Goal: Transaction & Acquisition: Purchase product/service

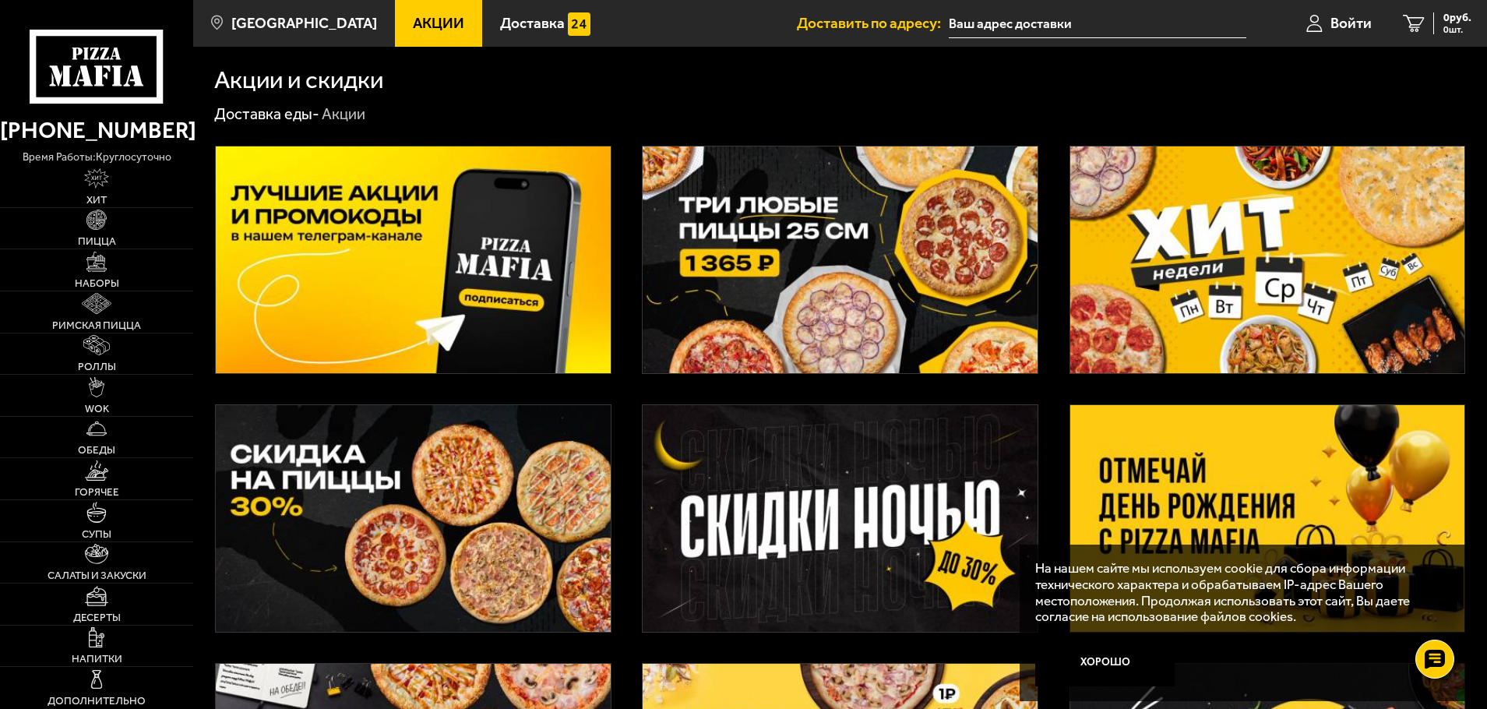
click at [461, 508] on img at bounding box center [413, 518] width 395 height 226
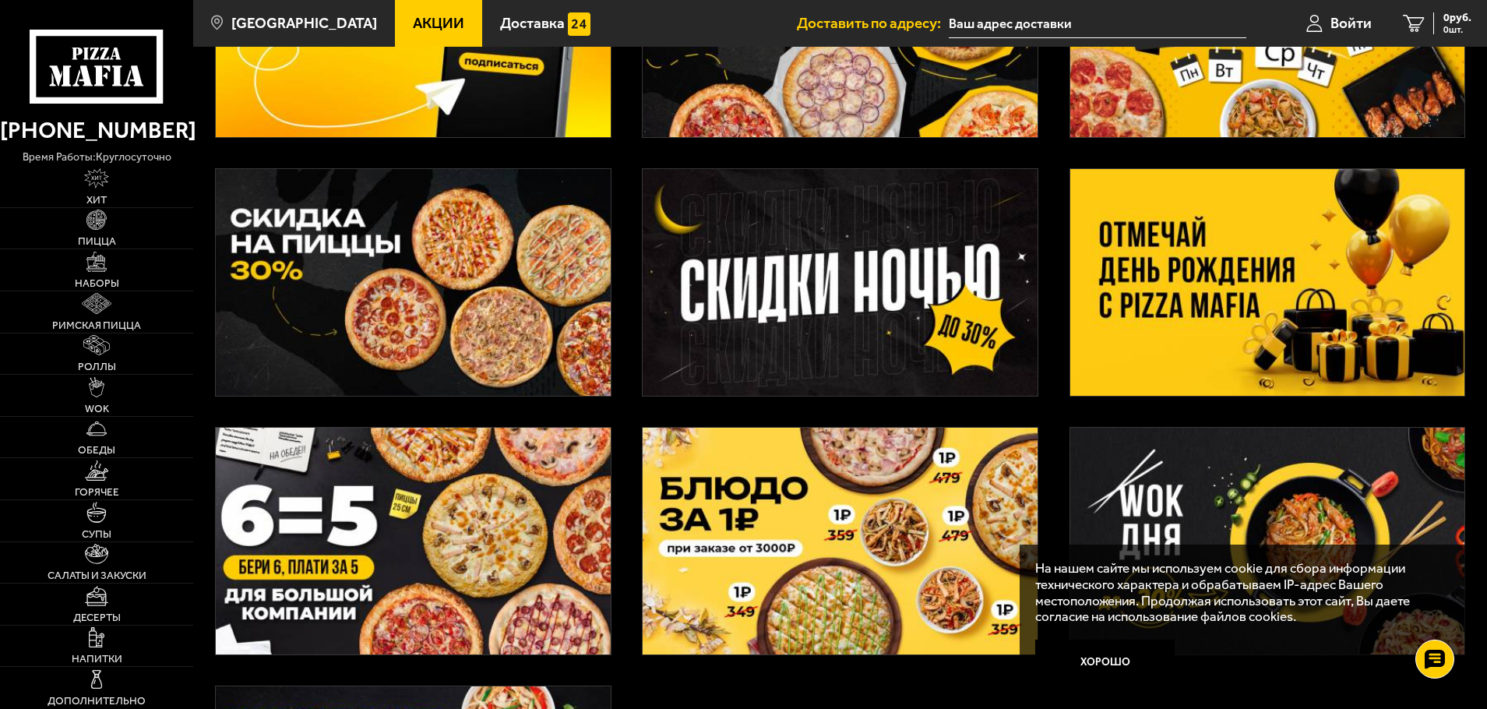
click at [496, 506] on img at bounding box center [413, 541] width 395 height 226
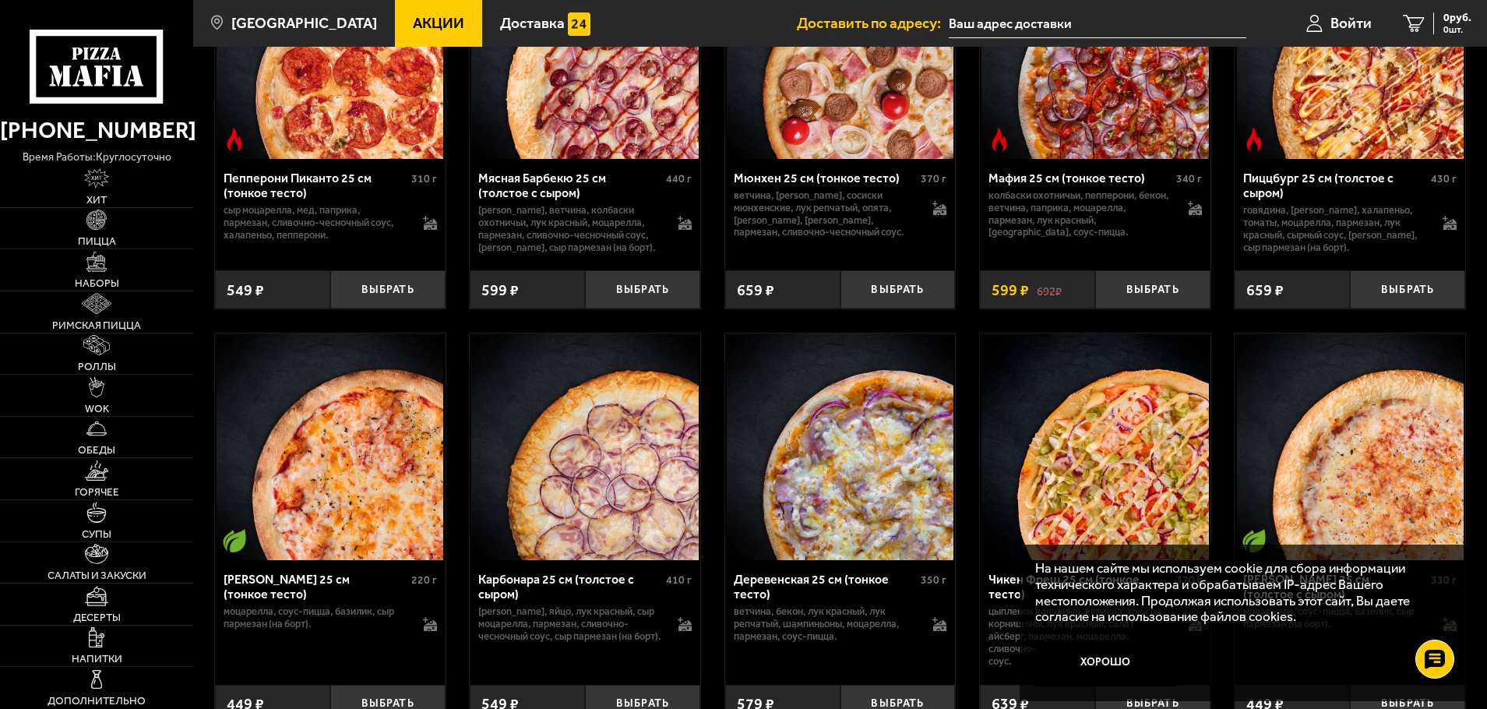
scroll to position [822, 0]
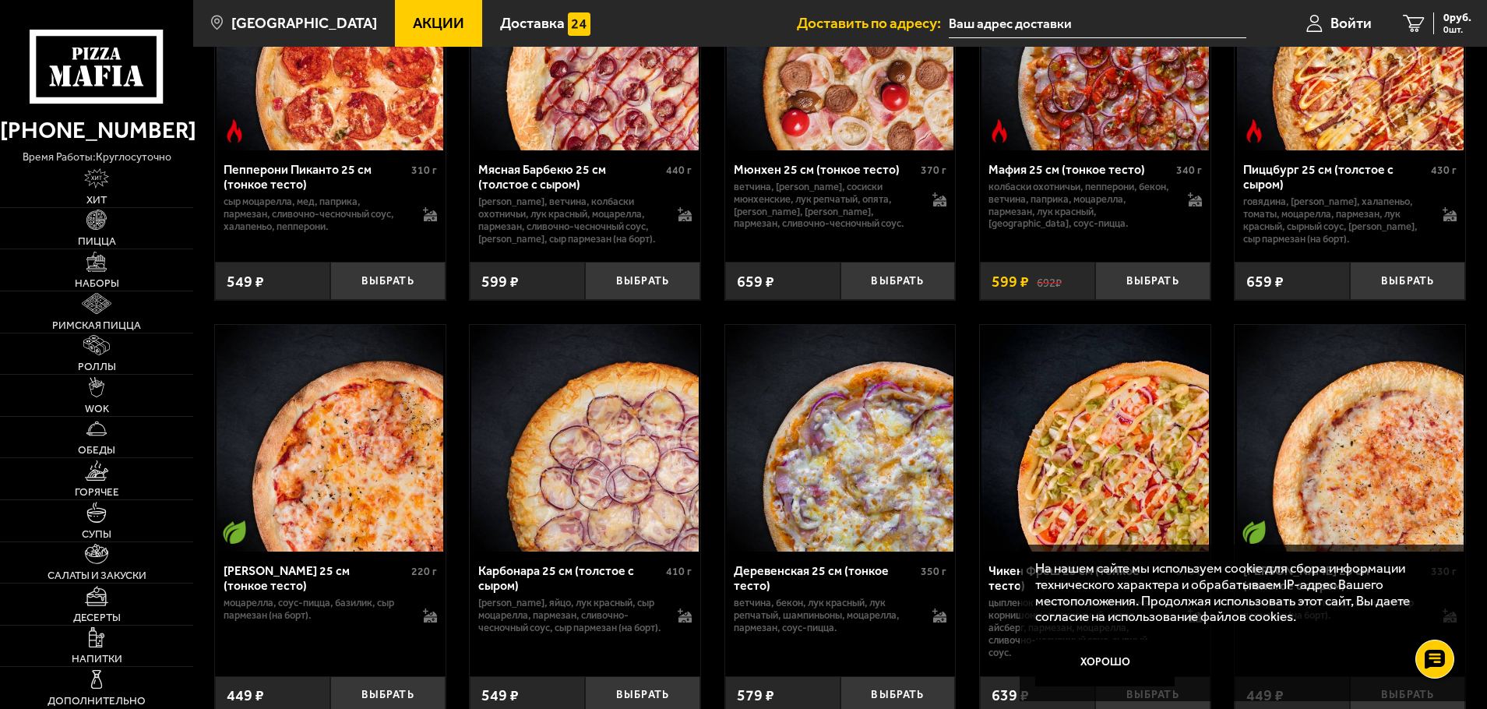
click at [377, 517] on img at bounding box center [330, 438] width 227 height 227
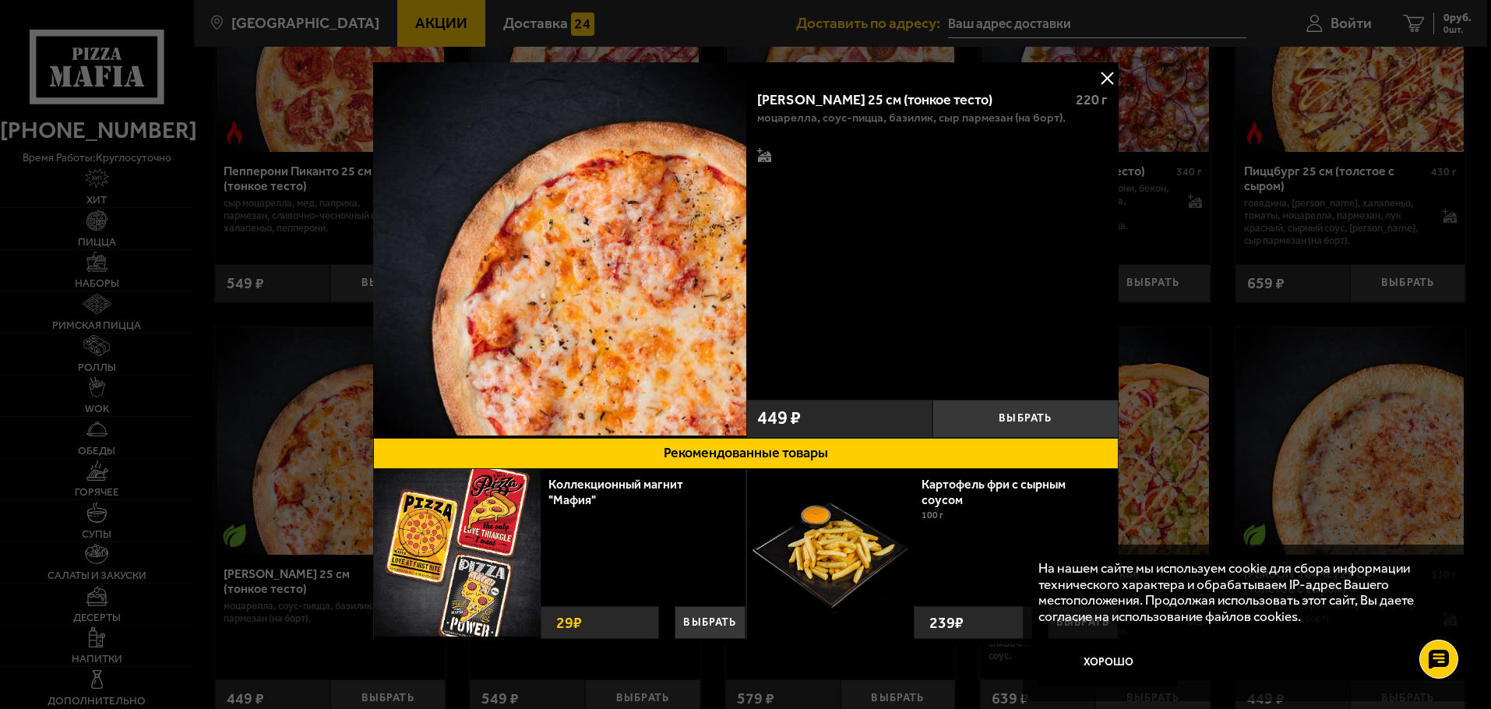
click at [1105, 76] on button at bounding box center [1106, 77] width 23 height 23
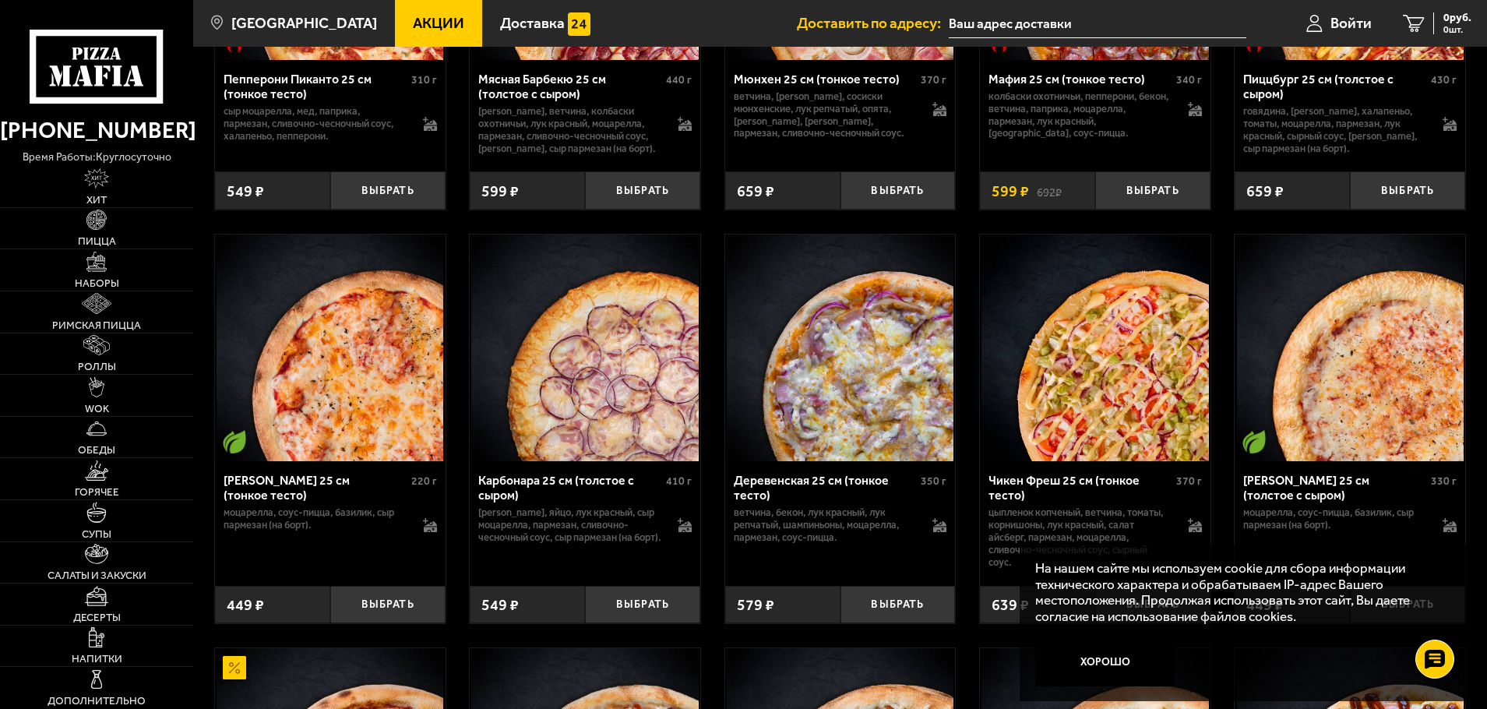
scroll to position [940, 0]
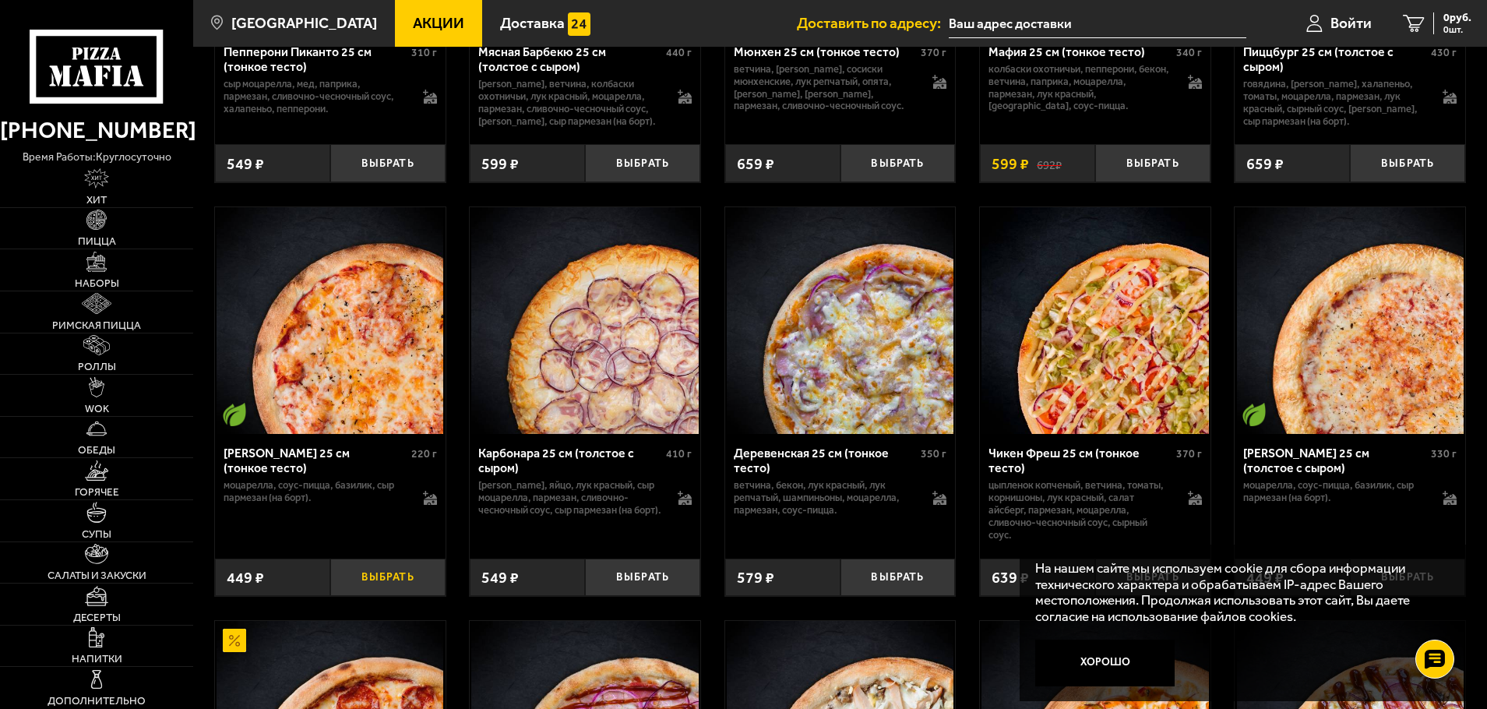
click at [390, 582] on button "Выбрать" at bounding box center [387, 578] width 115 height 38
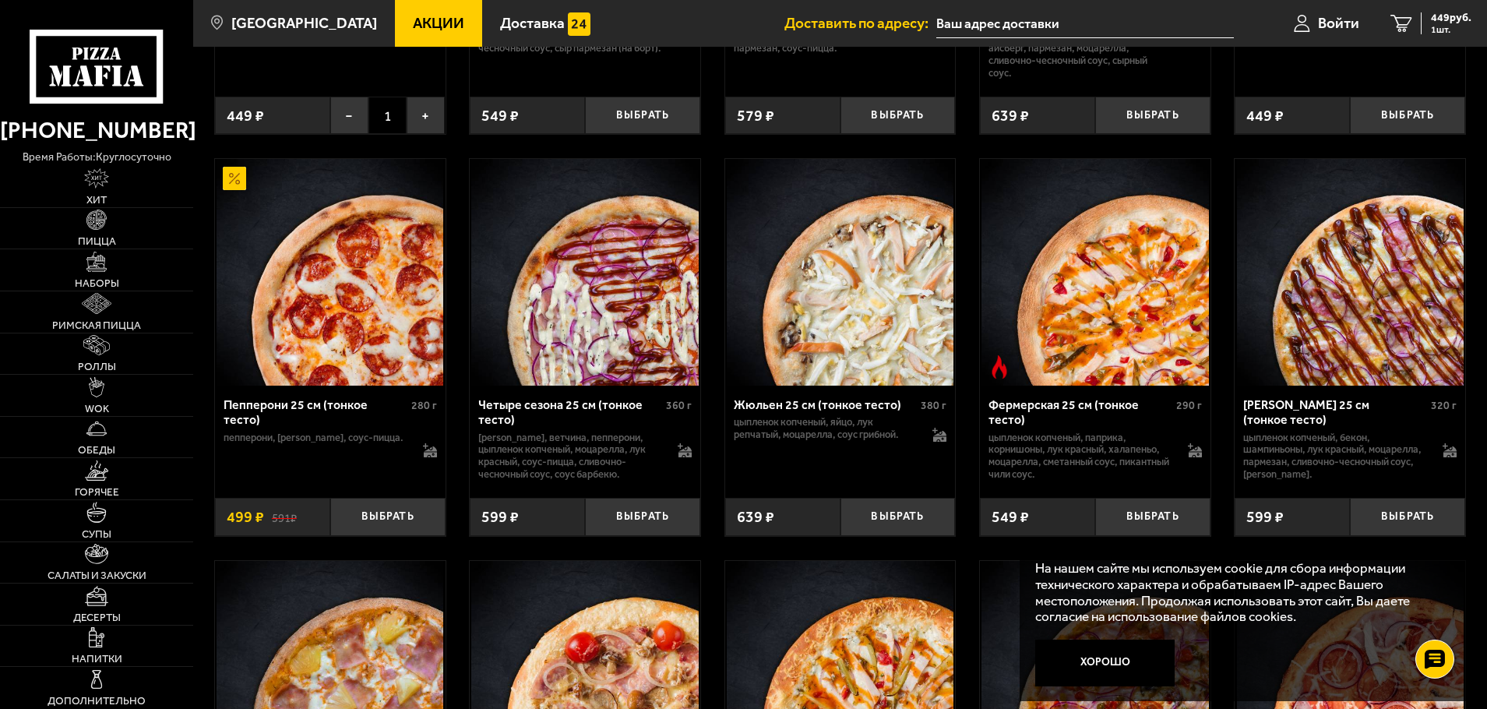
scroll to position [1405, 0]
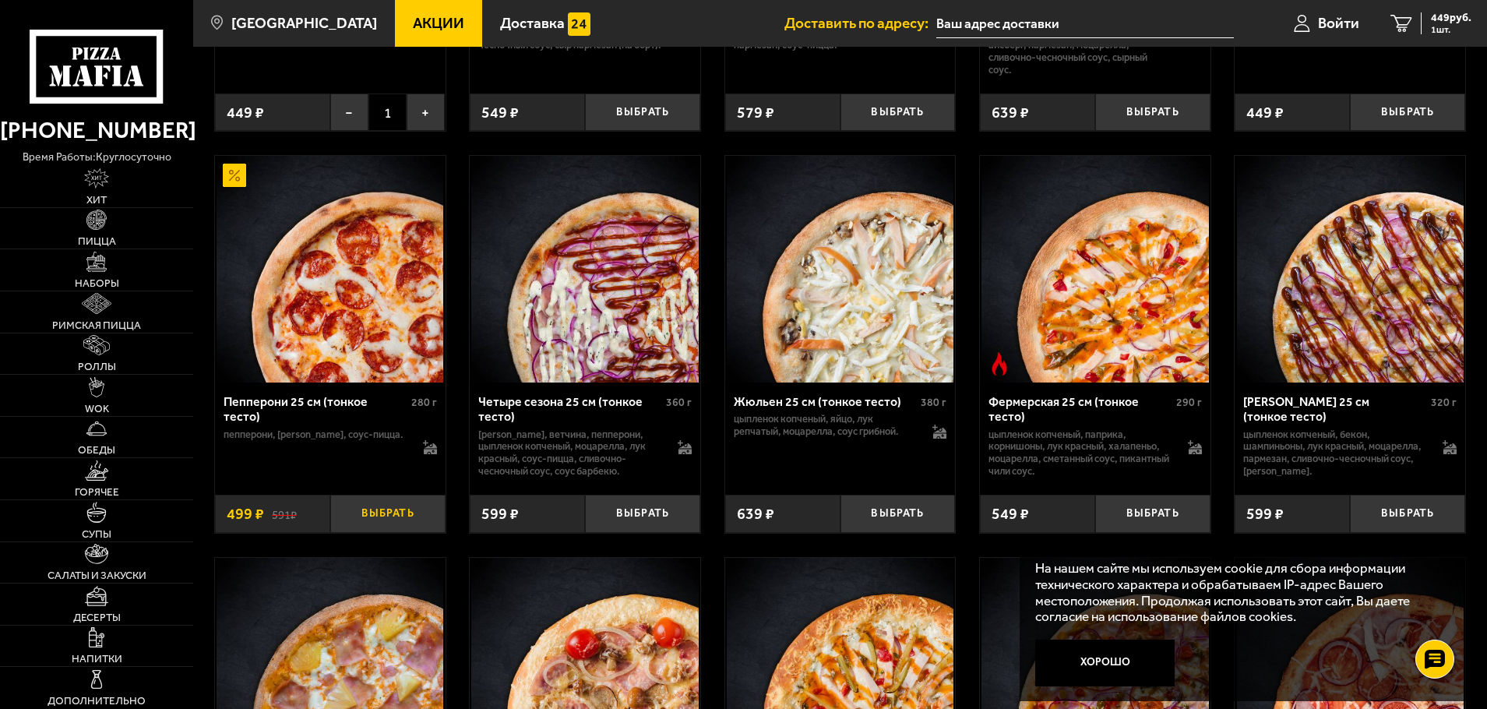
click at [379, 512] on button "Выбрать" at bounding box center [387, 514] width 115 height 38
click at [897, 513] on button "Выбрать" at bounding box center [898, 514] width 115 height 38
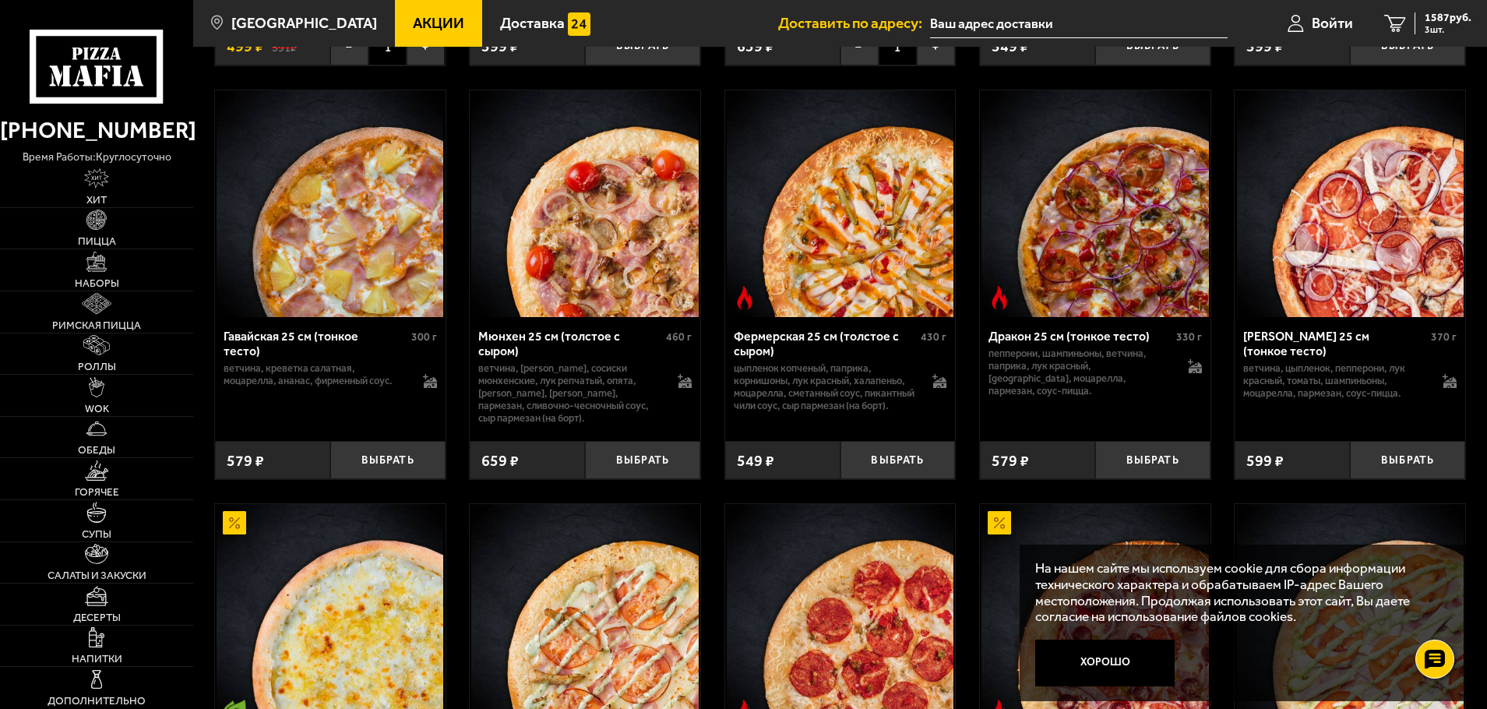
scroll to position [1885, 0]
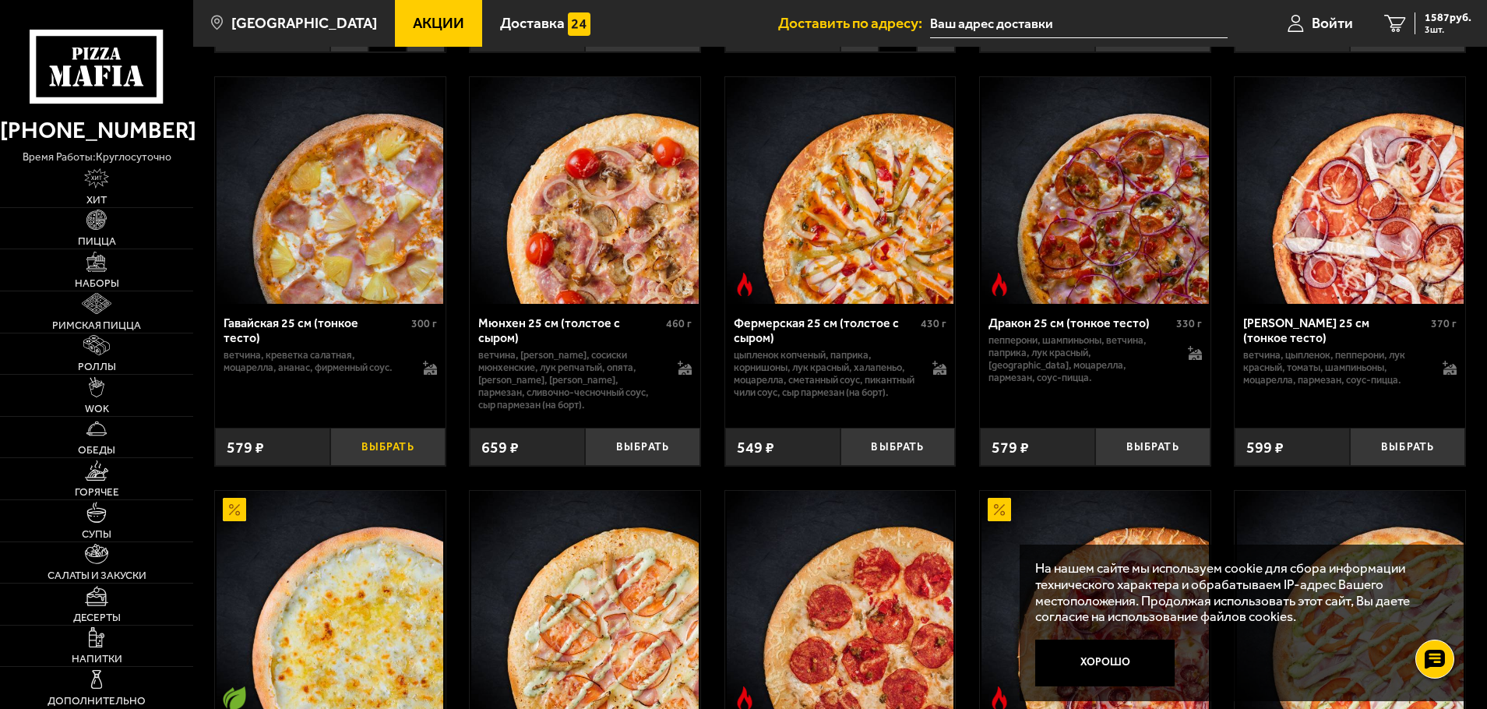
click at [389, 443] on button "Выбрать" at bounding box center [387, 447] width 115 height 38
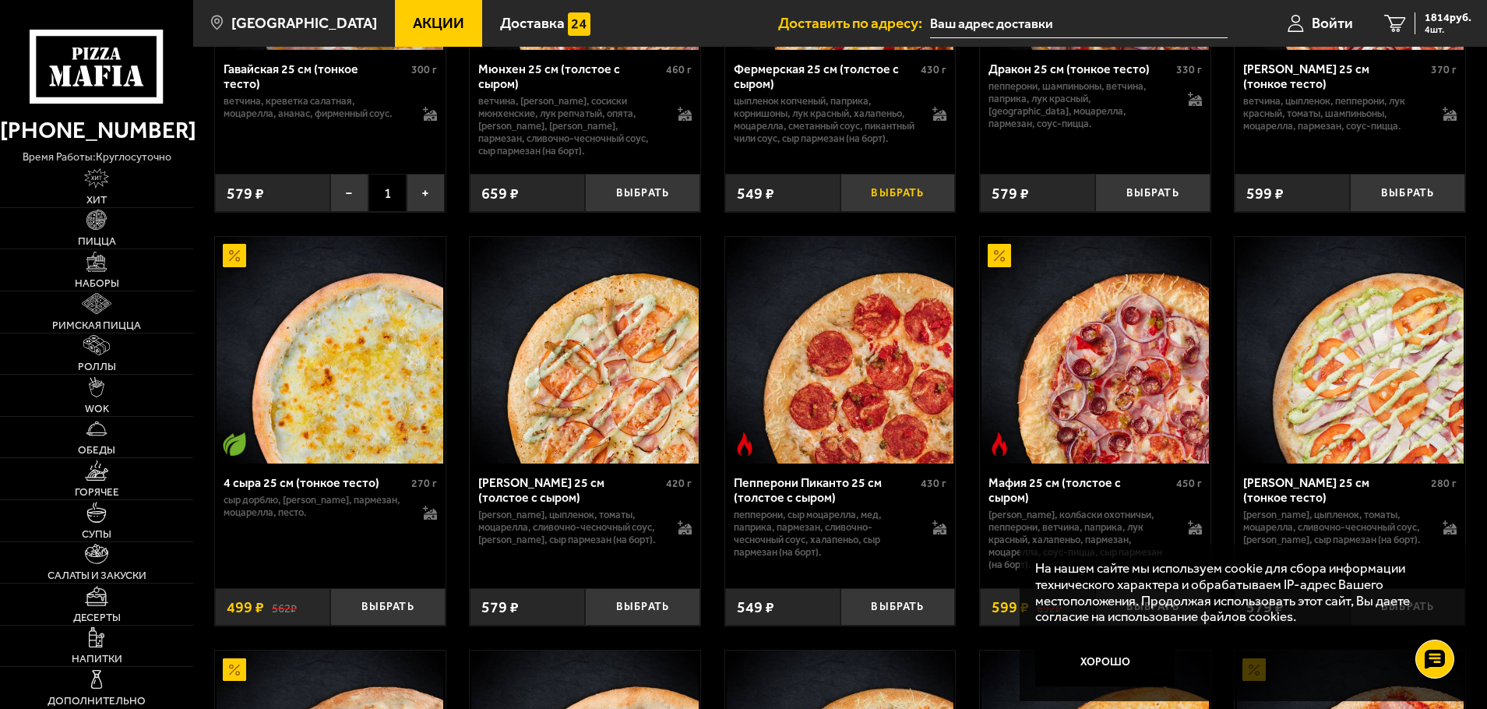
scroll to position [2239, 0]
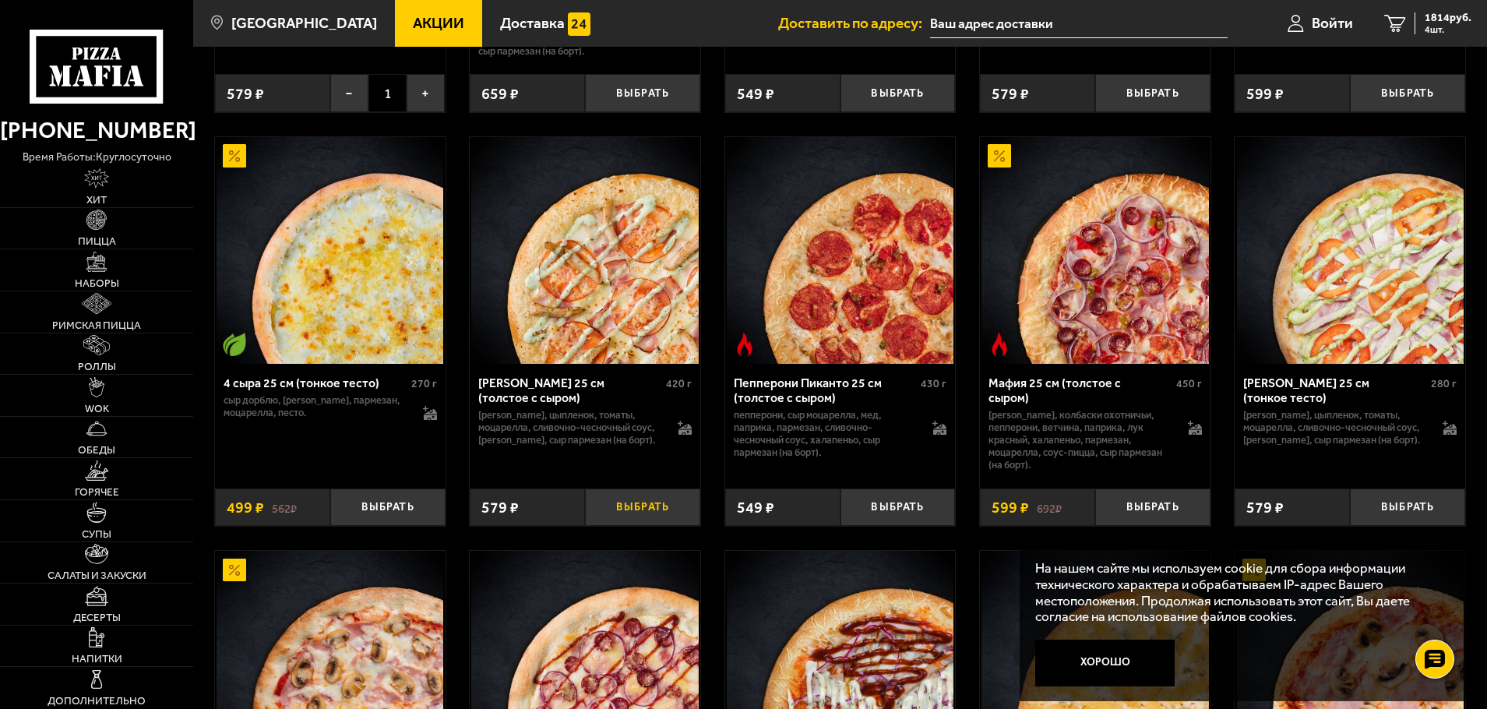
click at [625, 501] on button "Выбрать" at bounding box center [642, 508] width 115 height 38
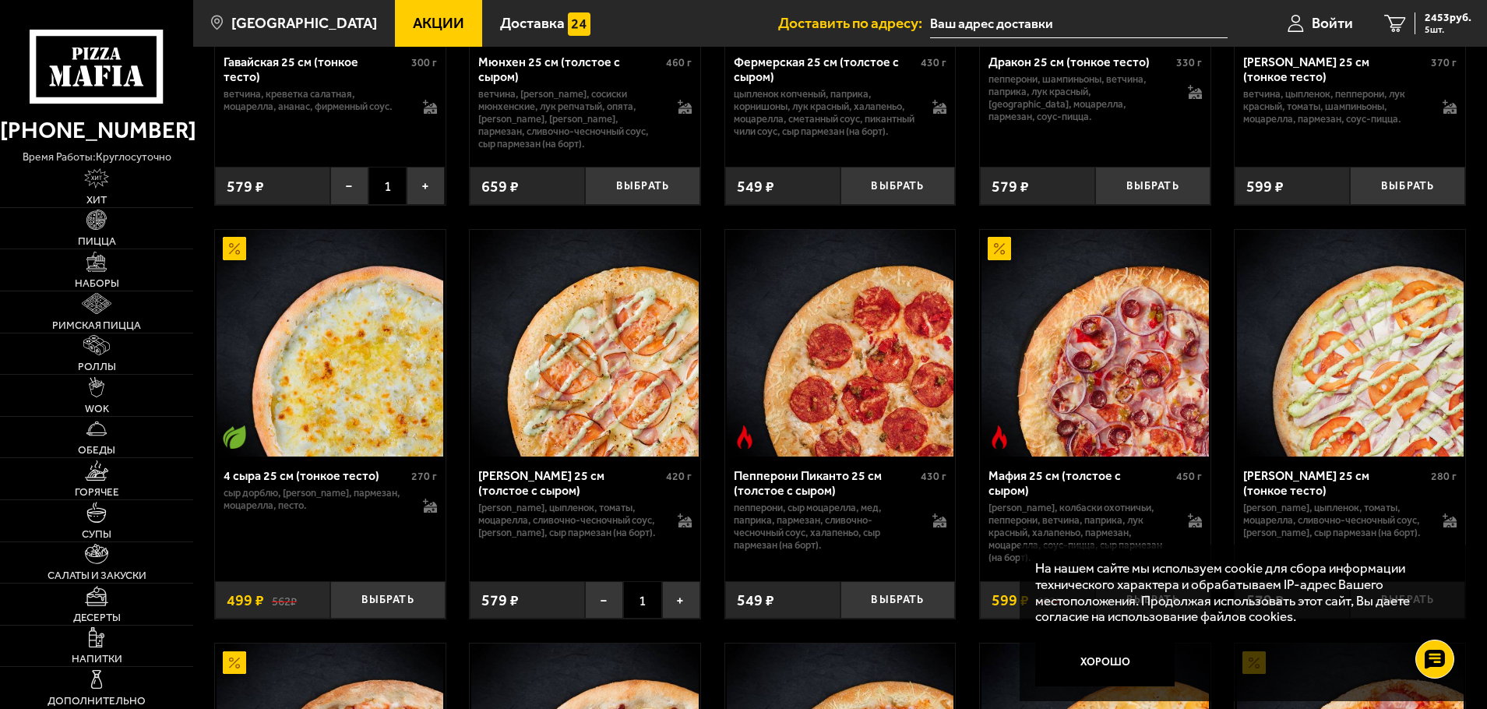
scroll to position [2150, 0]
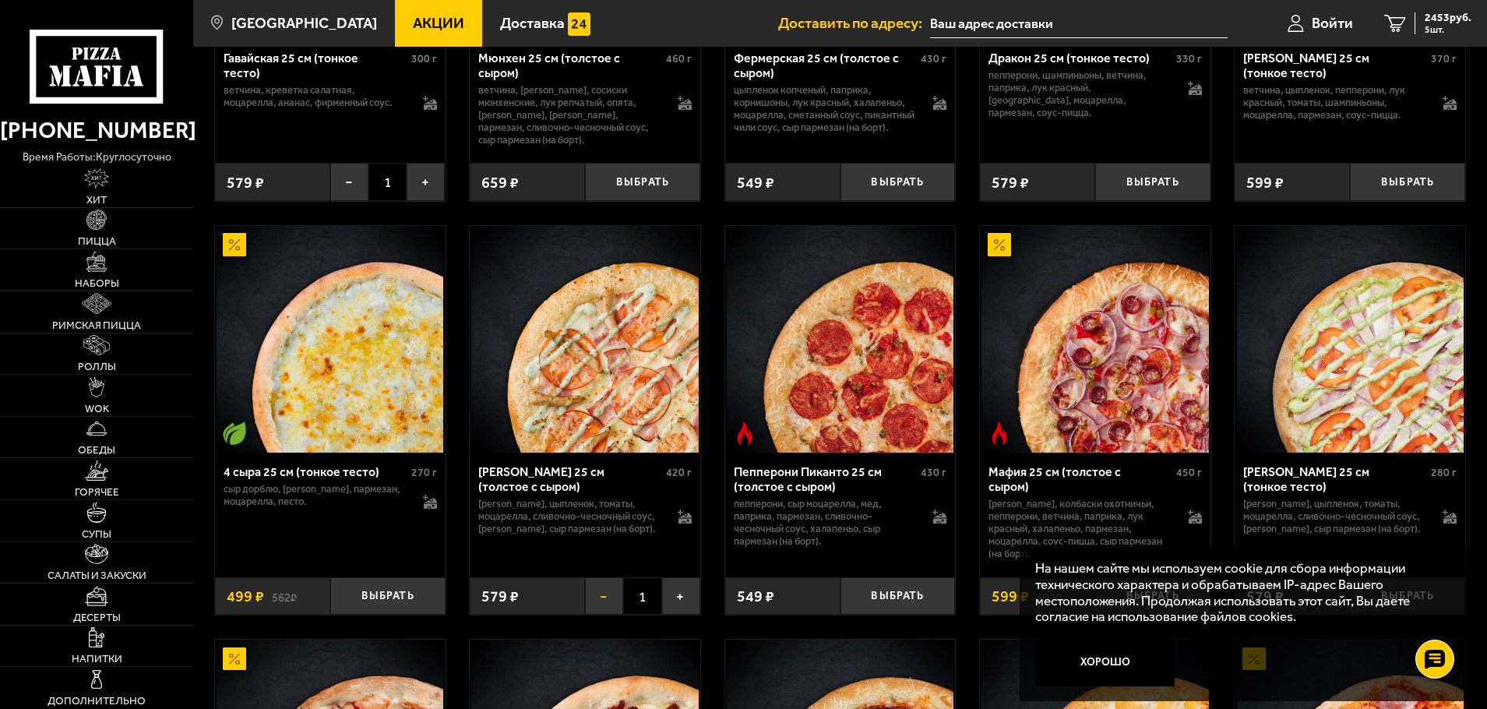
click at [598, 591] on button "−" at bounding box center [604, 596] width 38 height 38
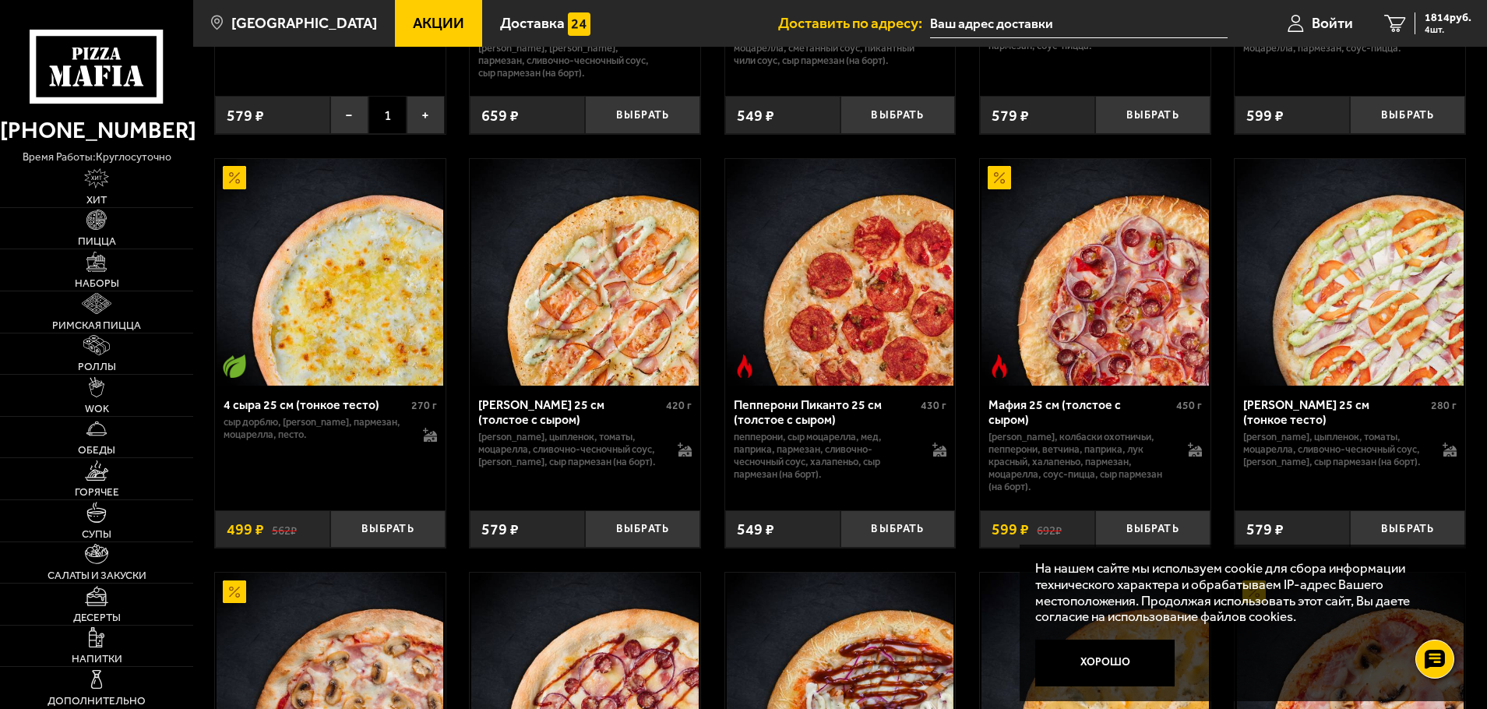
scroll to position [2217, 0]
click at [1393, 523] on button "Выбрать" at bounding box center [1407, 529] width 115 height 38
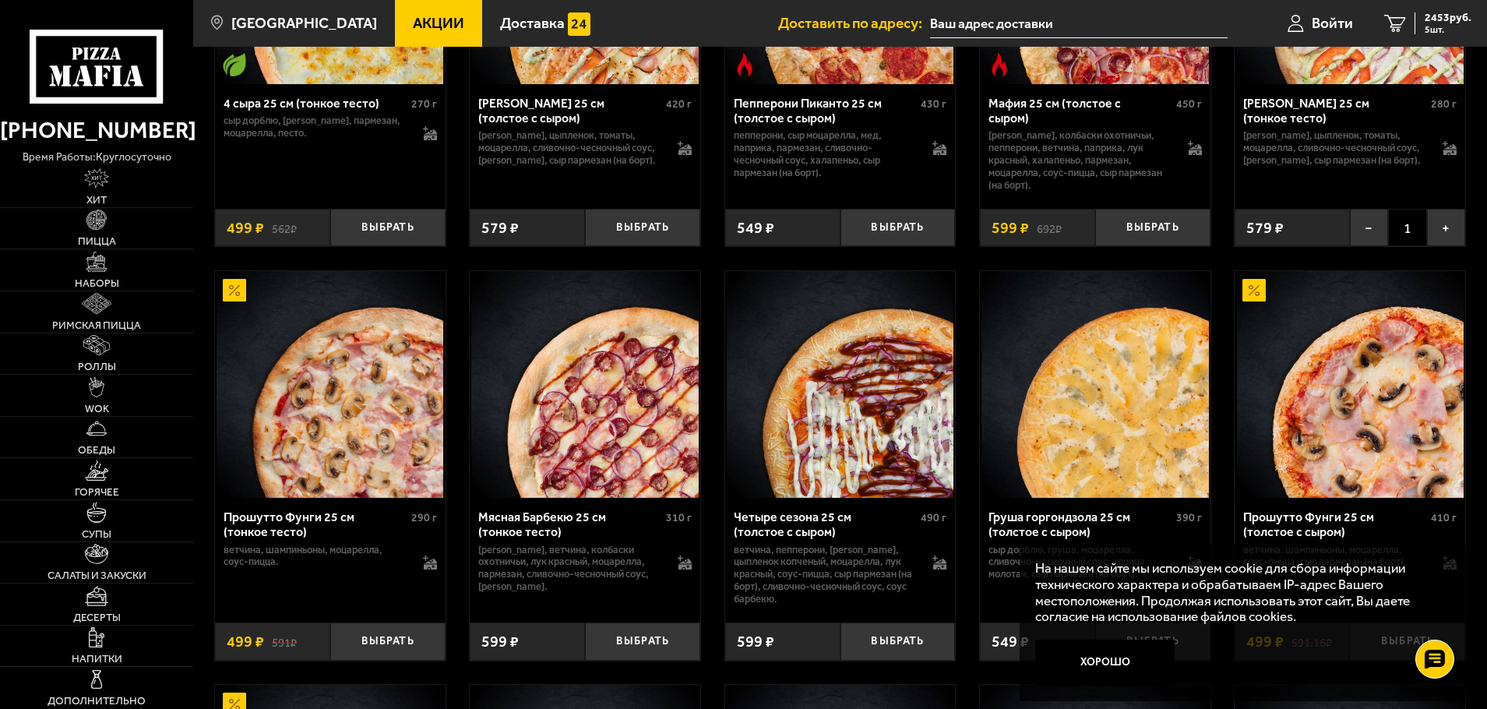
scroll to position [2548, 0]
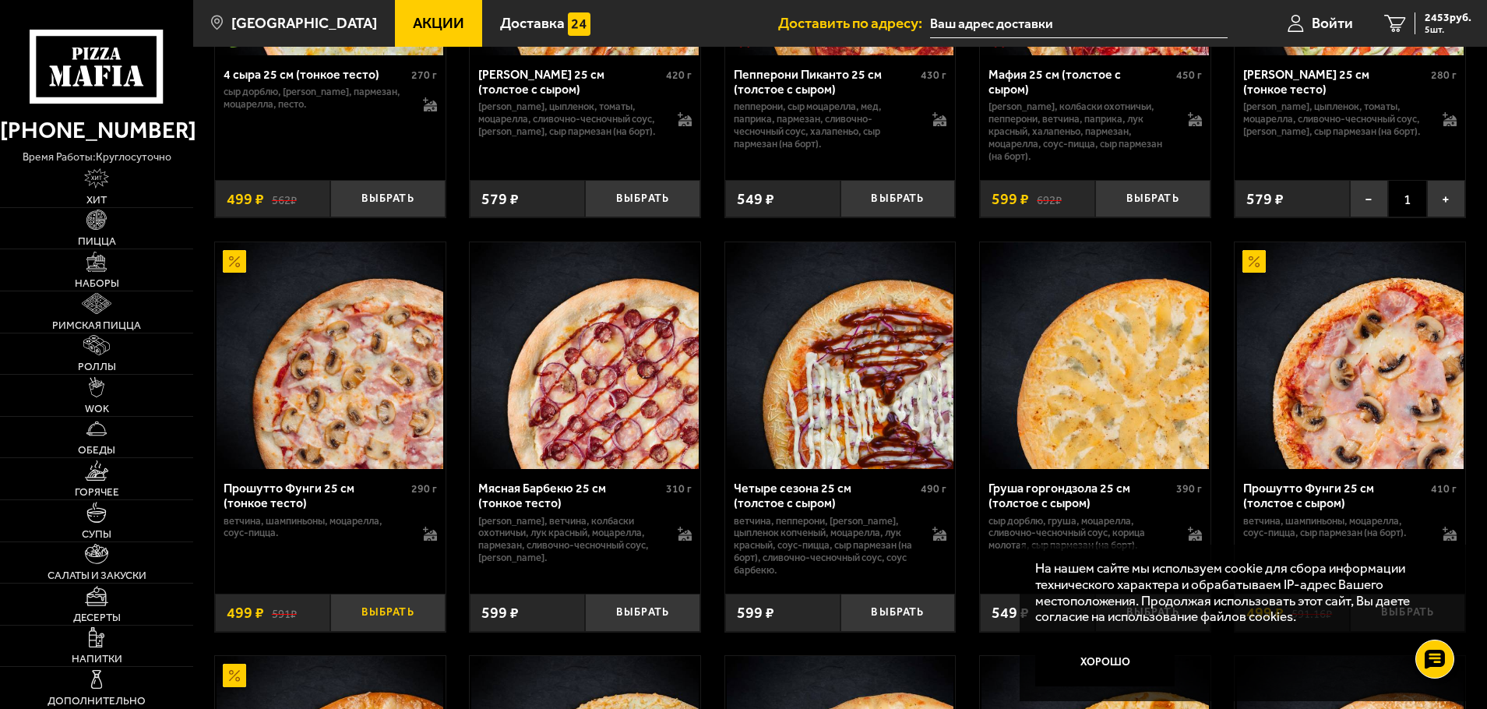
click at [385, 606] on button "Выбрать" at bounding box center [387, 613] width 115 height 38
click at [96, 601] on img at bounding box center [96, 596] width 23 height 20
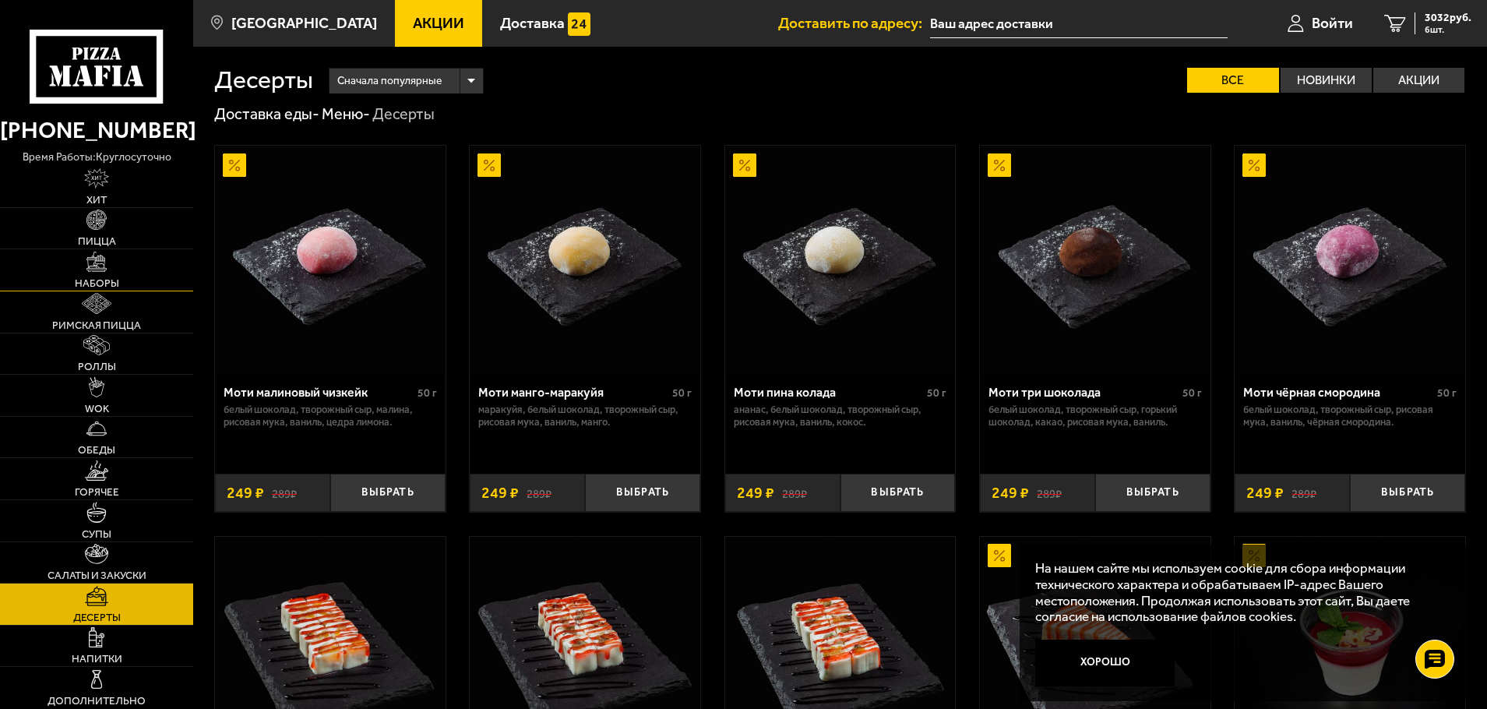
click at [90, 263] on img at bounding box center [96, 262] width 20 height 20
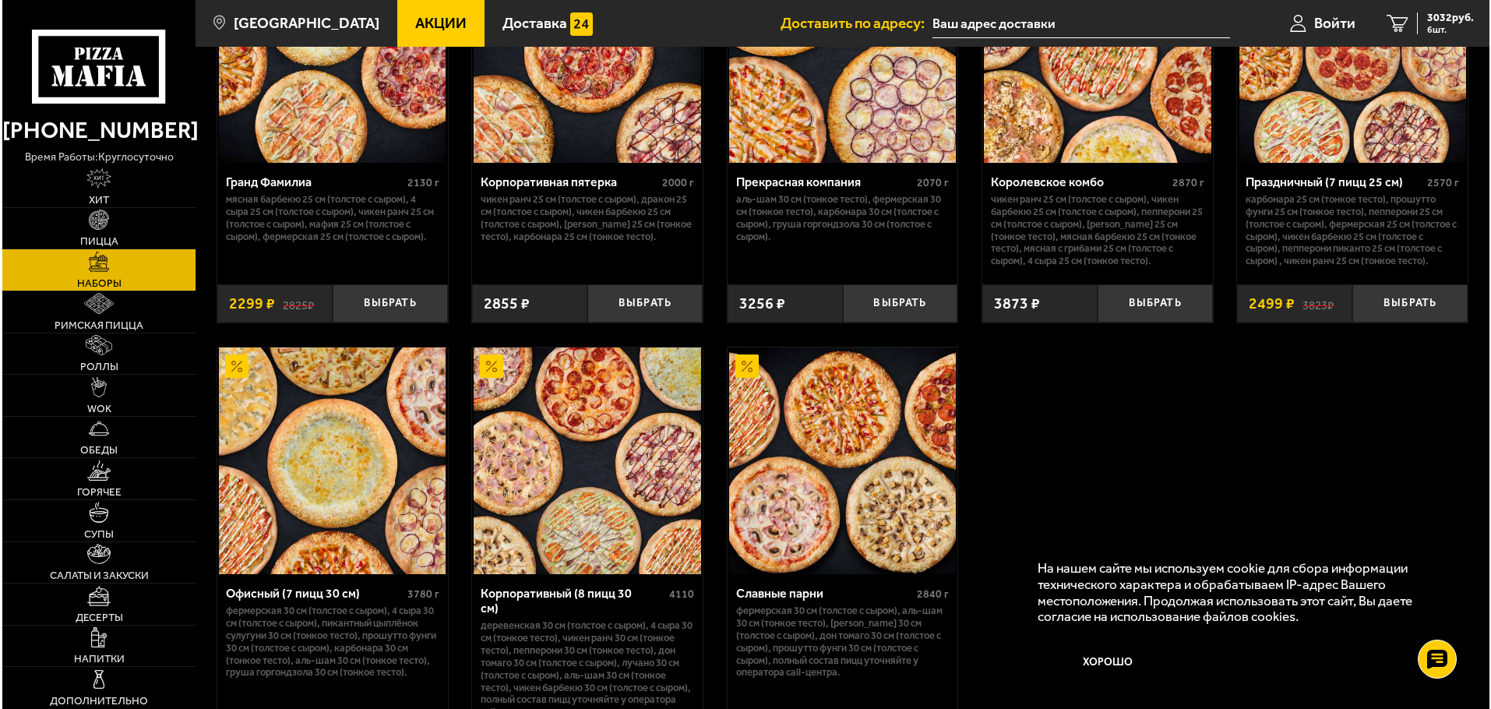
scroll to position [2055, 0]
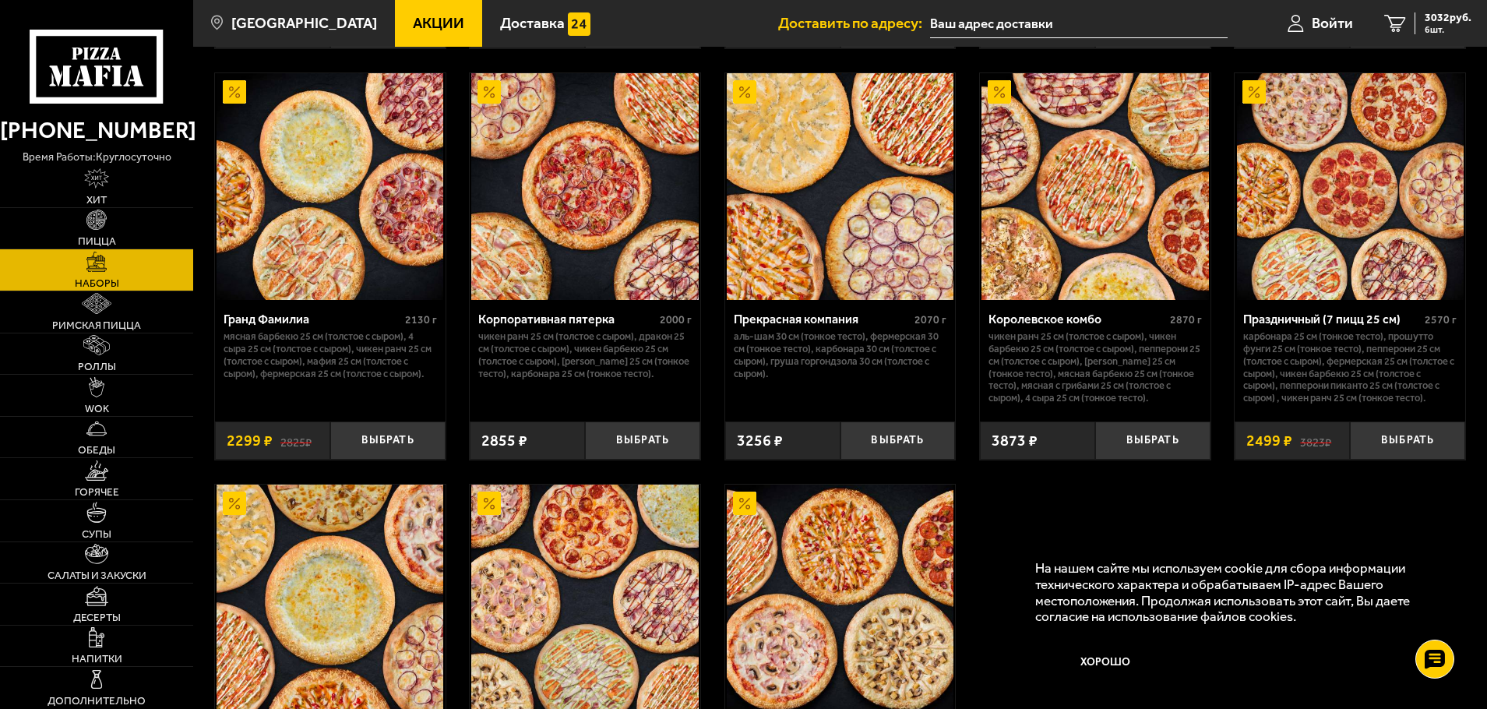
click at [1353, 253] on img at bounding box center [1350, 186] width 227 height 227
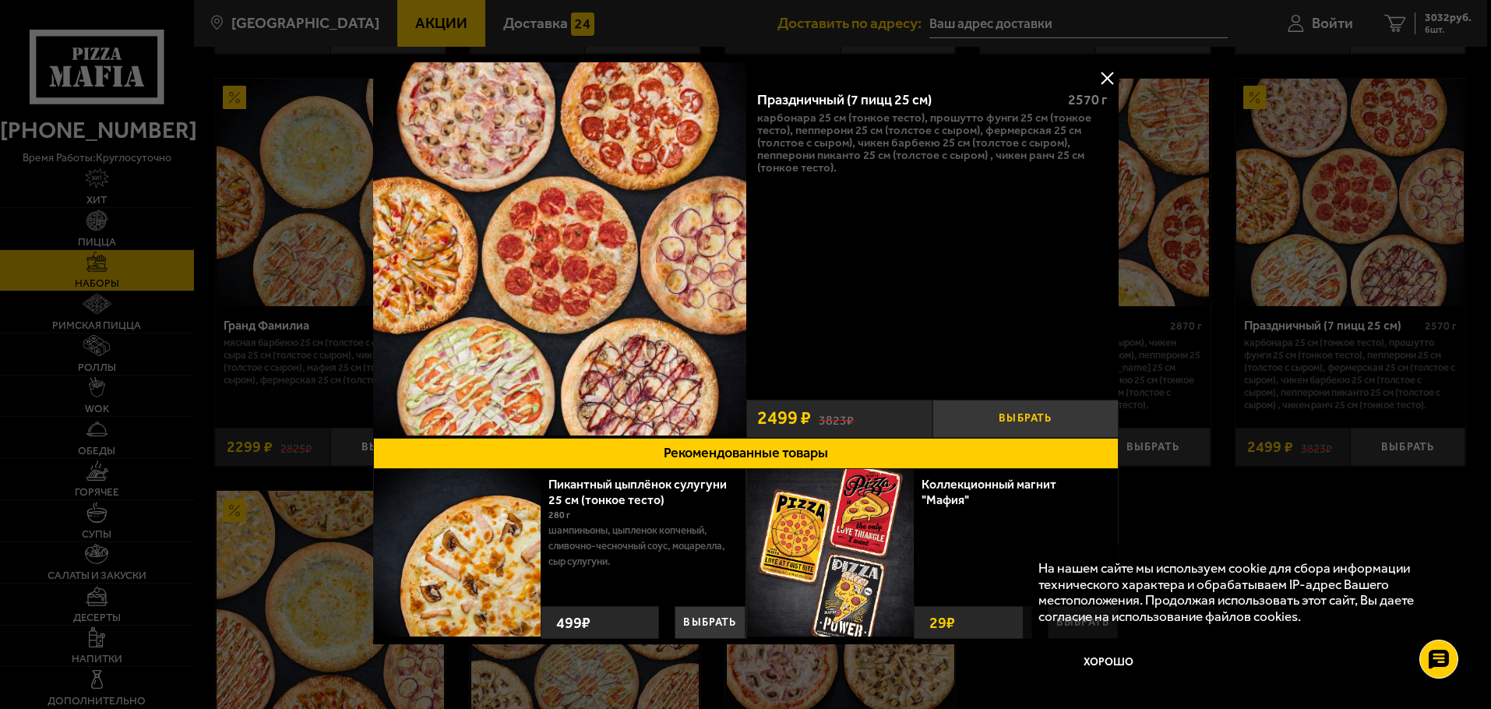
click at [996, 415] on button "Выбрать" at bounding box center [1025, 419] width 186 height 38
click at [1099, 81] on button at bounding box center [1106, 77] width 23 height 23
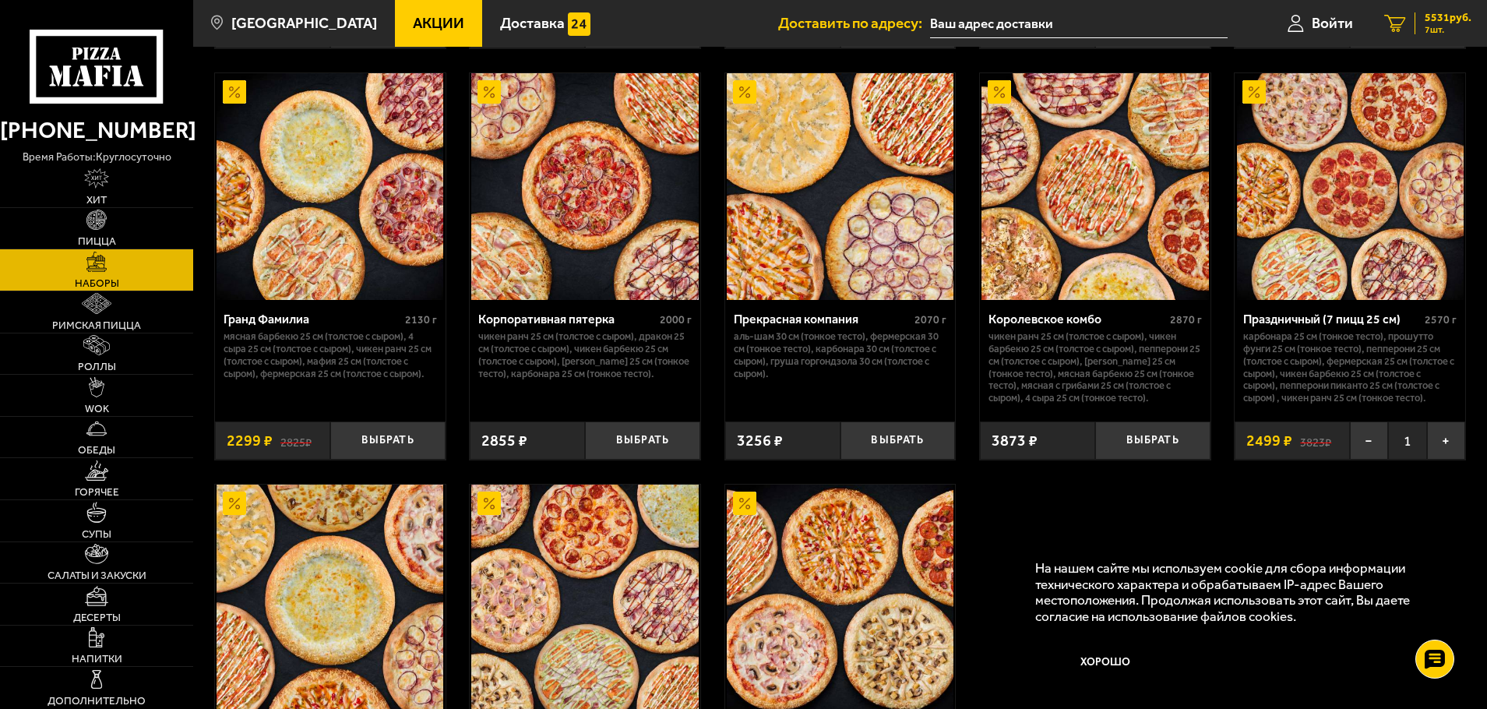
click at [1434, 23] on span "5531 руб." at bounding box center [1448, 17] width 47 height 11
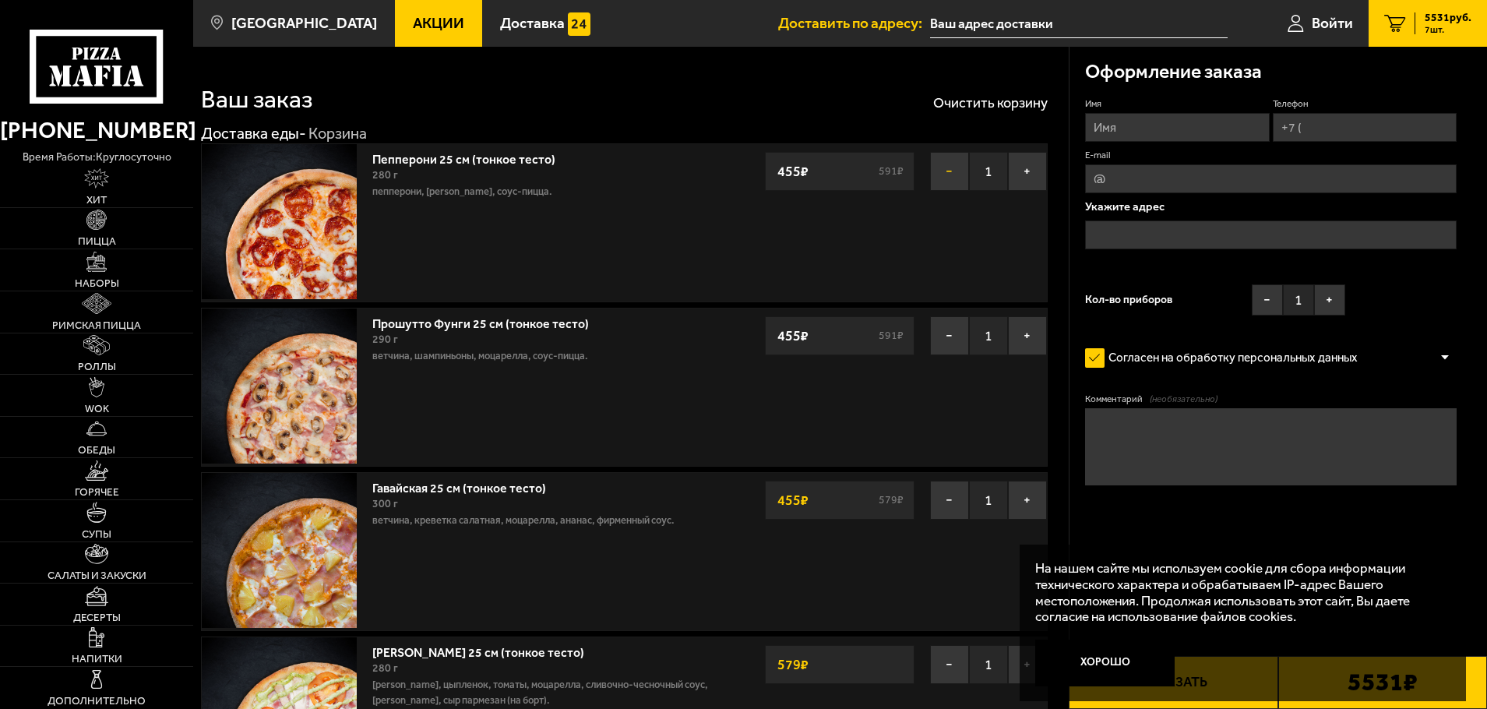
click at [958, 176] on button "−" at bounding box center [949, 171] width 39 height 39
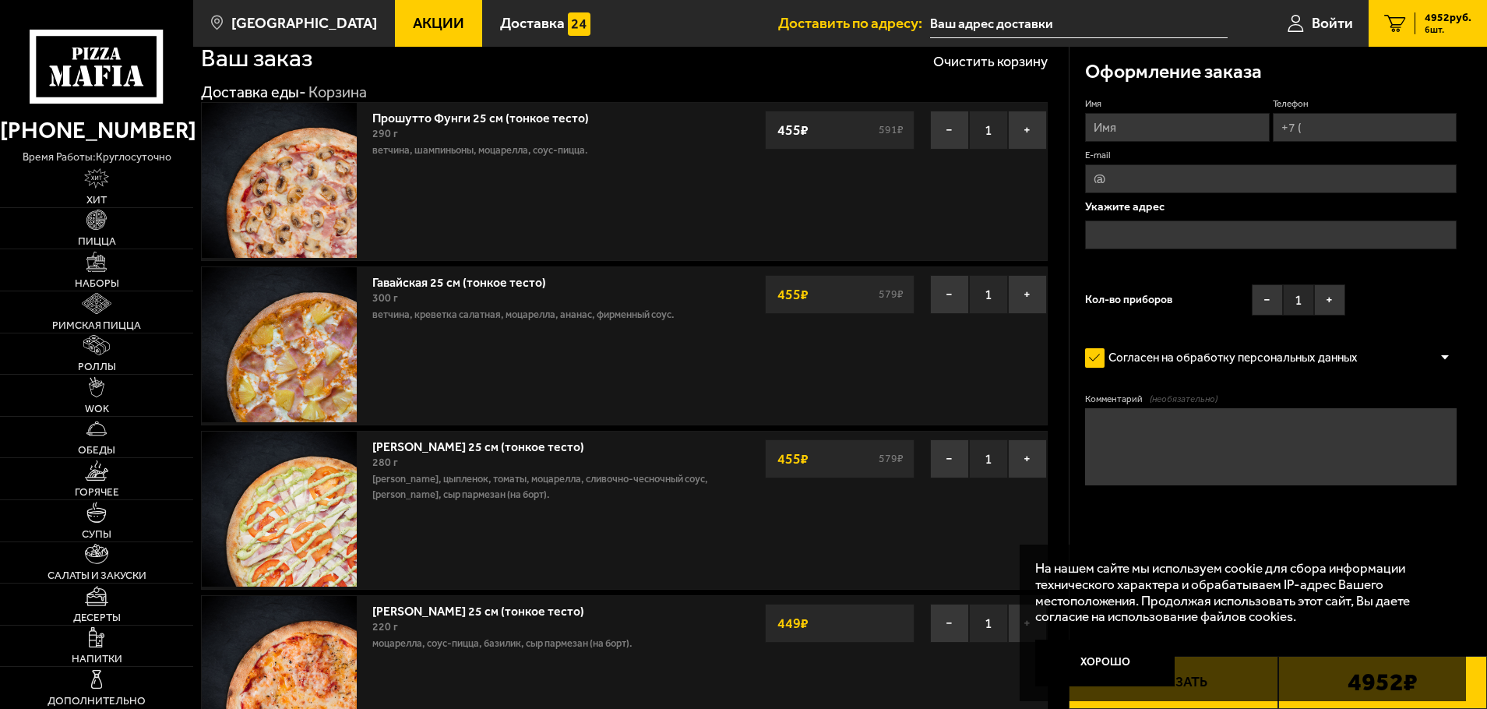
scroll to position [41, 0]
click at [946, 132] on button "−" at bounding box center [949, 130] width 39 height 39
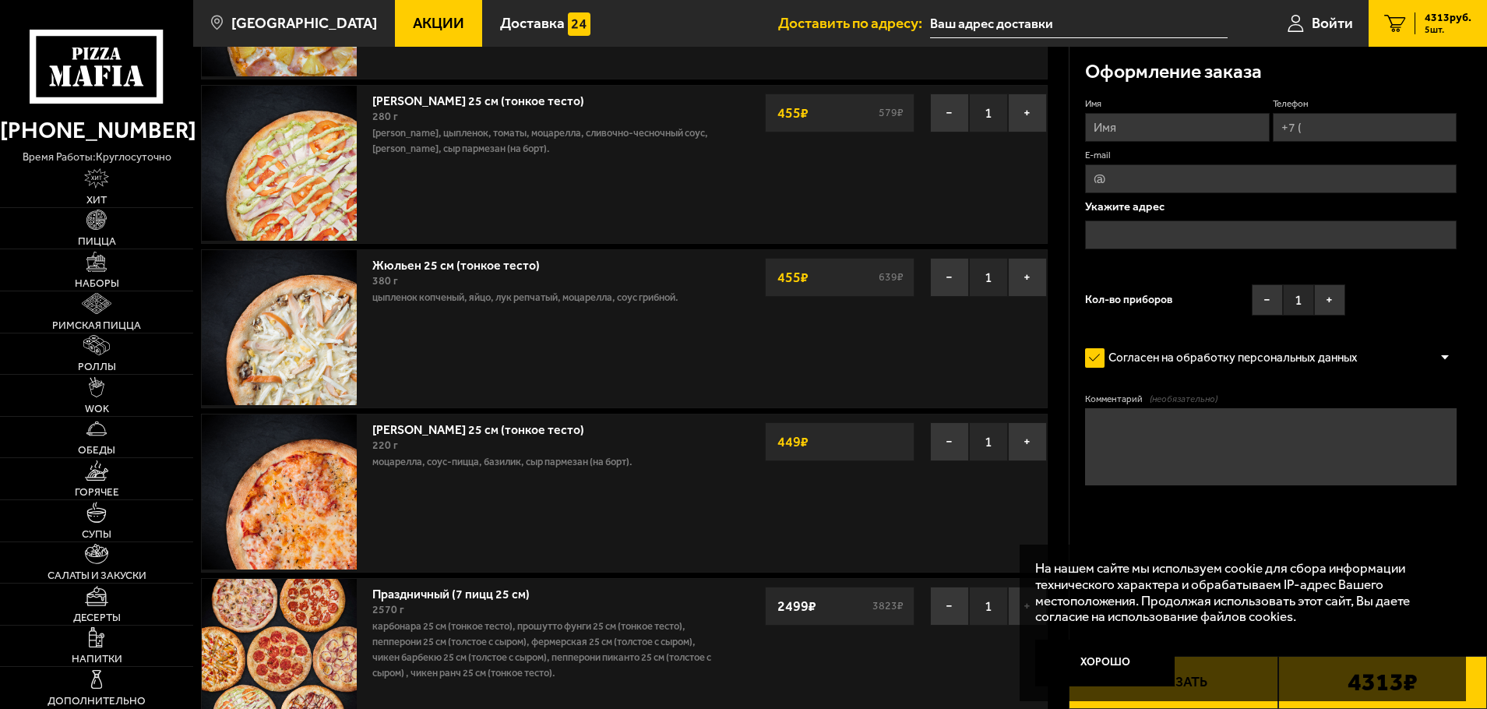
scroll to position [270, 0]
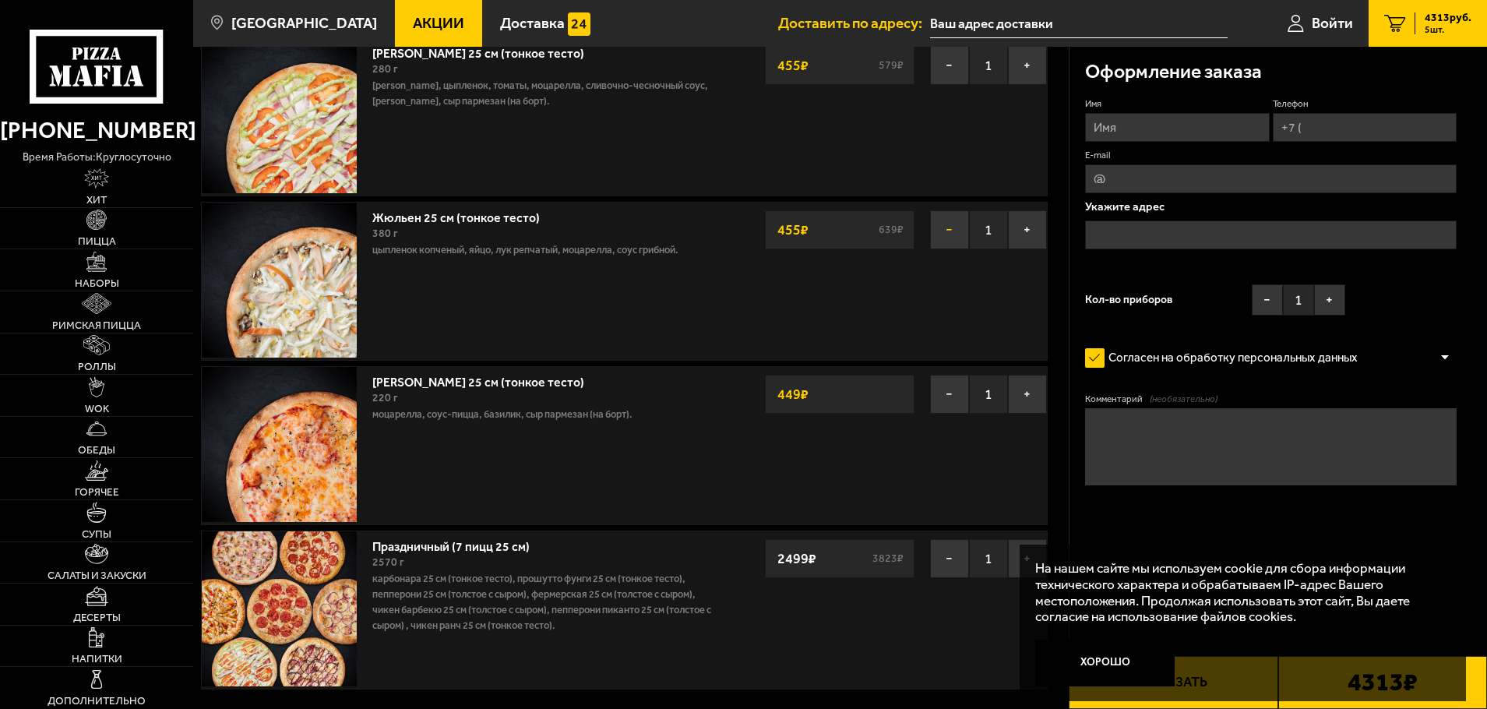
click at [938, 224] on button "−" at bounding box center [949, 229] width 39 height 39
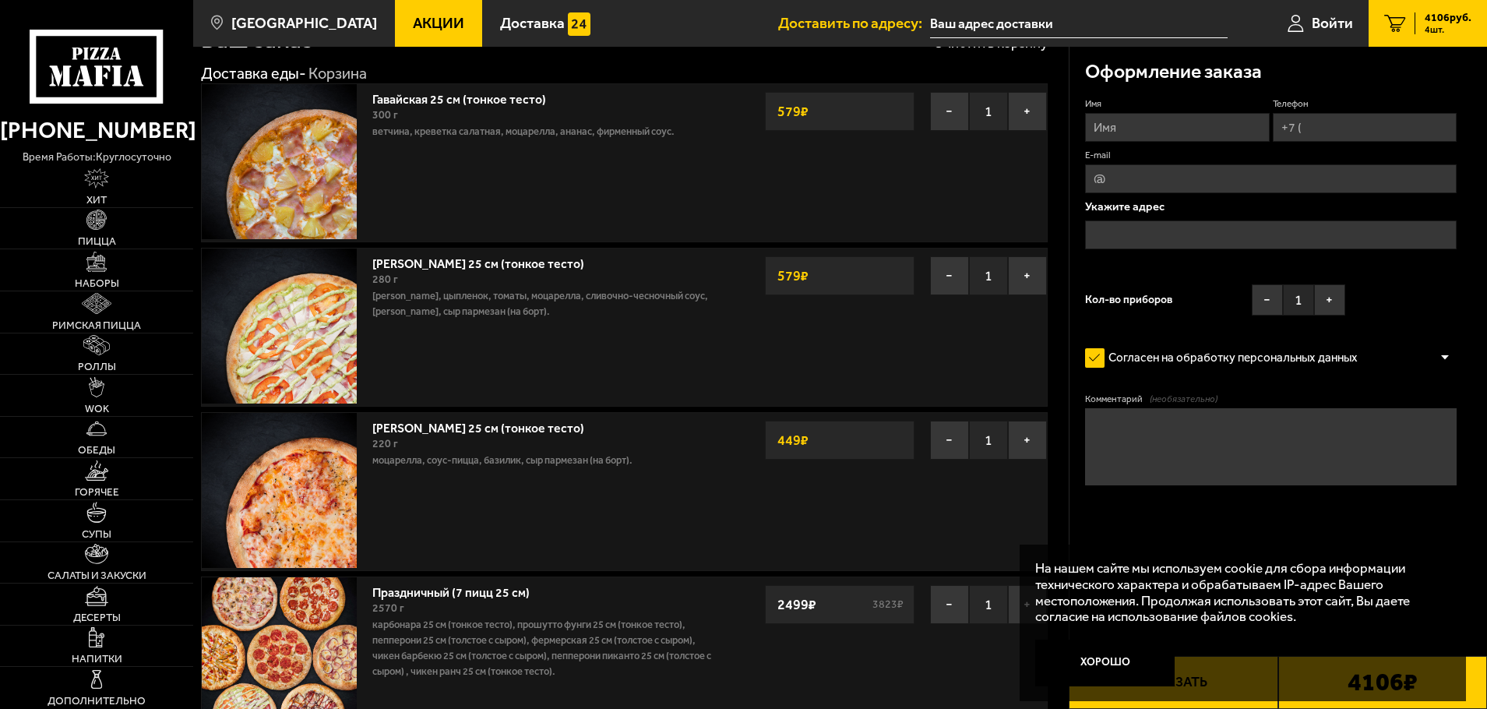
scroll to position [28, 0]
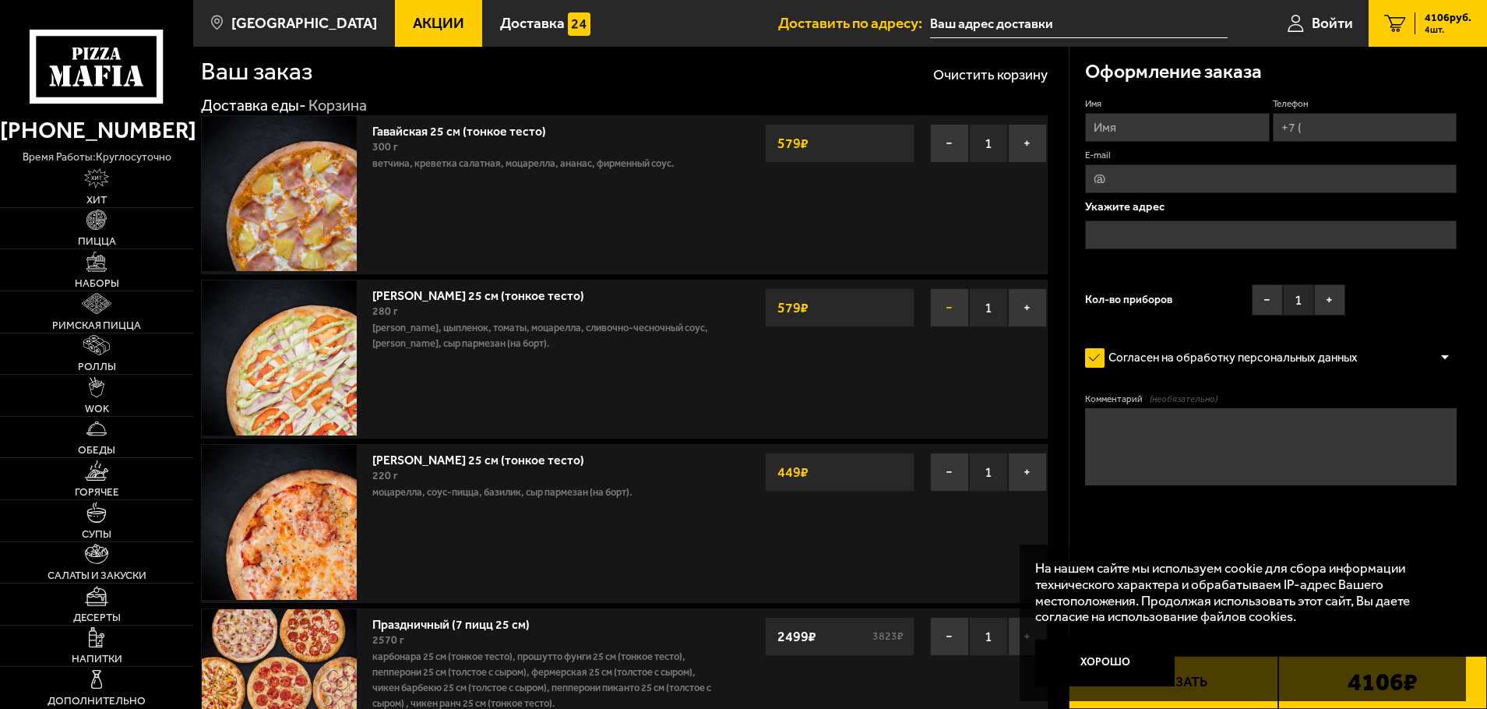
click at [944, 305] on button "−" at bounding box center [949, 307] width 39 height 39
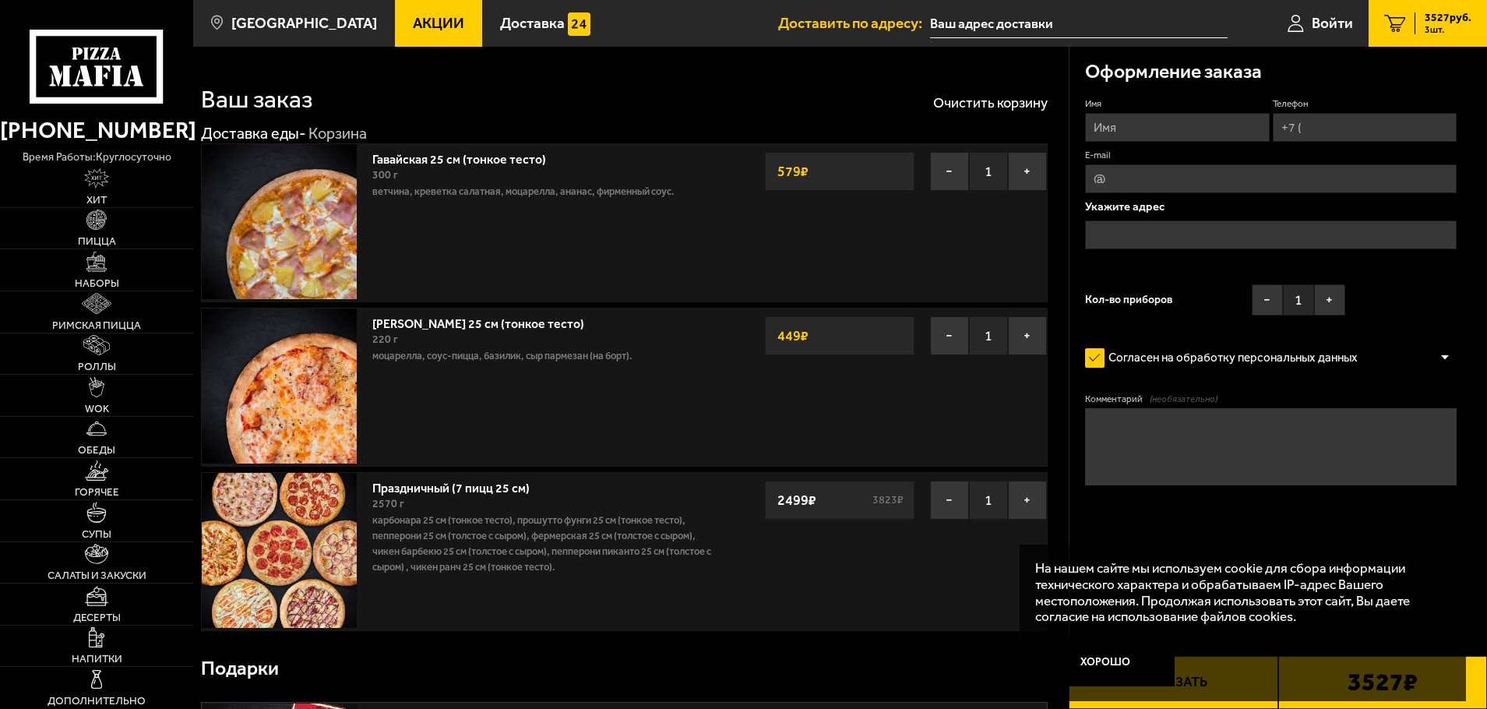
scroll to position [0, 0]
click at [950, 173] on button "−" at bounding box center [949, 171] width 39 height 39
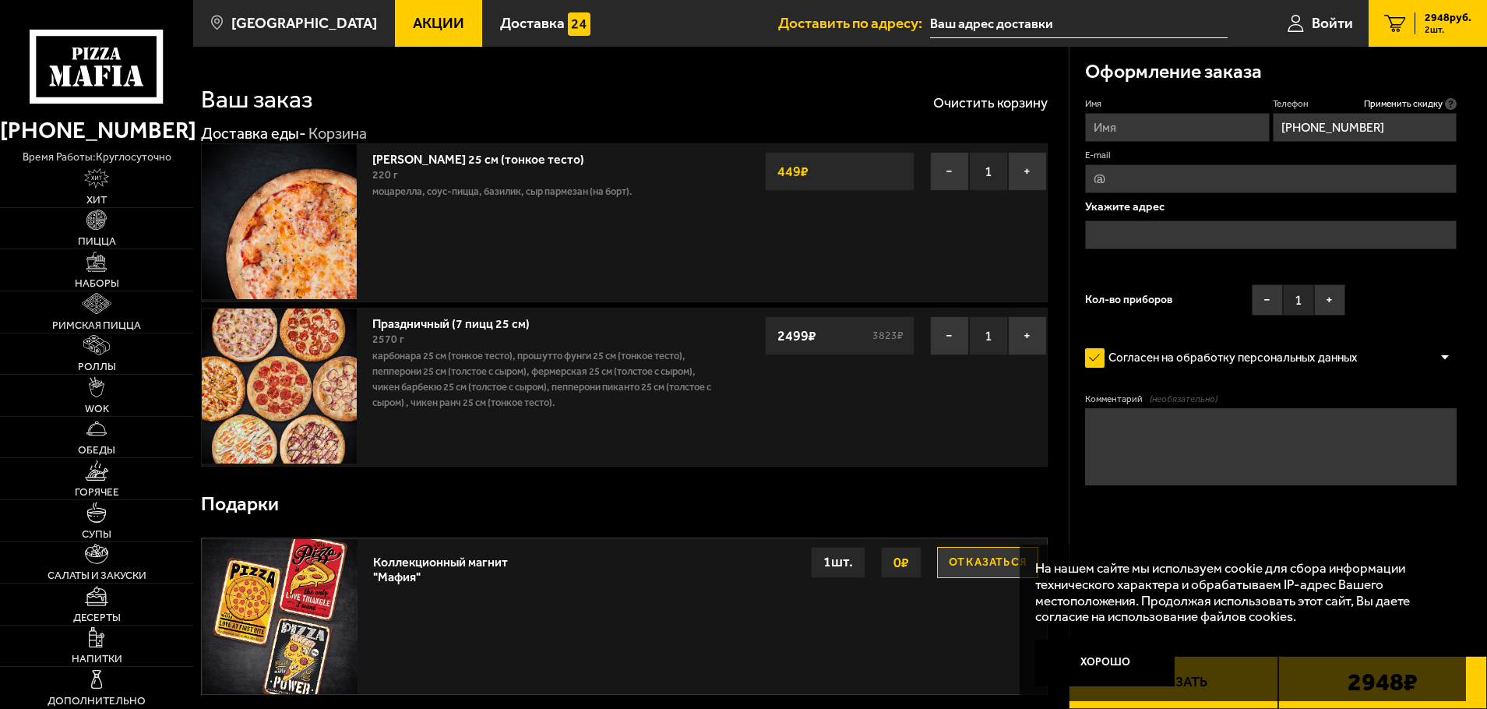
type input "[PHONE_NUMBER]"
click at [1237, 240] on input "text" at bounding box center [1271, 234] width 372 height 29
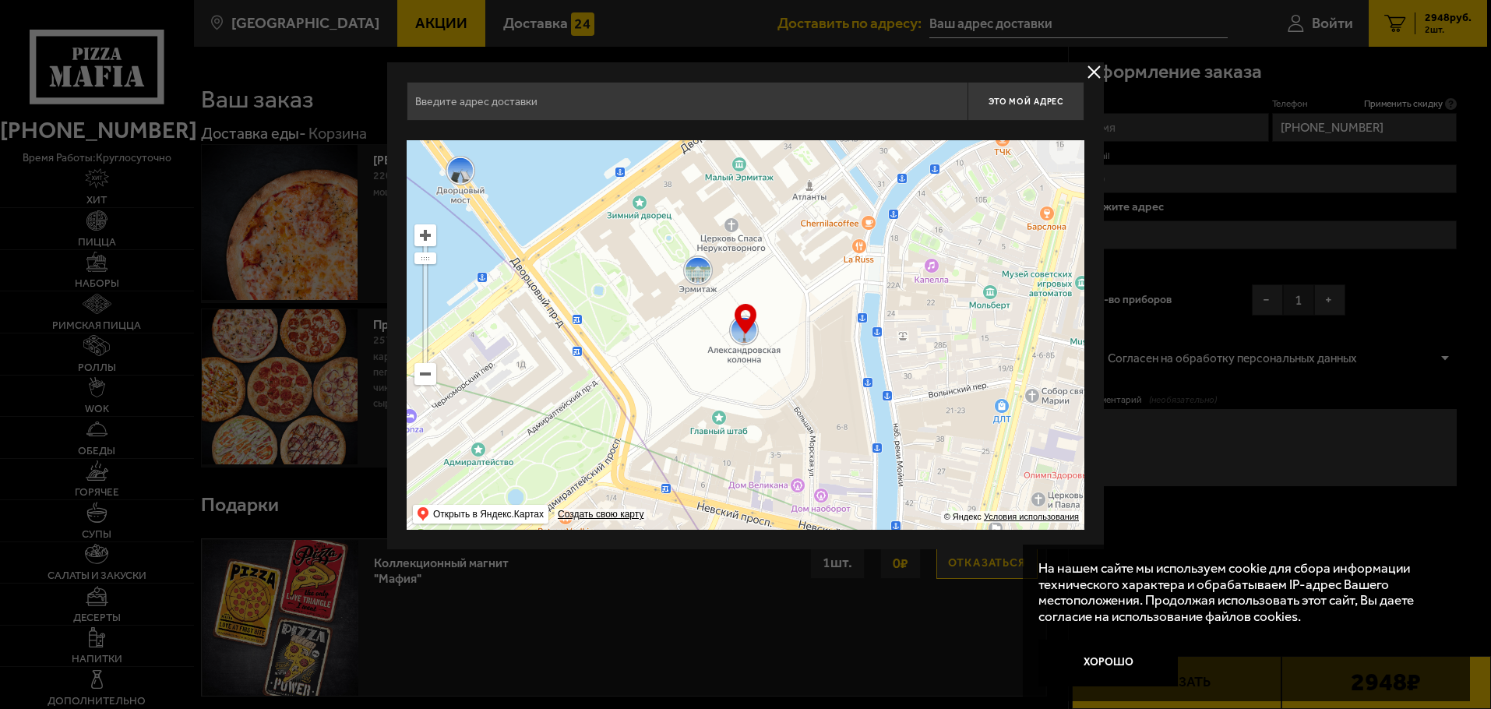
click at [1095, 71] on button "delivery type" at bounding box center [1094, 71] width 19 height 19
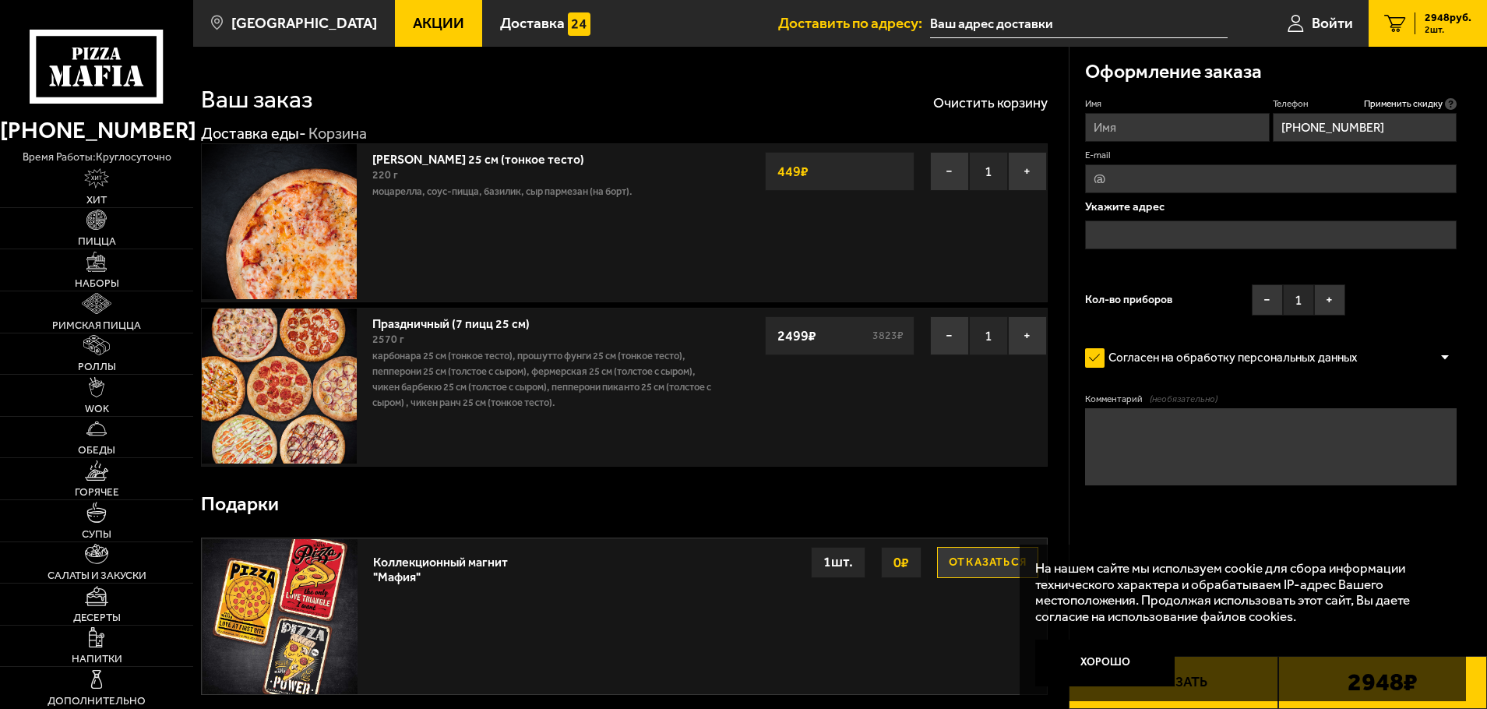
click at [1162, 182] on input "E-mail" at bounding box center [1271, 178] width 372 height 29
type input "Новорощенская"
drag, startPoint x: 1219, startPoint y: 185, endPoint x: 986, endPoint y: 175, distance: 233.1
click at [986, 175] on section "Ваш заказ Очистить корзину Доставка еды - [PERSON_NAME] 25 см (тонкое тесто) 22…" at bounding box center [840, 468] width 1294 height 843
click at [1131, 228] on input "text" at bounding box center [1271, 234] width 372 height 29
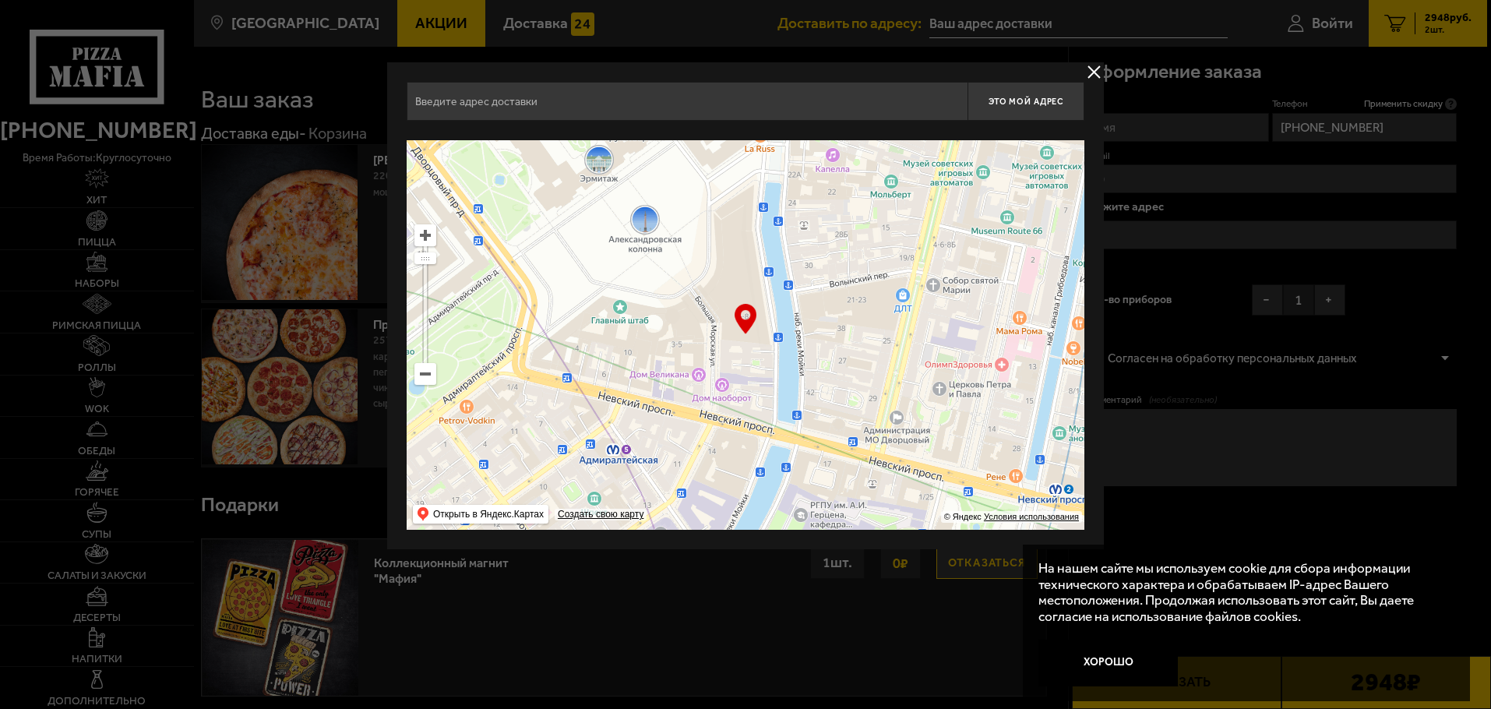
drag, startPoint x: 787, startPoint y: 355, endPoint x: 703, endPoint y: 261, distance: 125.8
click at [703, 261] on ymaps at bounding box center [746, 335] width 678 height 390
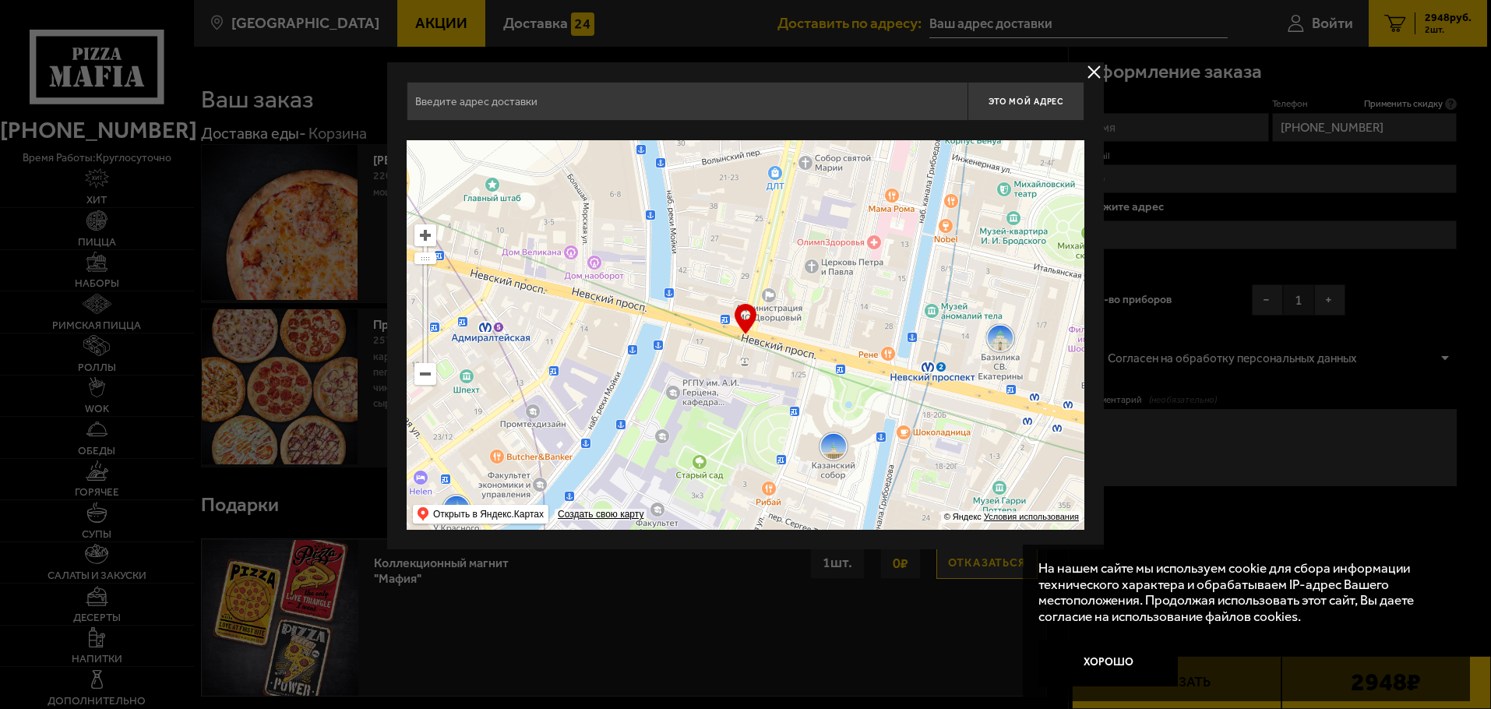
drag, startPoint x: 834, startPoint y: 414, endPoint x: 757, endPoint y: 344, distance: 103.7
click at [742, 337] on ymaps at bounding box center [746, 335] width 678 height 390
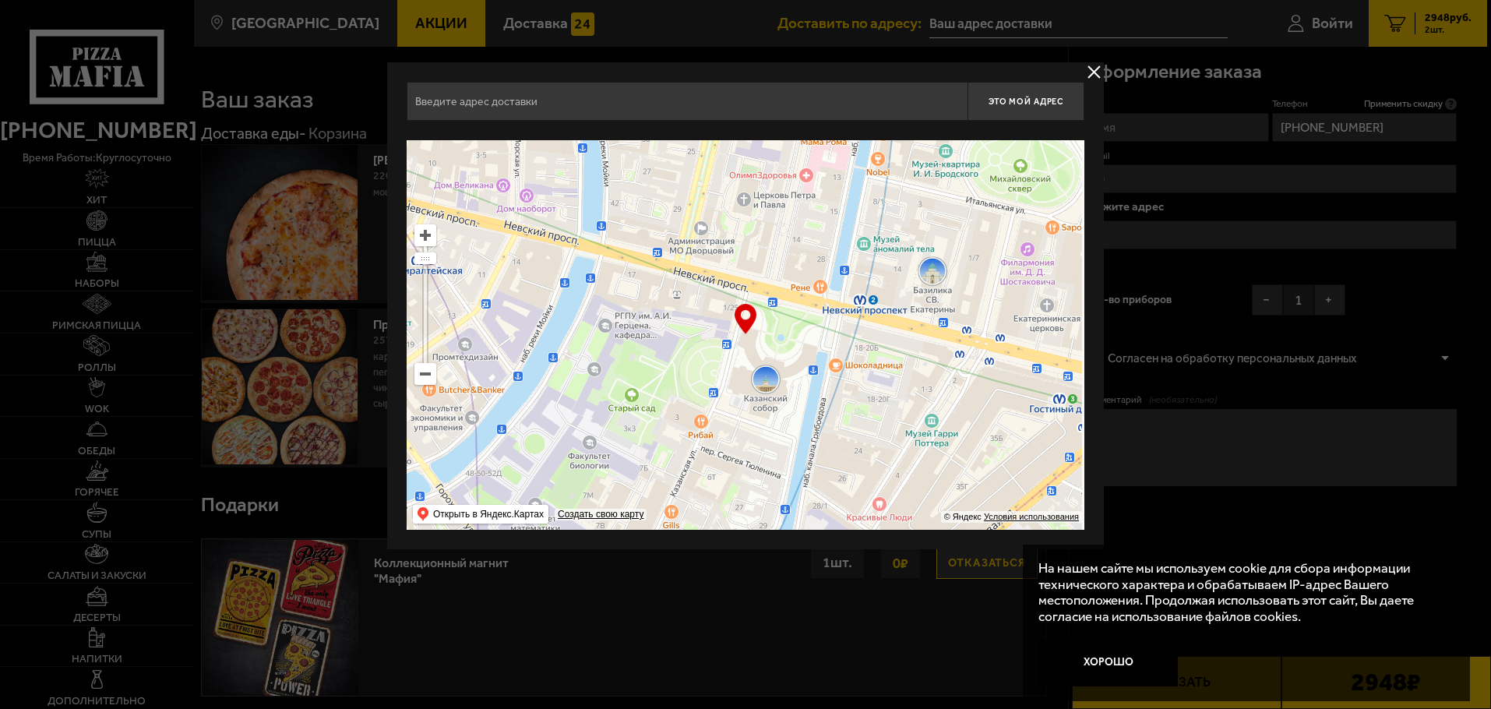
type input "[STREET_ADDRESS]"
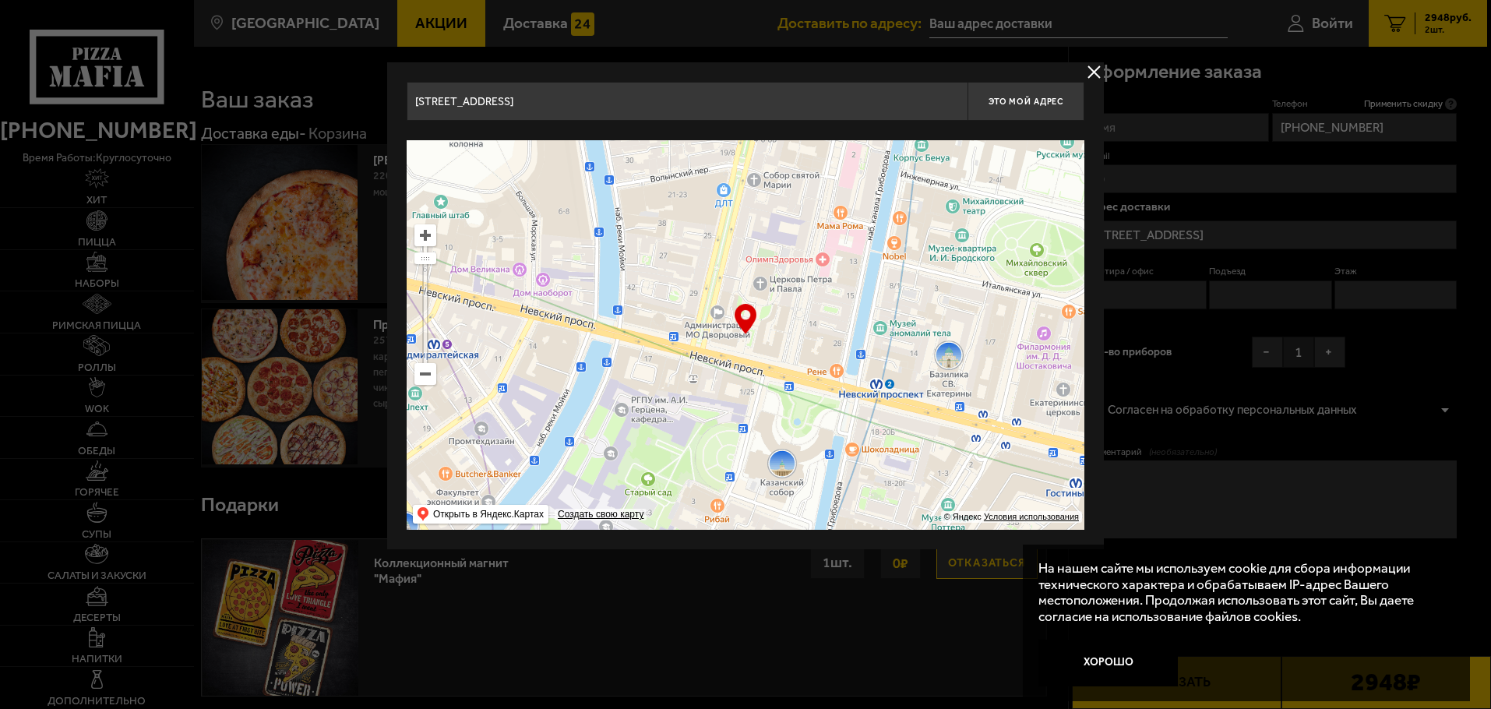
drag, startPoint x: 859, startPoint y: 417, endPoint x: 780, endPoint y: 379, distance: 87.1
click at [780, 379] on ymaps at bounding box center [746, 335] width 678 height 390
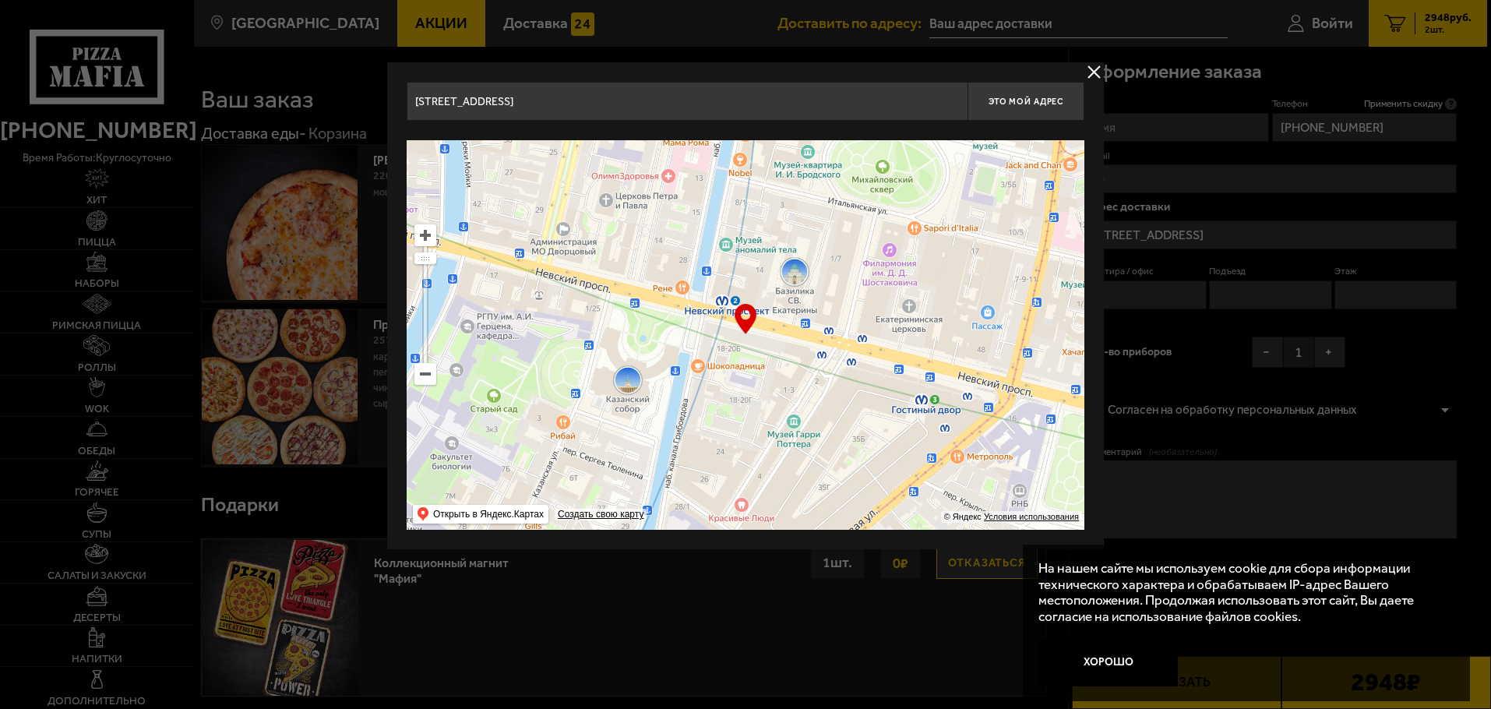
drag, startPoint x: 838, startPoint y: 386, endPoint x: 791, endPoint y: 362, distance: 53.0
click at [791, 362] on ymaps at bounding box center [746, 335] width 678 height 390
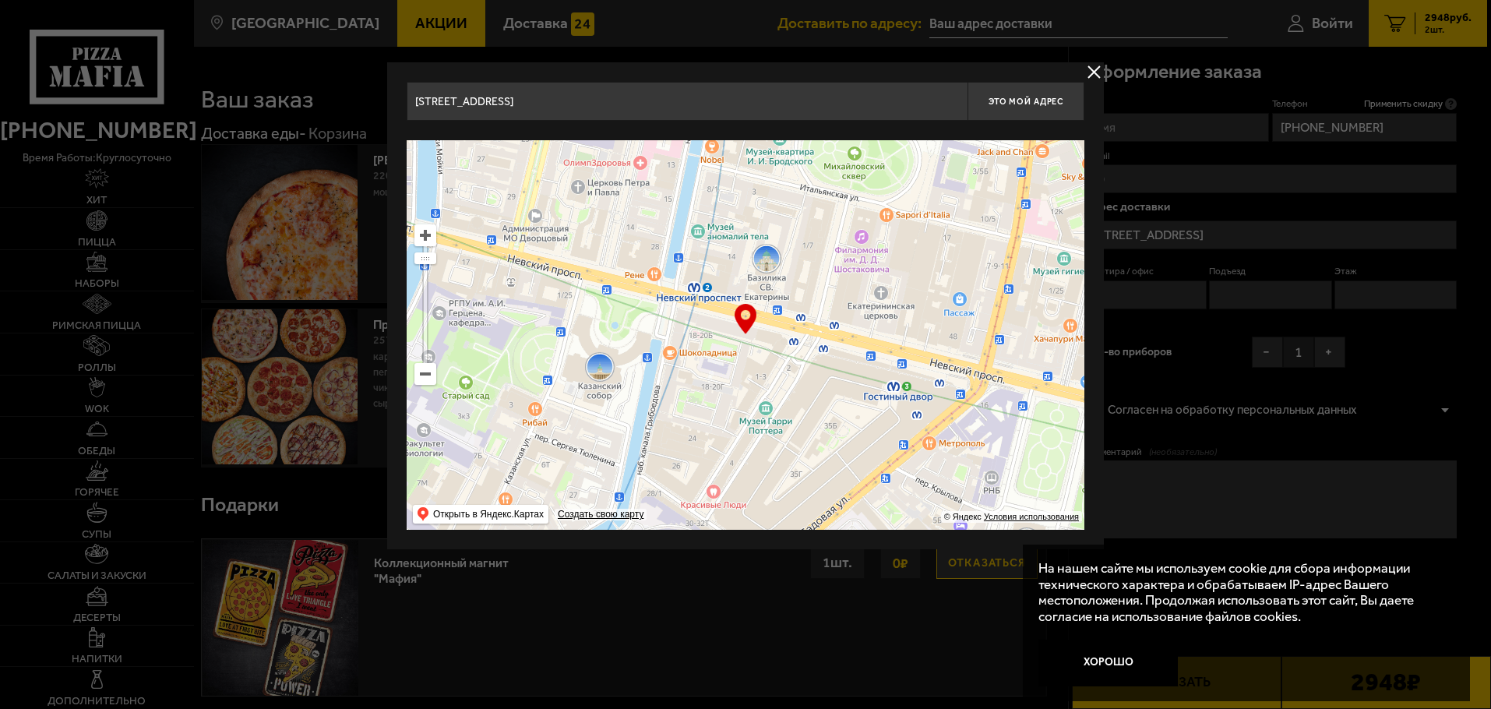
type input "[PERSON_NAME][STREET_ADDRESS]"
click at [422, 371] on ymaps at bounding box center [425, 374] width 20 height 20
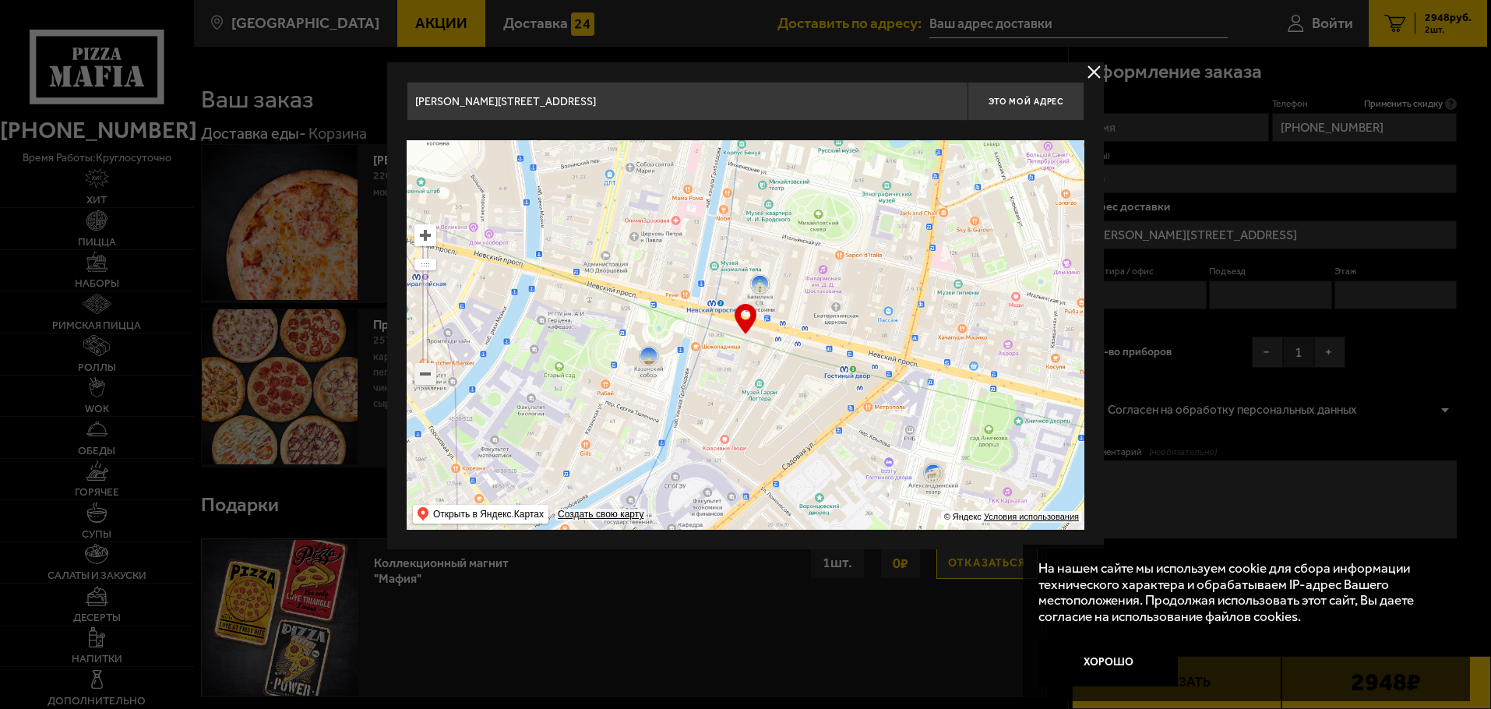
click at [422, 371] on ymaps at bounding box center [425, 374] width 20 height 20
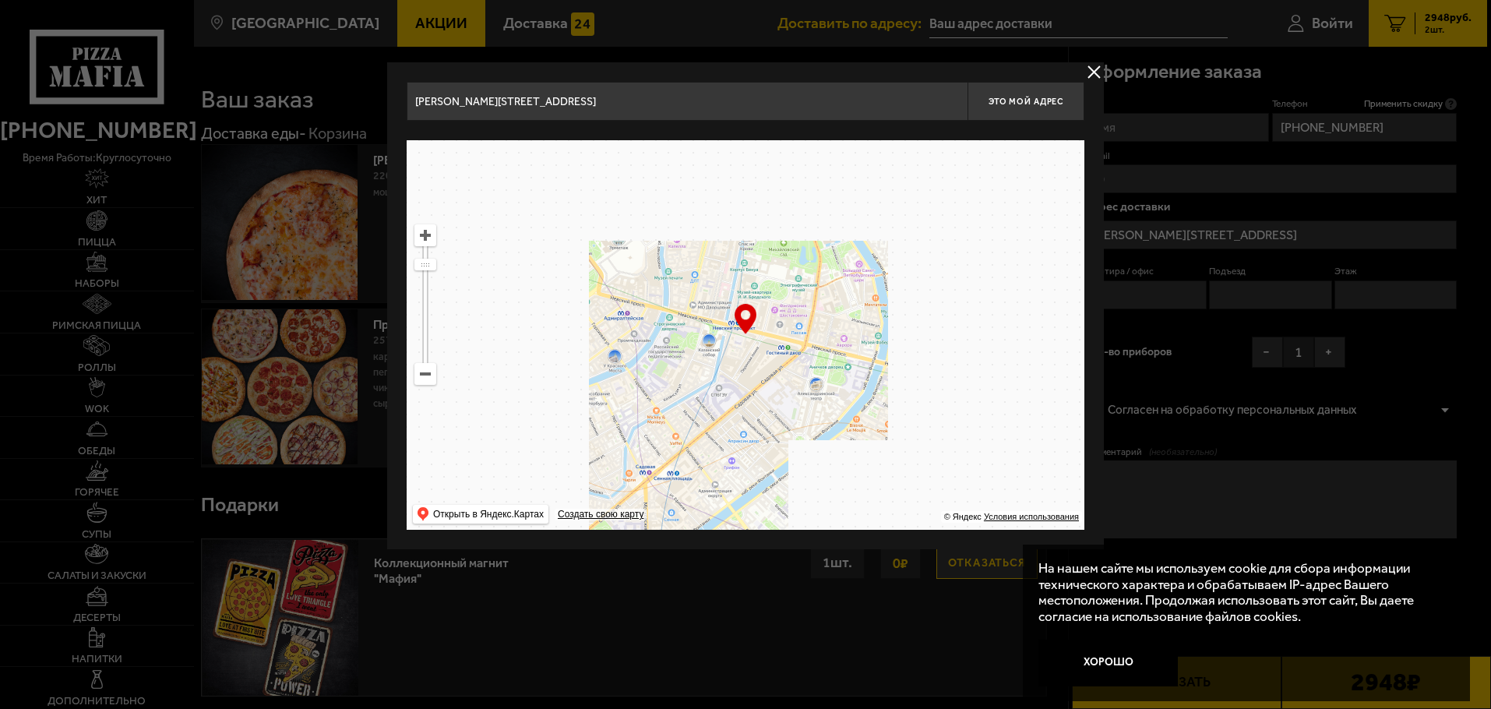
click at [422, 371] on ymaps at bounding box center [425, 374] width 20 height 20
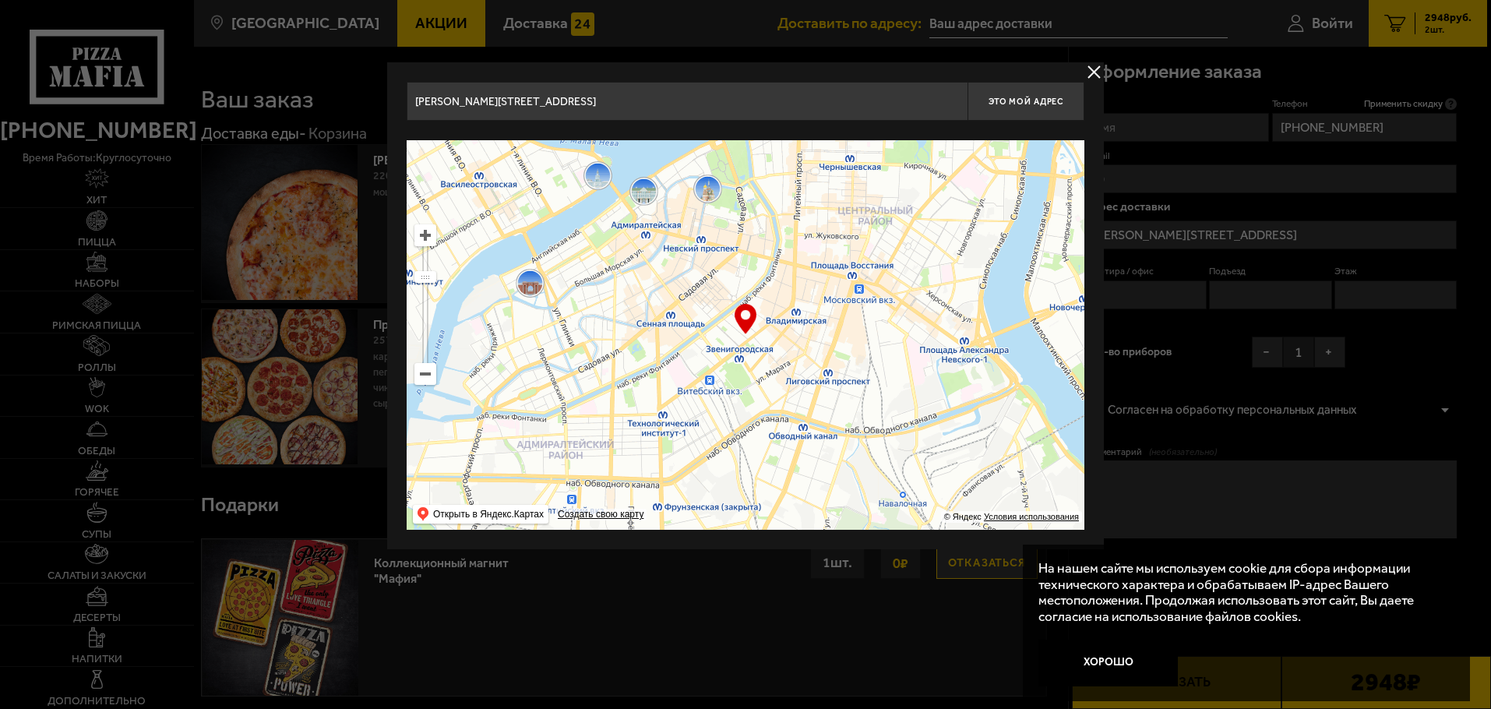
drag, startPoint x: 778, startPoint y: 363, endPoint x: 774, endPoint y: 322, distance: 41.5
click at [774, 322] on ymaps at bounding box center [746, 335] width 678 height 390
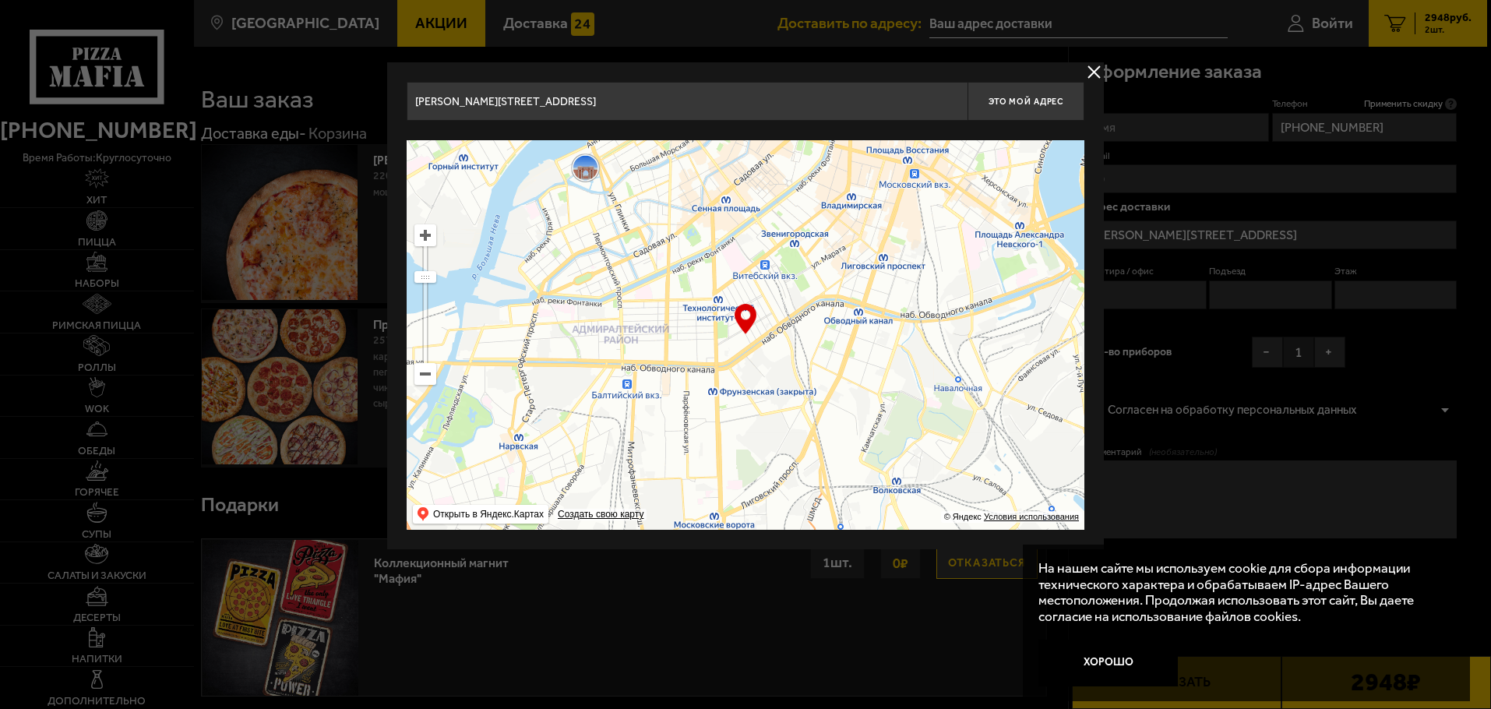
drag, startPoint x: 785, startPoint y: 401, endPoint x: 838, endPoint y: 330, distance: 88.5
click at [838, 330] on ymaps at bounding box center [746, 335] width 678 height 390
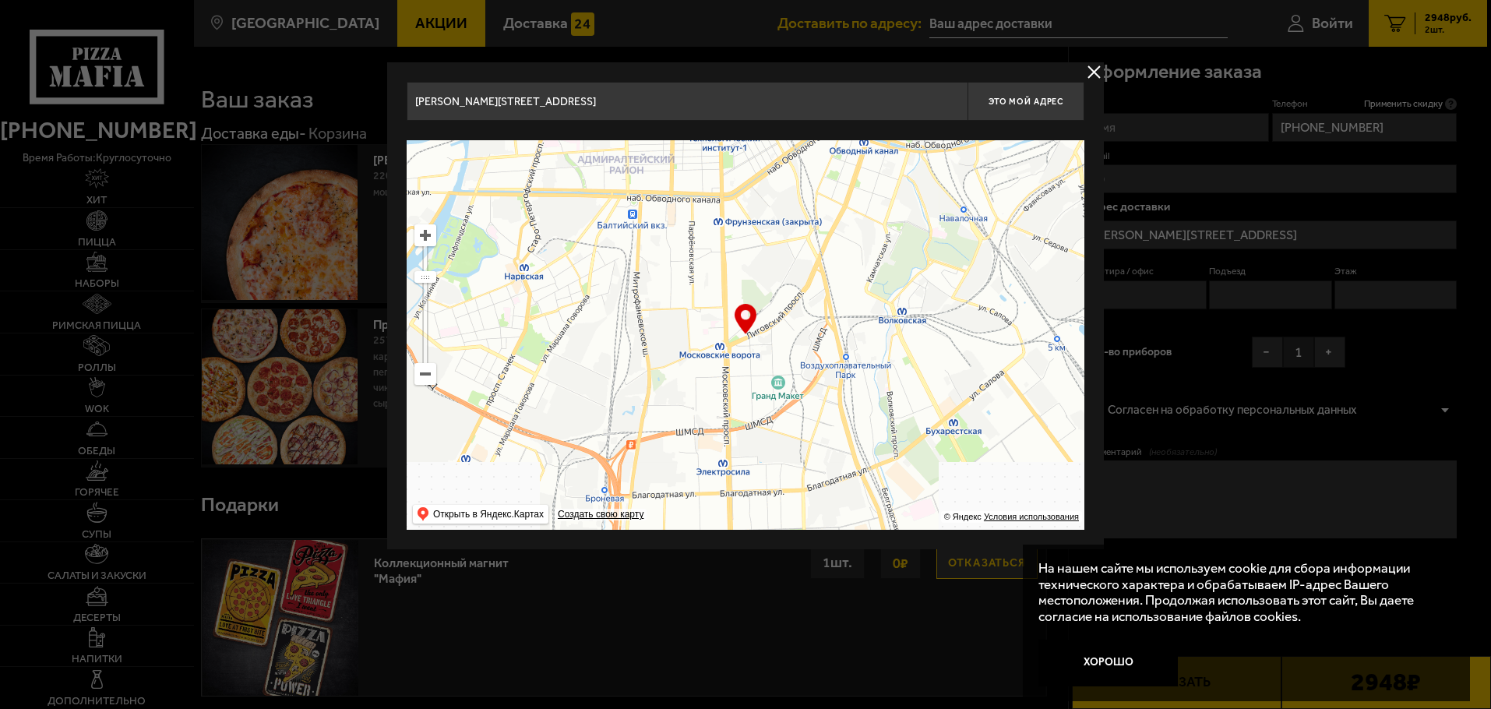
type input "[STREET_ADDRESS]"
drag, startPoint x: 803, startPoint y: 295, endPoint x: 799, endPoint y: 250, distance: 45.4
click at [799, 250] on ymaps at bounding box center [746, 335] width 678 height 390
type input "[STREET_ADDRESS]"
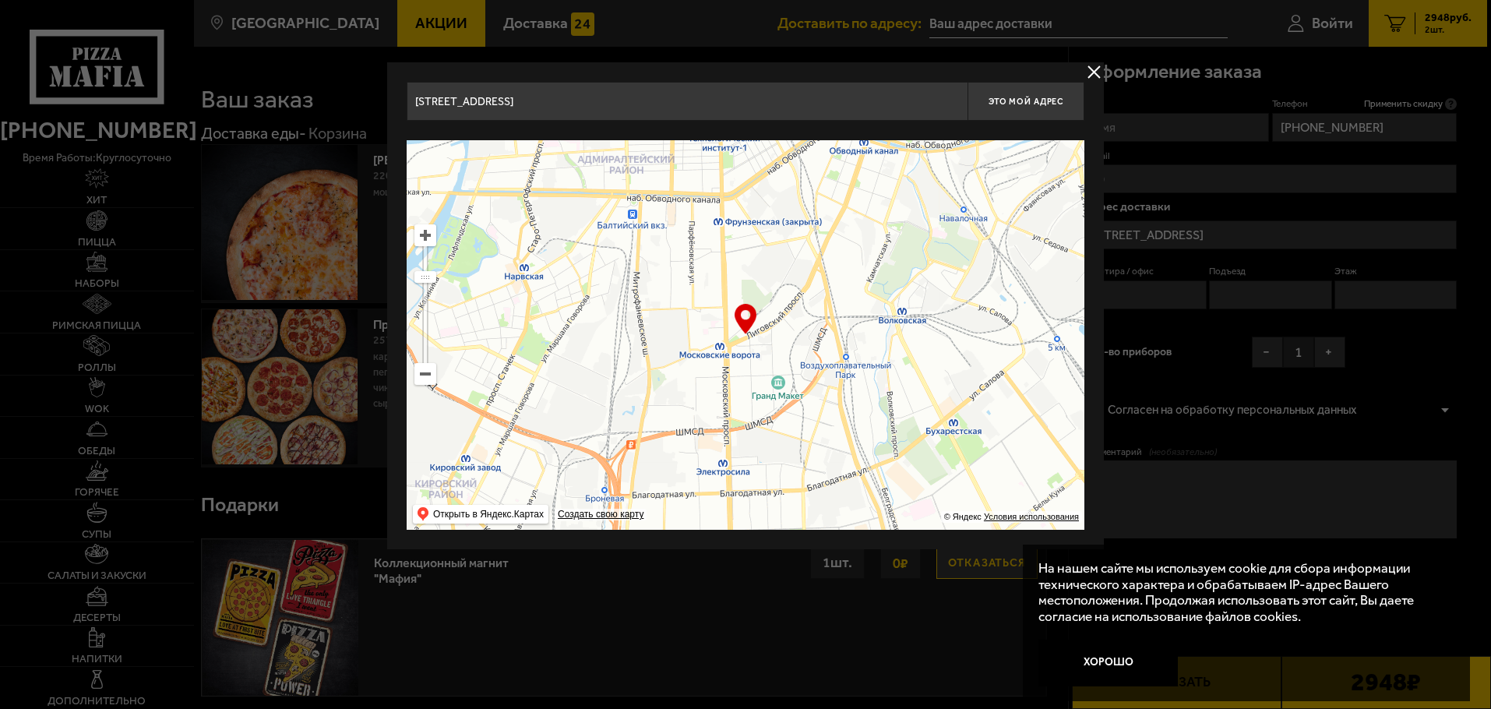
type input "[STREET_ADDRESS]"
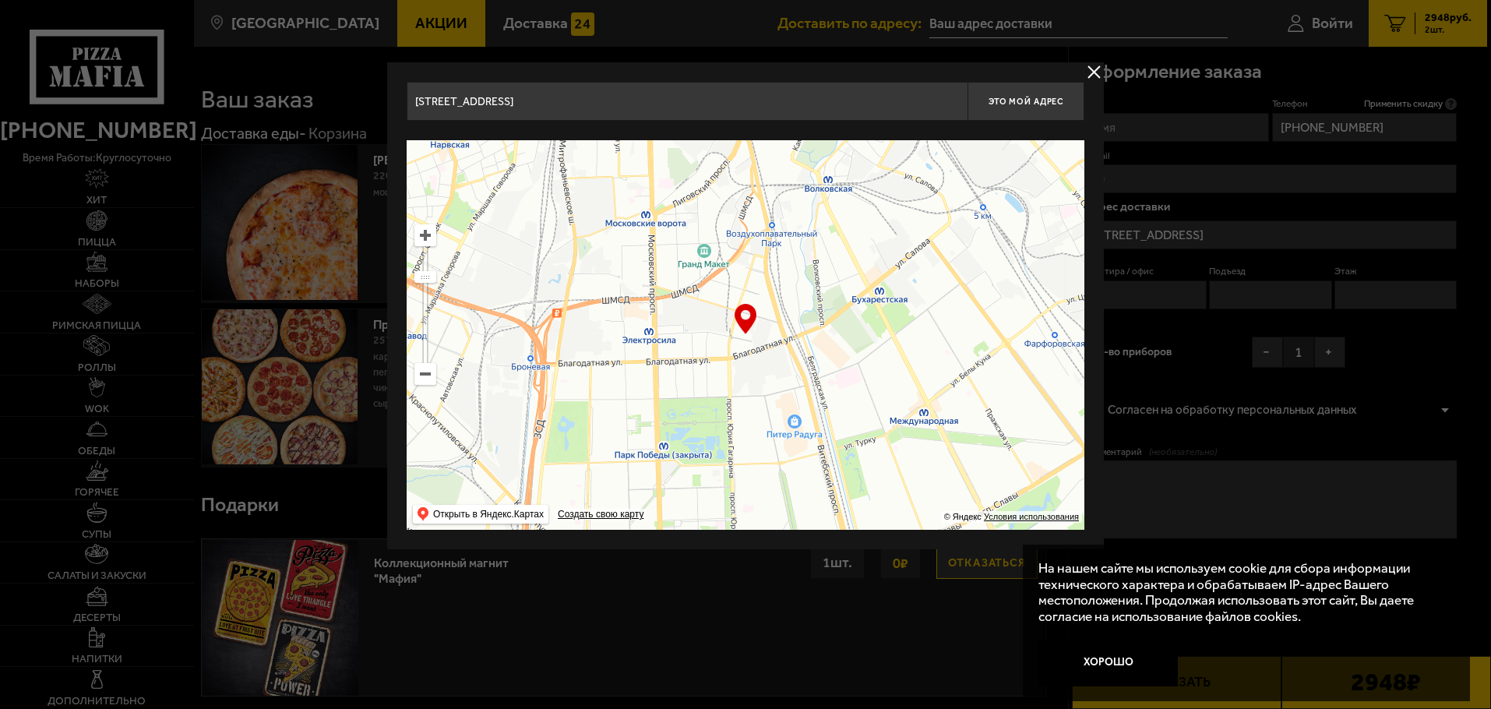
drag, startPoint x: 845, startPoint y: 386, endPoint x: 771, endPoint y: 252, distance: 152.4
click at [771, 252] on ymaps at bounding box center [746, 335] width 678 height 390
type input "[STREET_ADDRESS][PERSON_NAME]"
click at [422, 231] on ymaps at bounding box center [425, 235] width 20 height 20
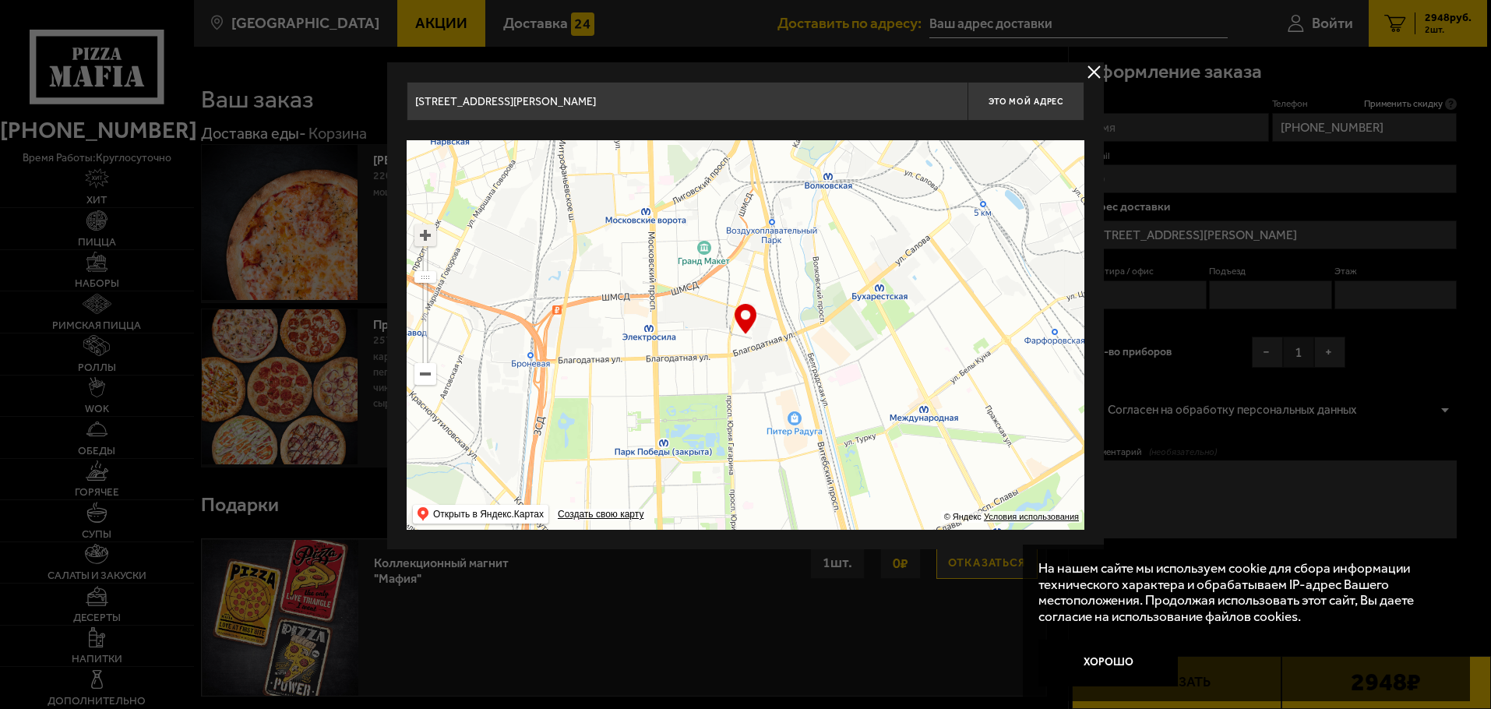
click at [422, 231] on ymaps at bounding box center [425, 235] width 20 height 20
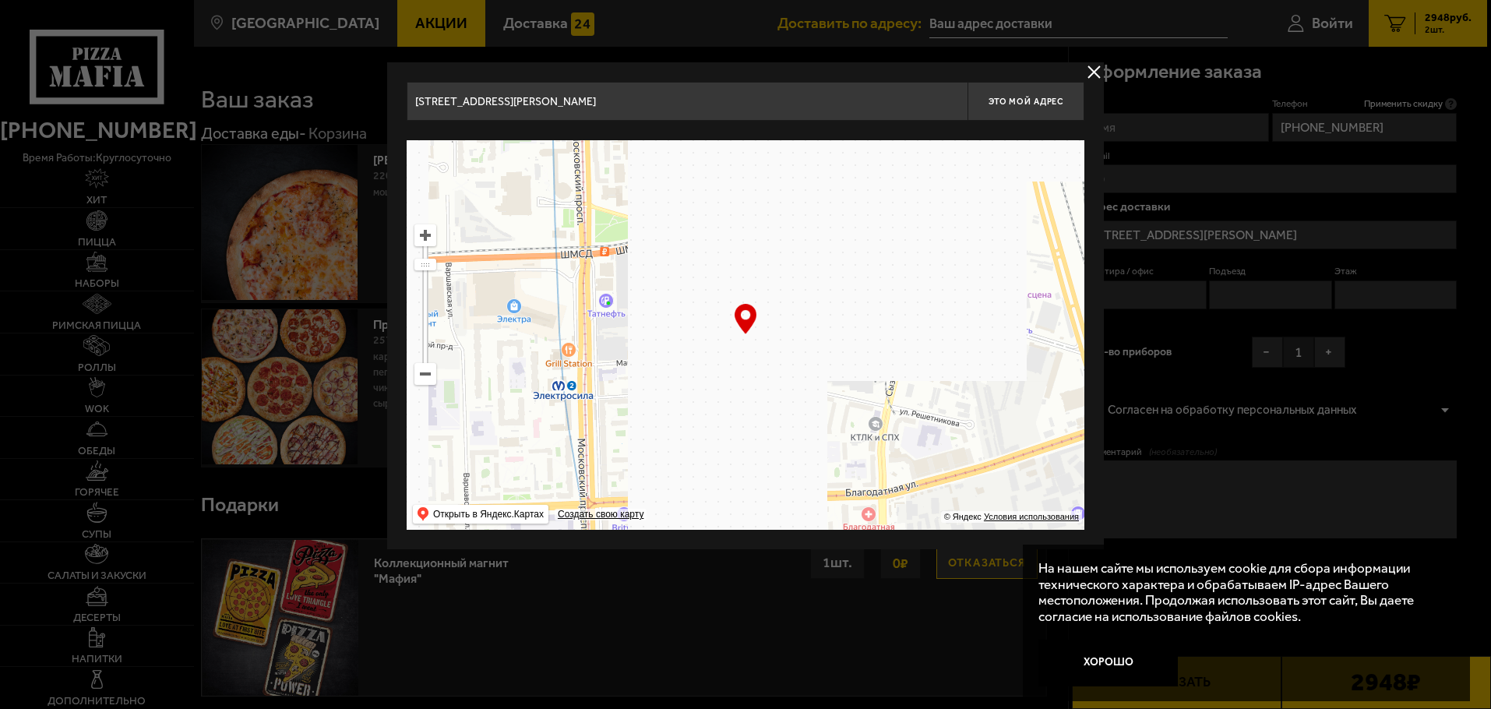
drag, startPoint x: 633, startPoint y: 309, endPoint x: 790, endPoint y: 380, distance: 172.9
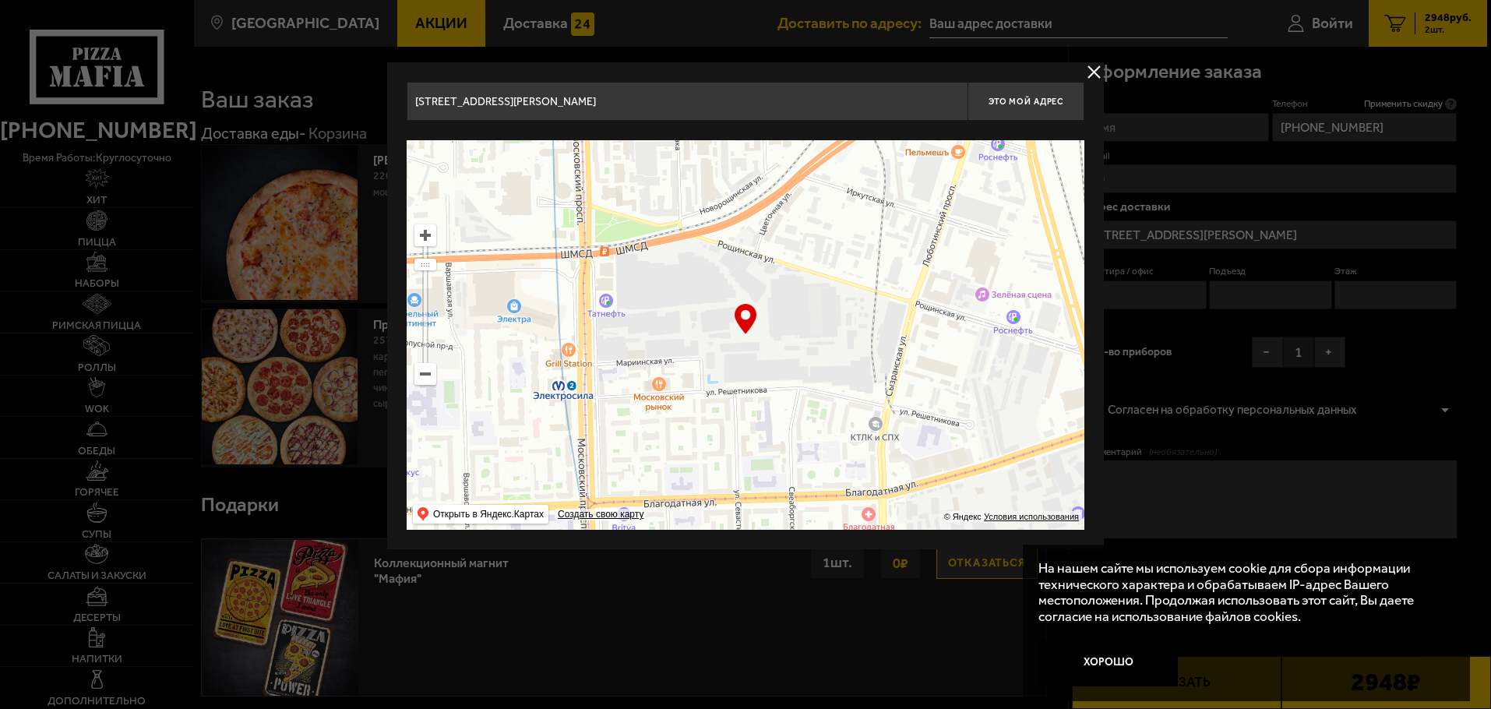
click at [790, 380] on ymaps at bounding box center [746, 335] width 678 height 390
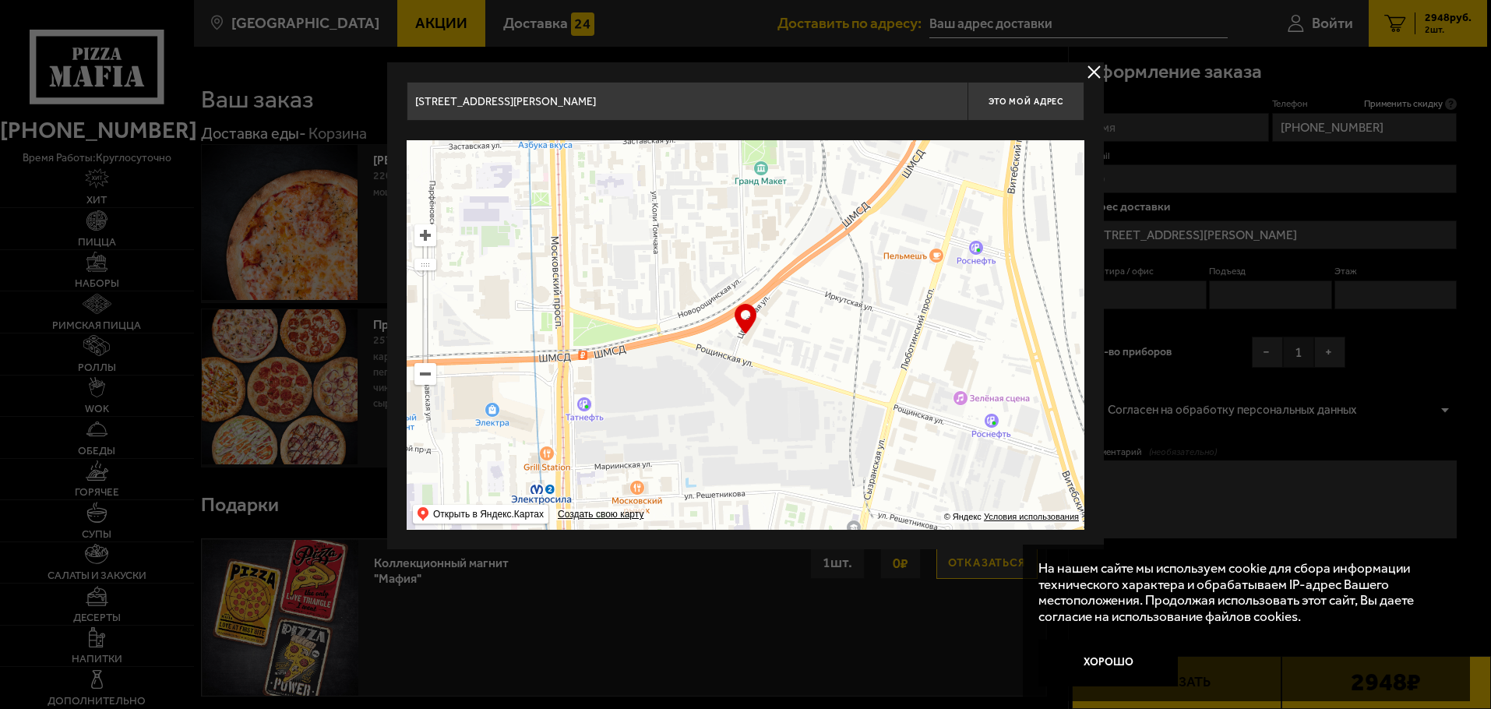
drag, startPoint x: 938, startPoint y: 266, endPoint x: 956, endPoint y: 340, distance: 76.2
click at [971, 347] on ymaps at bounding box center [746, 335] width 678 height 390
type input "[STREET_ADDRESS]"
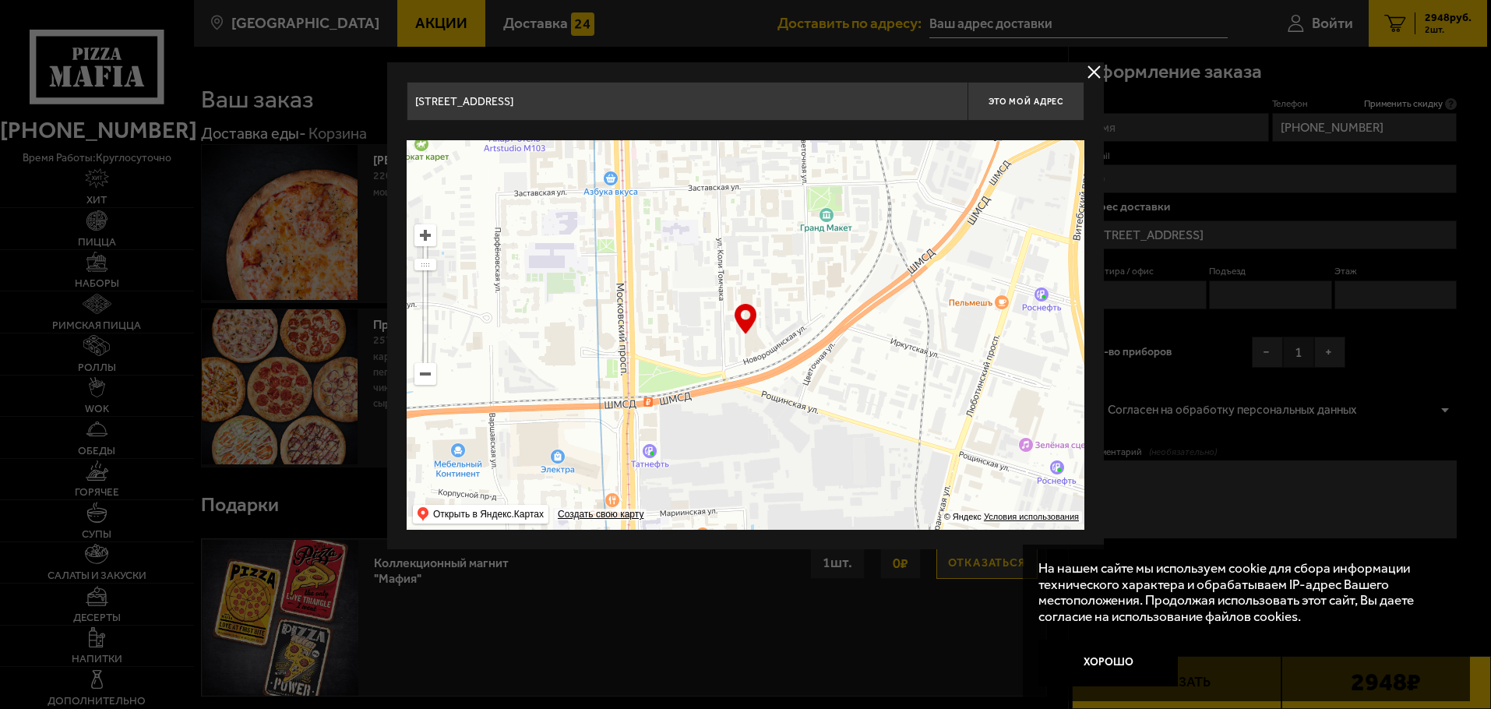
type input "[STREET_ADDRESS]"
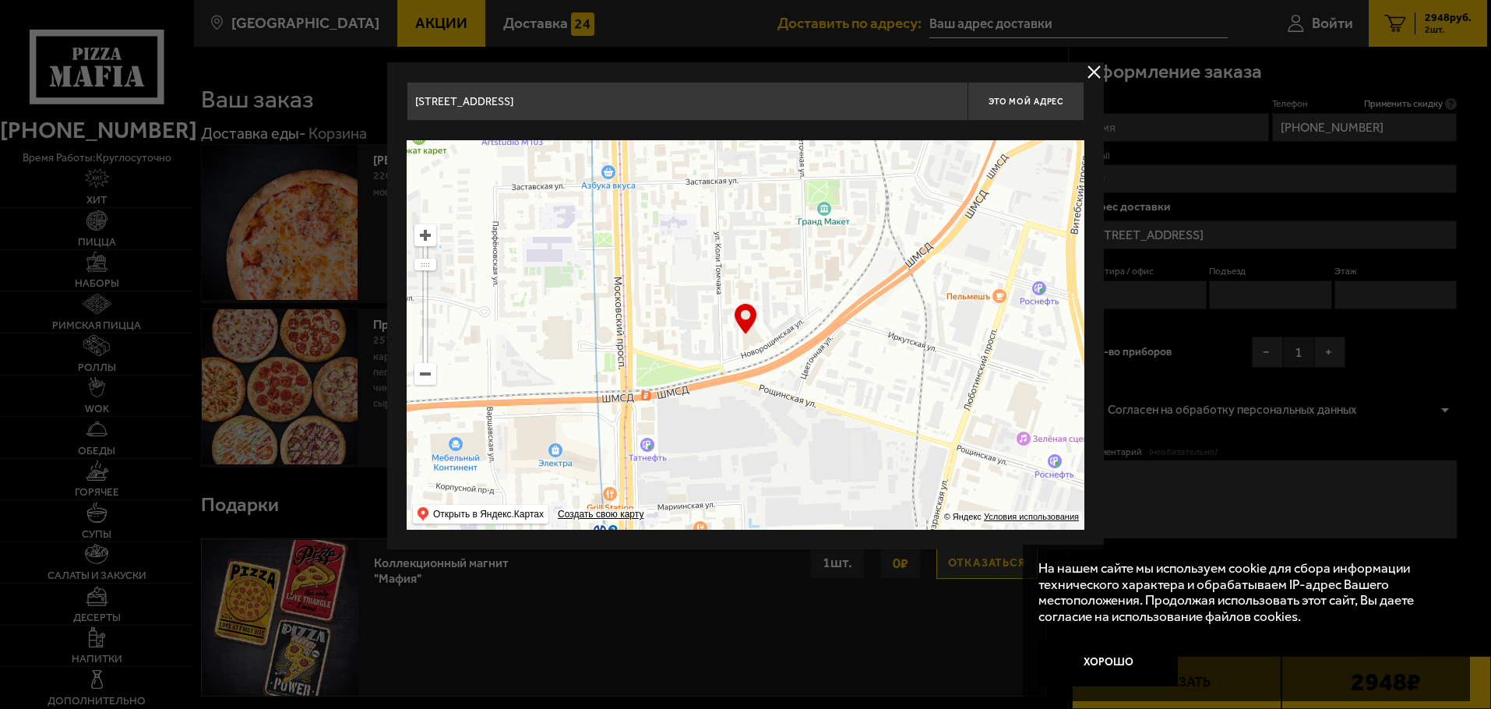
drag, startPoint x: 865, startPoint y: 293, endPoint x: 891, endPoint y: 250, distance: 50.0
click at [891, 250] on ymaps at bounding box center [746, 335] width 678 height 390
type input "[STREET_ADDRESS]"
click at [424, 231] on ymaps at bounding box center [425, 235] width 20 height 20
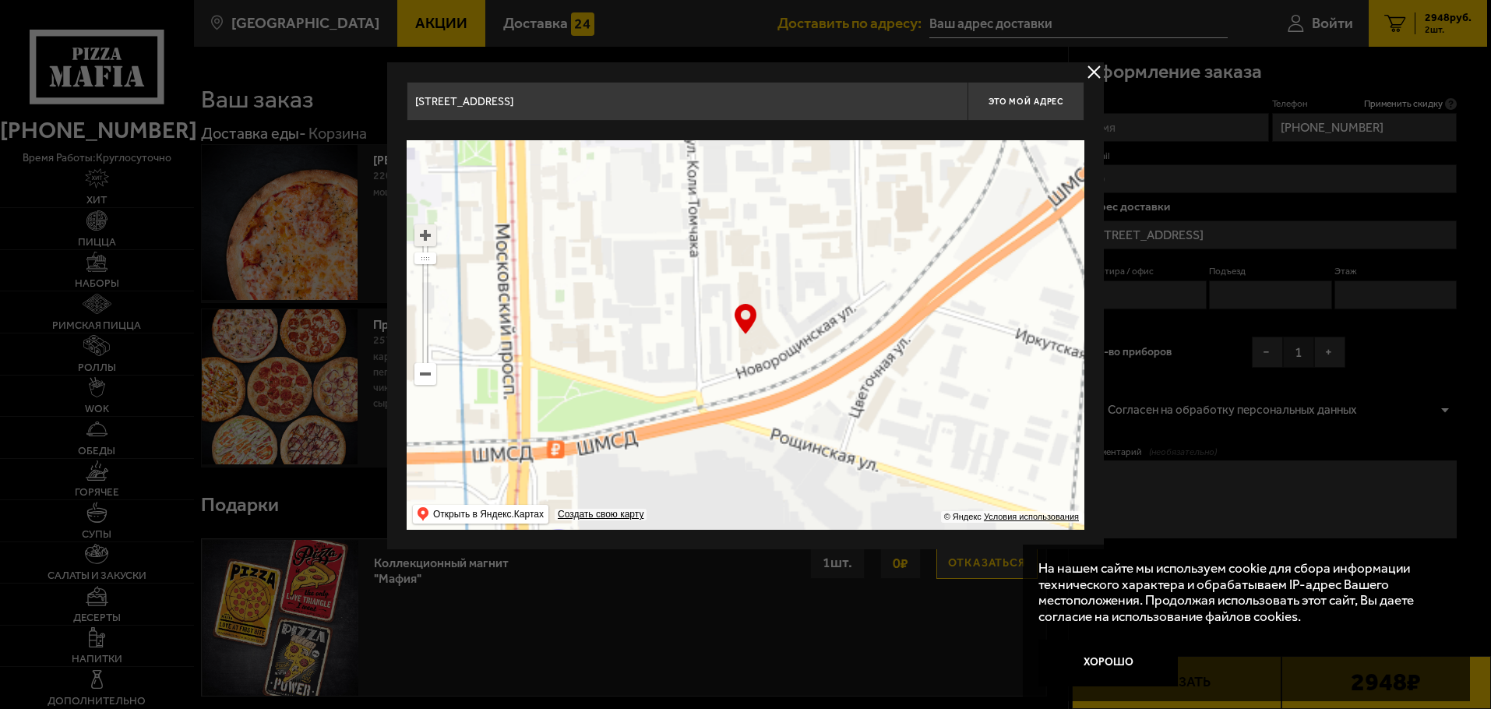
click at [424, 231] on ymaps at bounding box center [425, 235] width 20 height 20
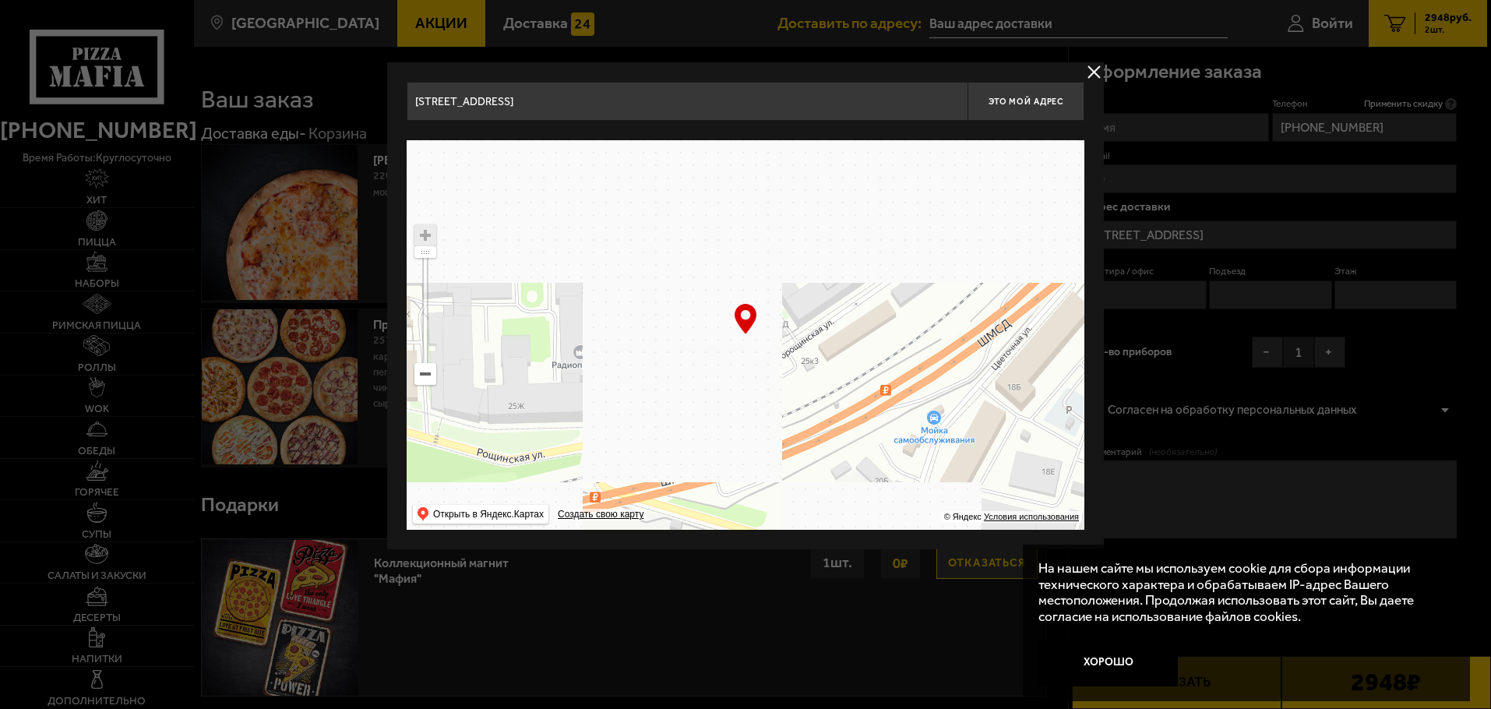
drag, startPoint x: 843, startPoint y: 363, endPoint x: 788, endPoint y: 354, distance: 55.3
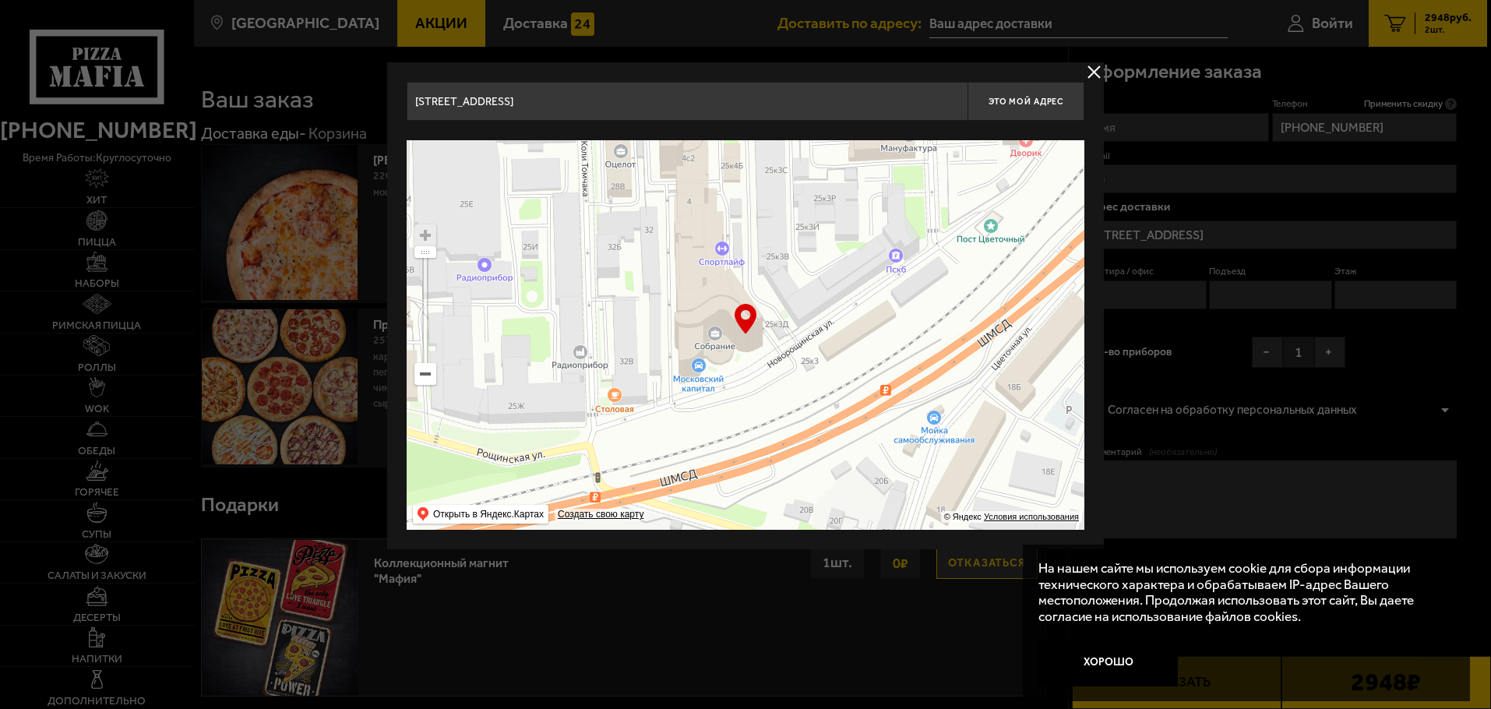
click at [788, 354] on ymaps at bounding box center [746, 335] width 678 height 390
click at [1030, 95] on button "Это мой адрес" at bounding box center [1026, 101] width 117 height 39
type input "[STREET_ADDRESS]"
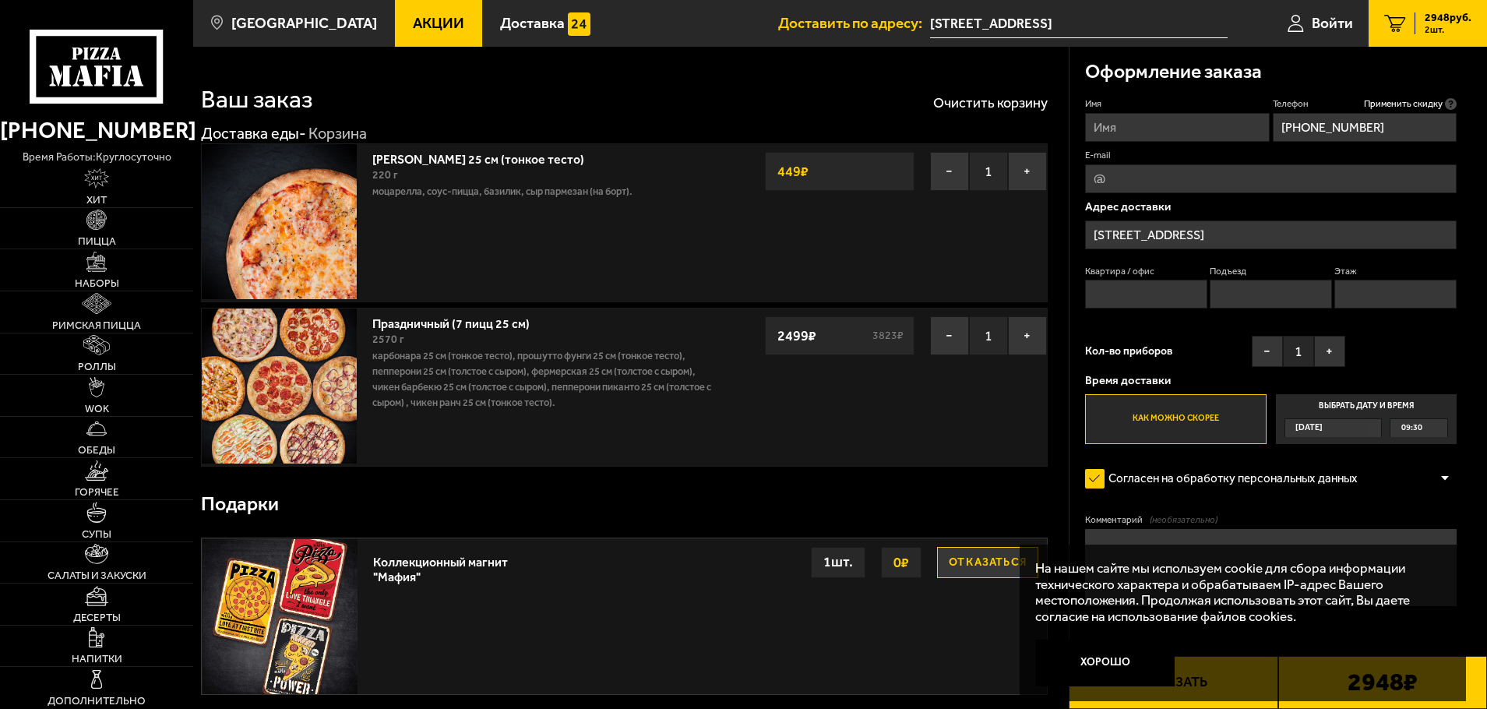
click at [1363, 299] on input "Этаж" at bounding box center [1396, 294] width 122 height 29
type input "1"
click at [1400, 353] on div "Имя Телефон Применить скидку Вы будете зарегистрированы автоматически. [PHONE_N…" at bounding box center [1271, 270] width 372 height 347
click at [1409, 418] on div "09:30" at bounding box center [1419, 427] width 58 height 19
click at [0, 0] on input "Выбрать дату и время [DATE] 09:30" at bounding box center [0, 0] width 0 height 0
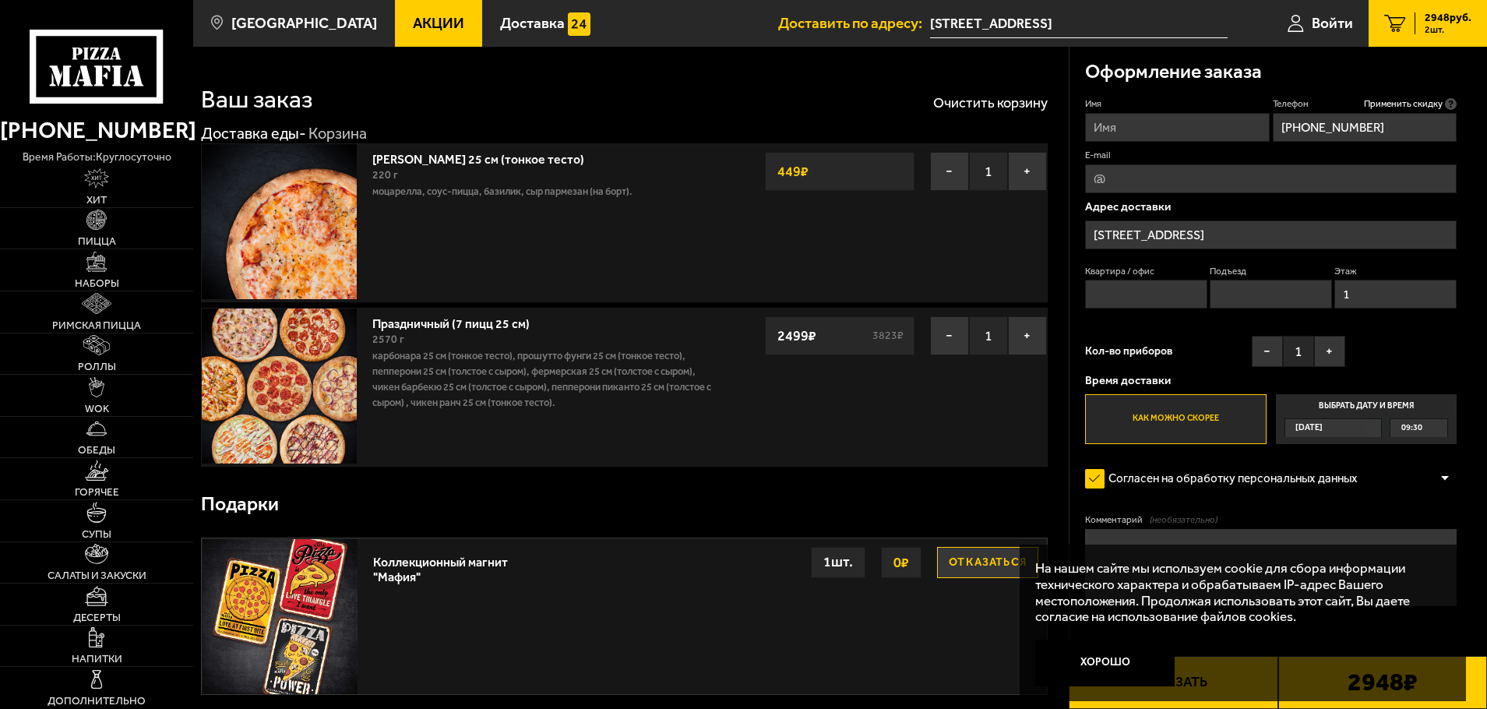
click at [1410, 424] on span "09:30" at bounding box center [1412, 428] width 21 height 18
click at [0, 0] on input "Выбрать дату и время [DATE] 09:30" at bounding box center [0, 0] width 0 height 0
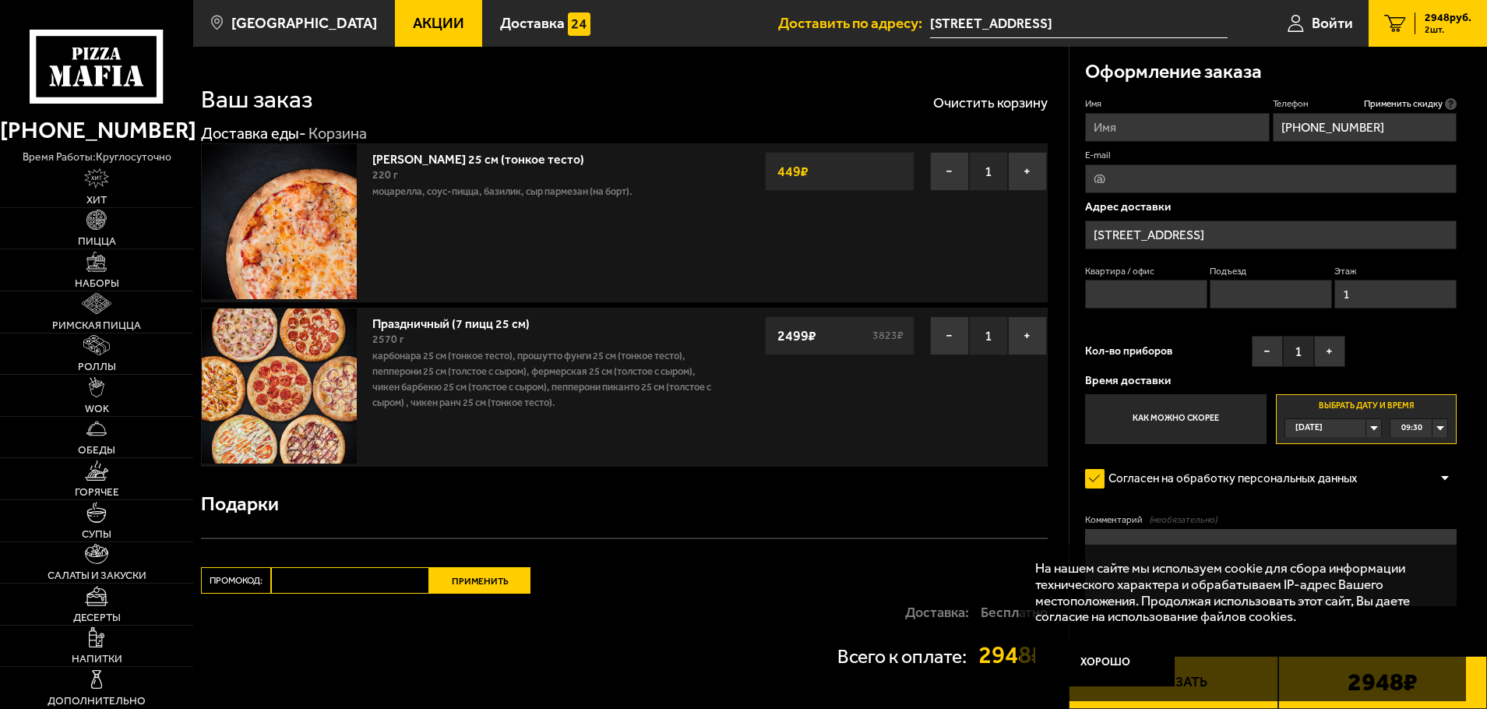
click at [1430, 424] on div "09:30" at bounding box center [1419, 428] width 57 height 18
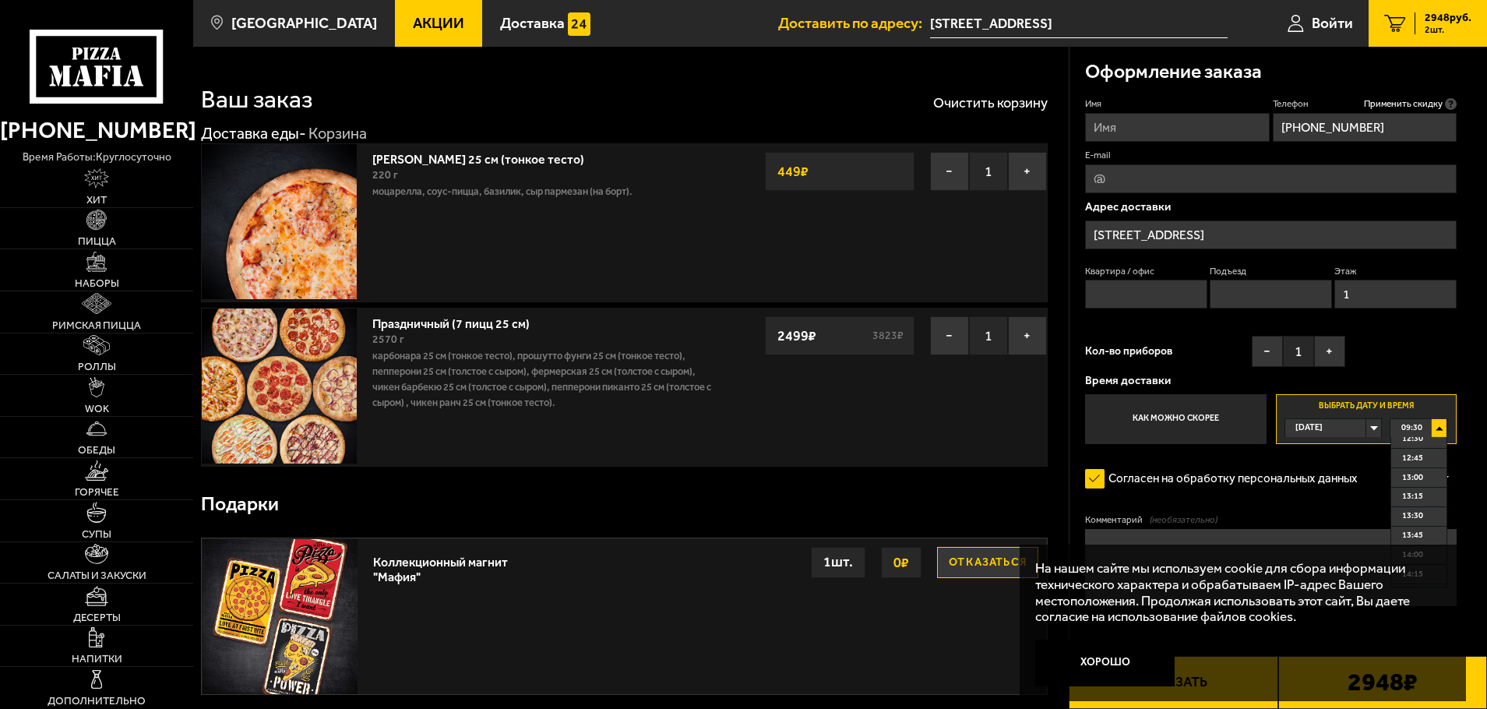
scroll to position [360, 0]
click at [1438, 432] on div "09:30" at bounding box center [1419, 428] width 57 height 18
click at [1439, 429] on div "09:30" at bounding box center [1419, 428] width 57 height 18
click at [1420, 502] on span "12:00" at bounding box center [1412, 504] width 21 height 18
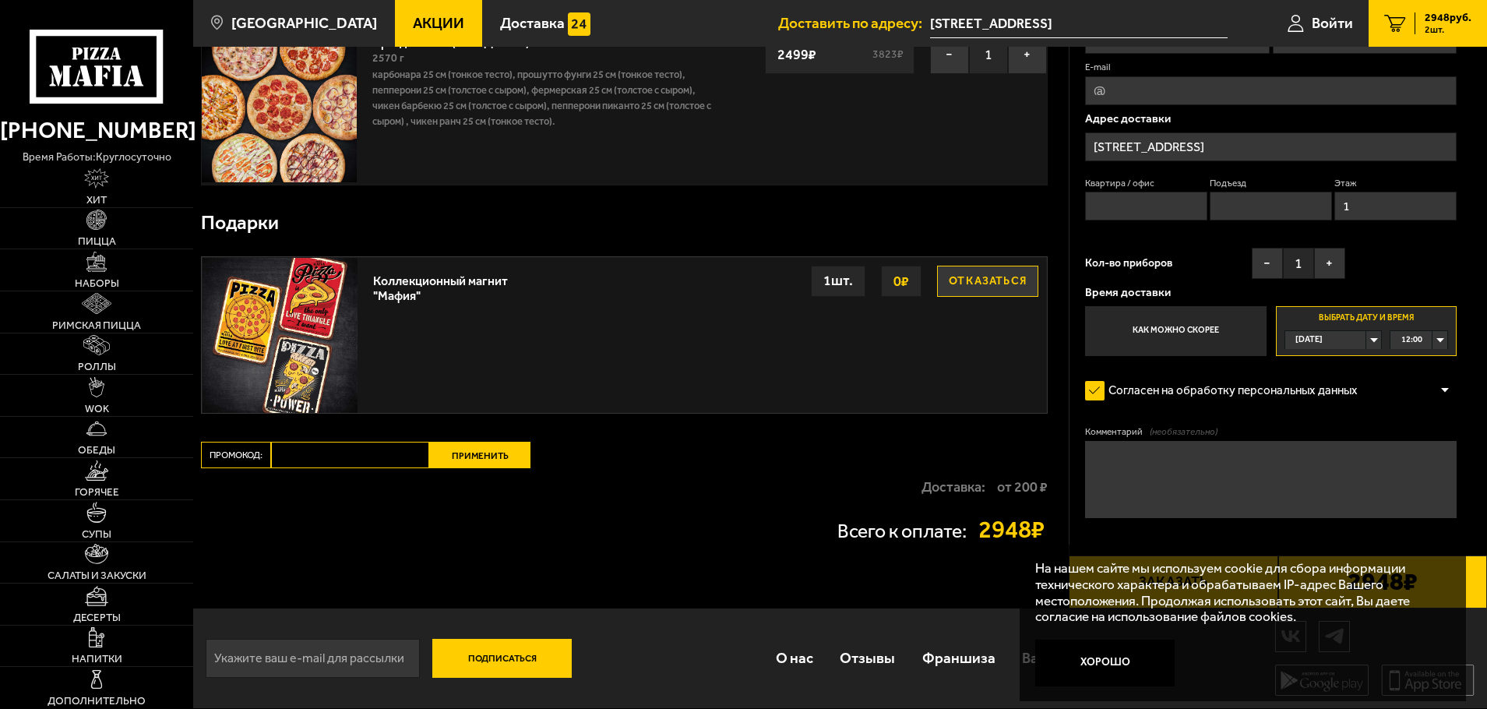
scroll to position [282, 0]
click at [1113, 455] on textarea "Комментарий (необязательно)" at bounding box center [1271, 479] width 372 height 77
type textarea "БЦ Собрание"
click at [1092, 658] on button "Хорошо" at bounding box center [1104, 663] width 139 height 47
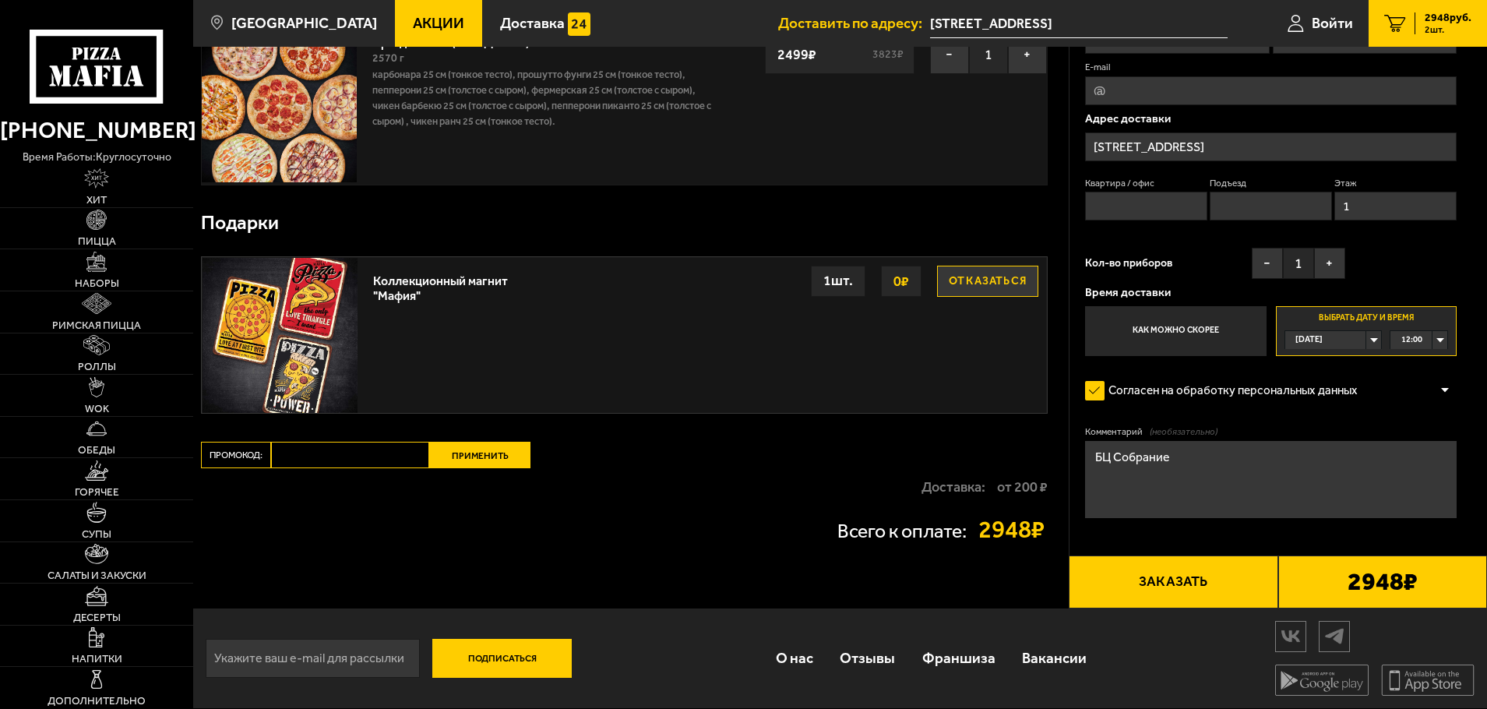
click at [1138, 580] on button "Заказать" at bounding box center [1173, 582] width 209 height 53
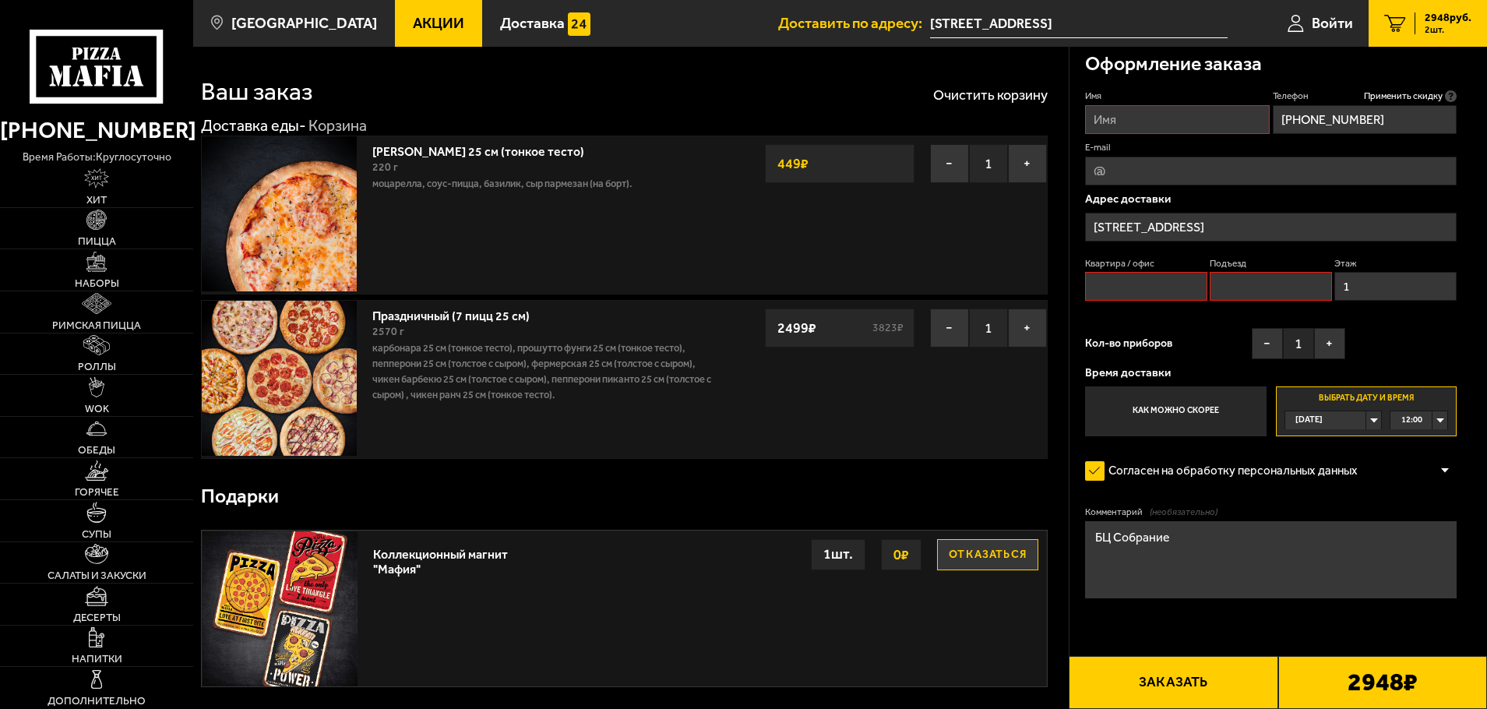
scroll to position [0, 0]
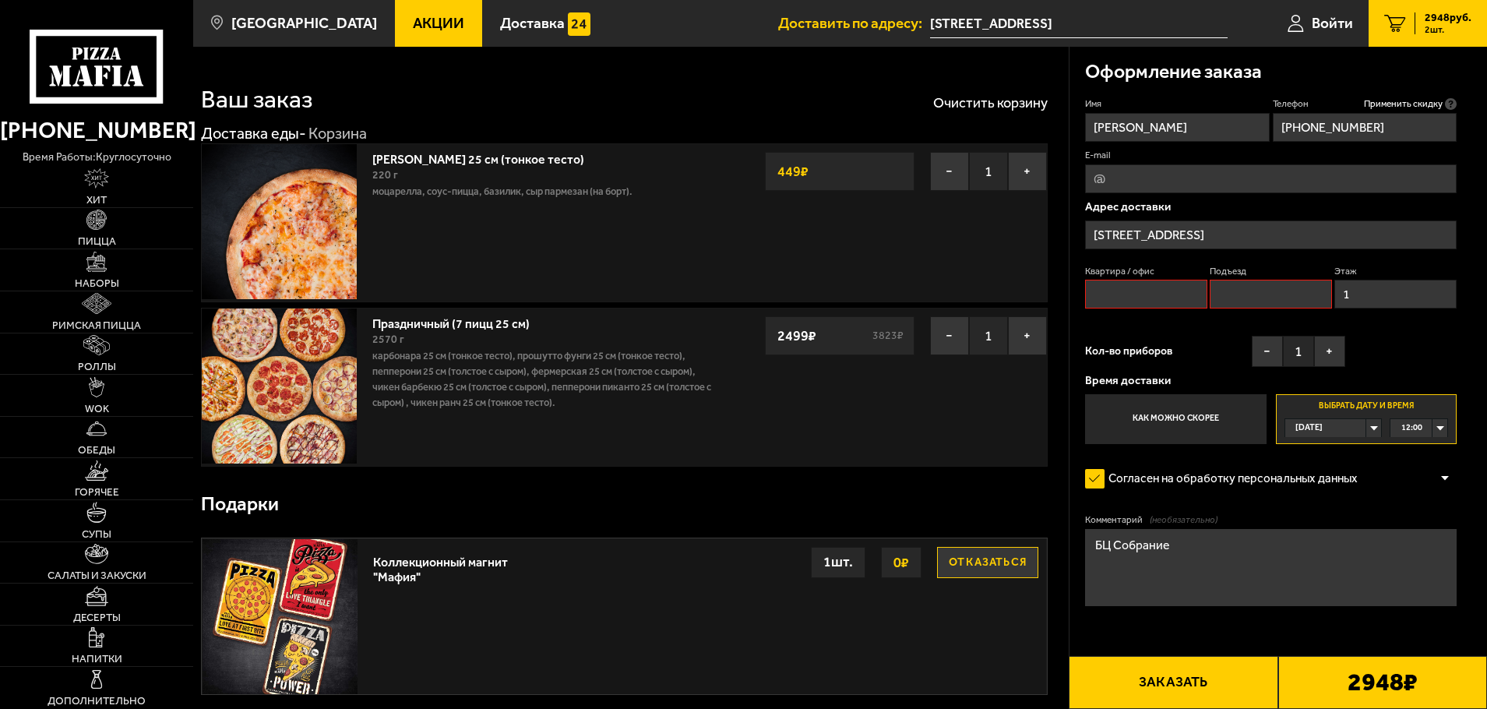
type input "[PERSON_NAME]"
click at [1169, 288] on input "Квартира / офис" at bounding box center [1146, 294] width 122 height 29
click at [1208, 288] on div "Квартира / офис Подъезд Этаж 1" at bounding box center [1271, 291] width 372 height 52
click at [1240, 293] on input "Подъезд" at bounding box center [1271, 294] width 122 height 29
type input "1"
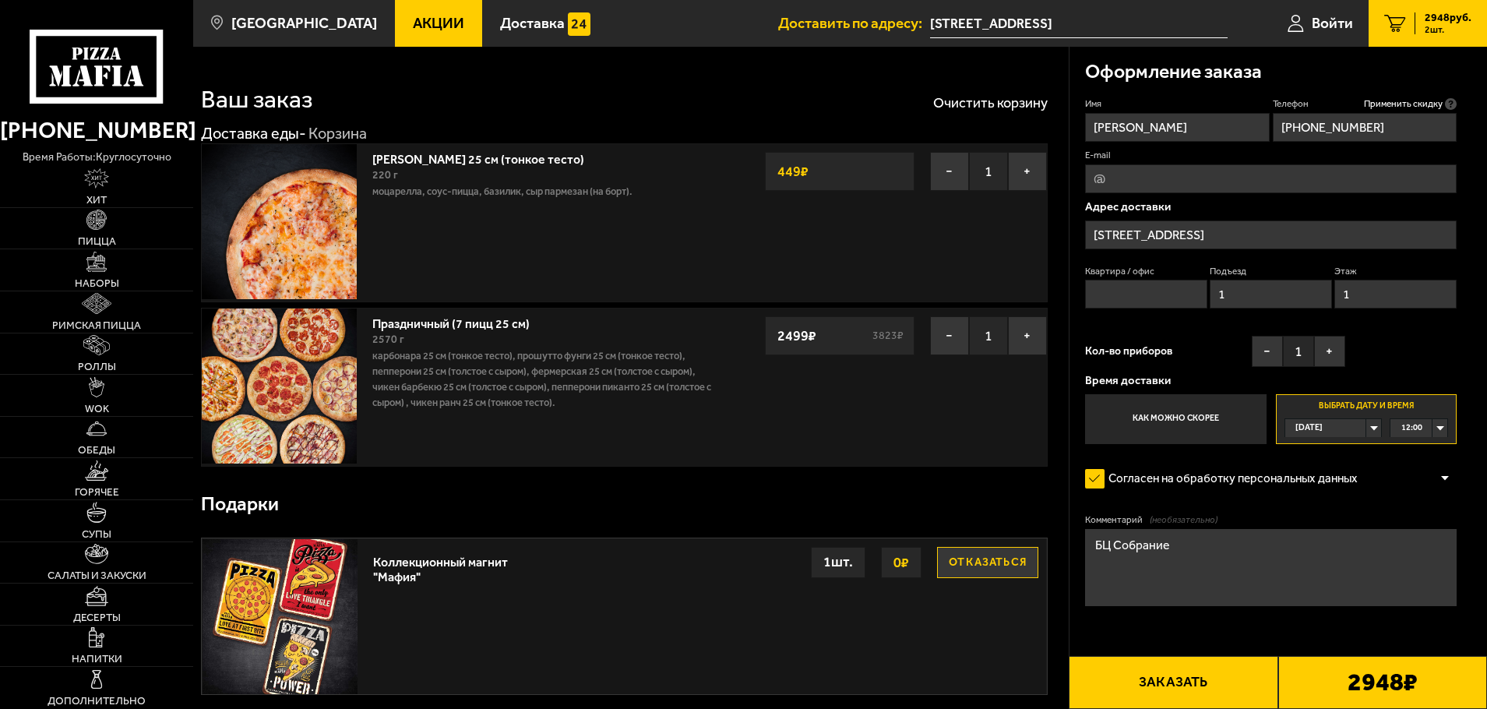
click at [1174, 683] on button "Заказать" at bounding box center [1173, 682] width 209 height 53
click at [1106, 287] on input "Квартира / офис" at bounding box center [1146, 294] width 122 height 29
drag, startPoint x: 1102, startPoint y: 295, endPoint x: 1085, endPoint y: 295, distance: 17.2
click at [1085, 295] on input "1" at bounding box center [1146, 294] width 122 height 29
type input "1"
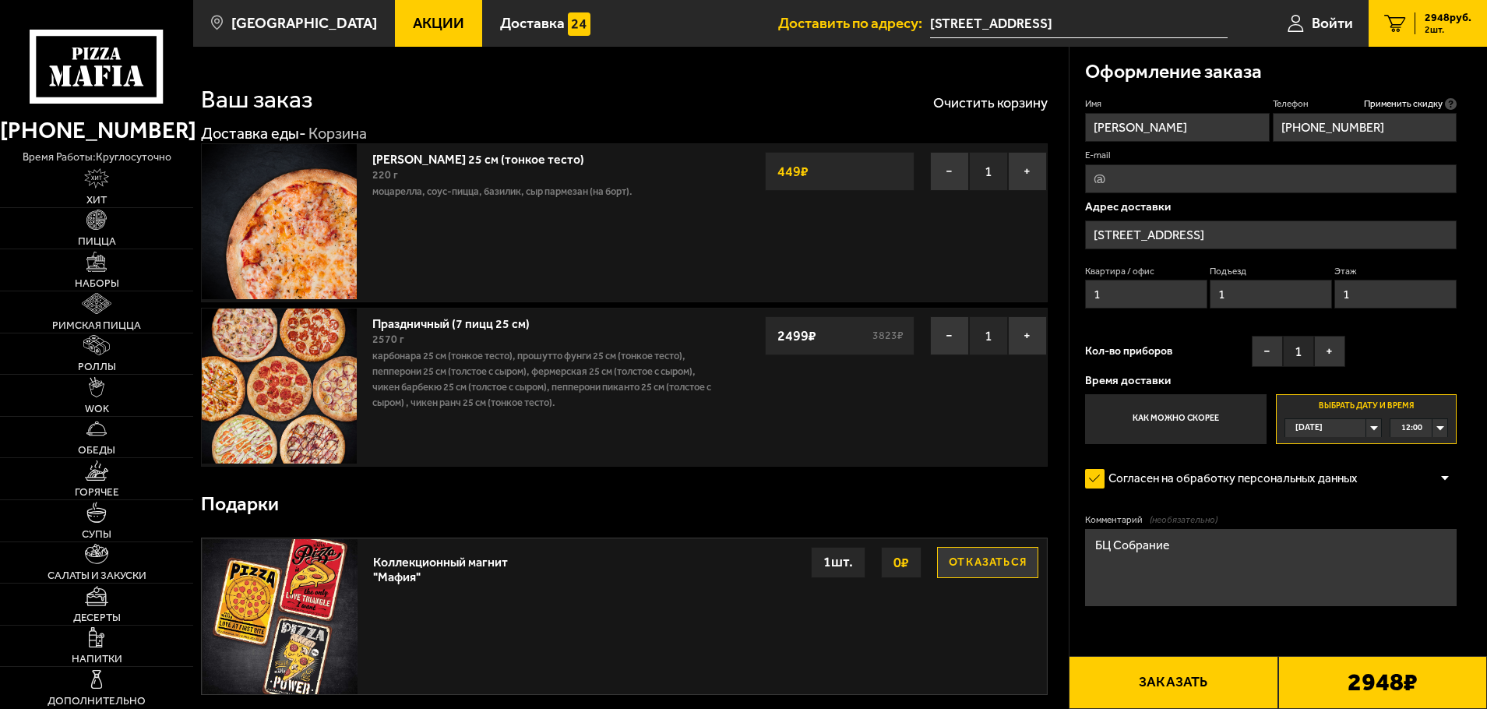
click at [1205, 682] on button "Заказать" at bounding box center [1173, 682] width 209 height 53
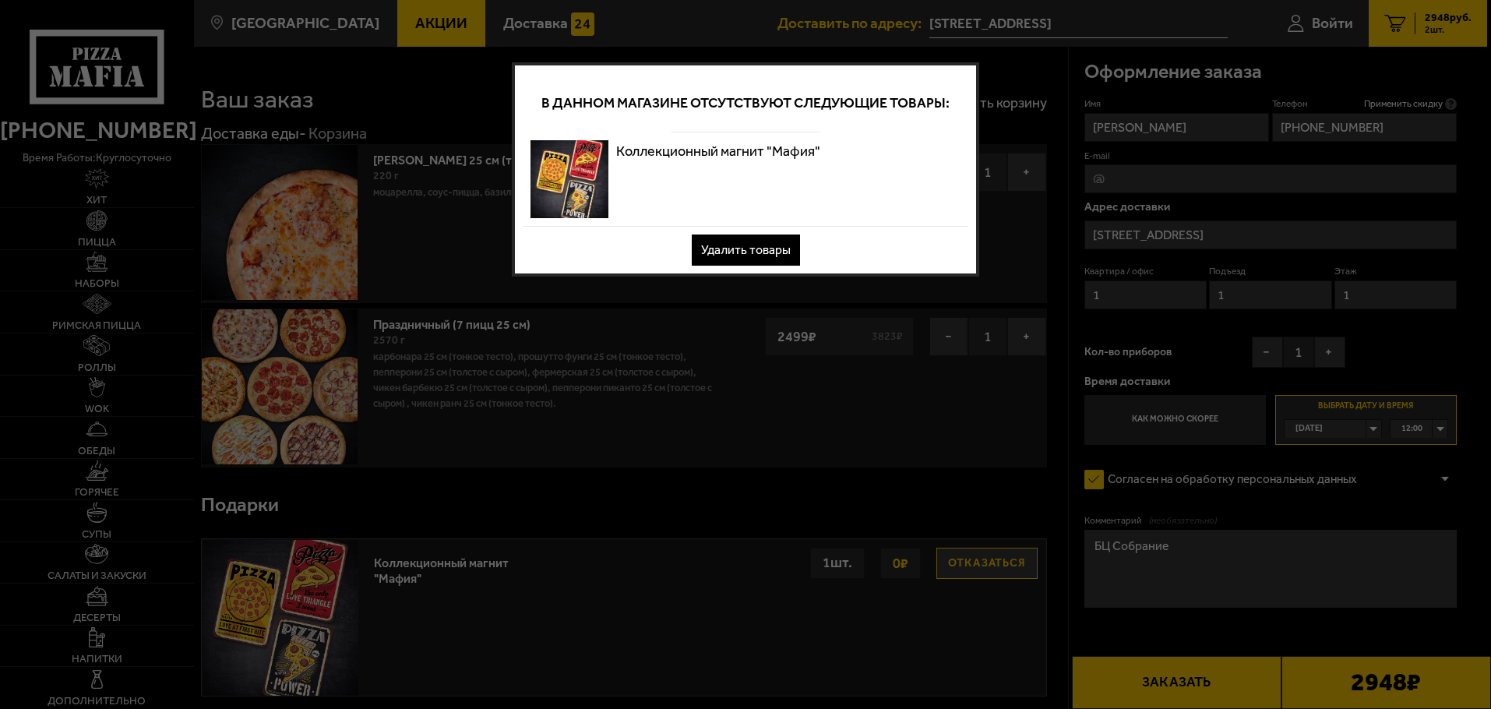
click at [745, 244] on button "Удалить товары" at bounding box center [746, 250] width 108 height 31
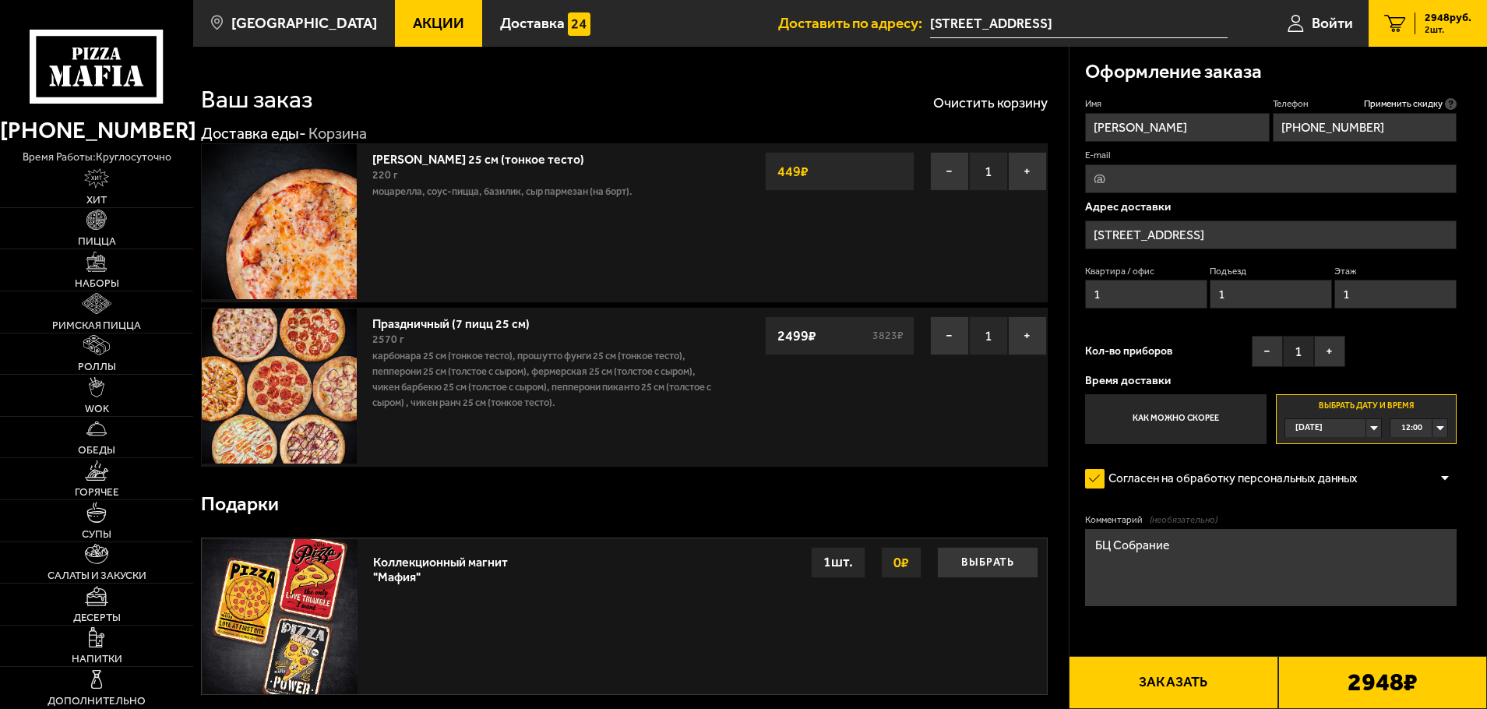
click at [1190, 680] on button "Заказать" at bounding box center [1173, 682] width 209 height 53
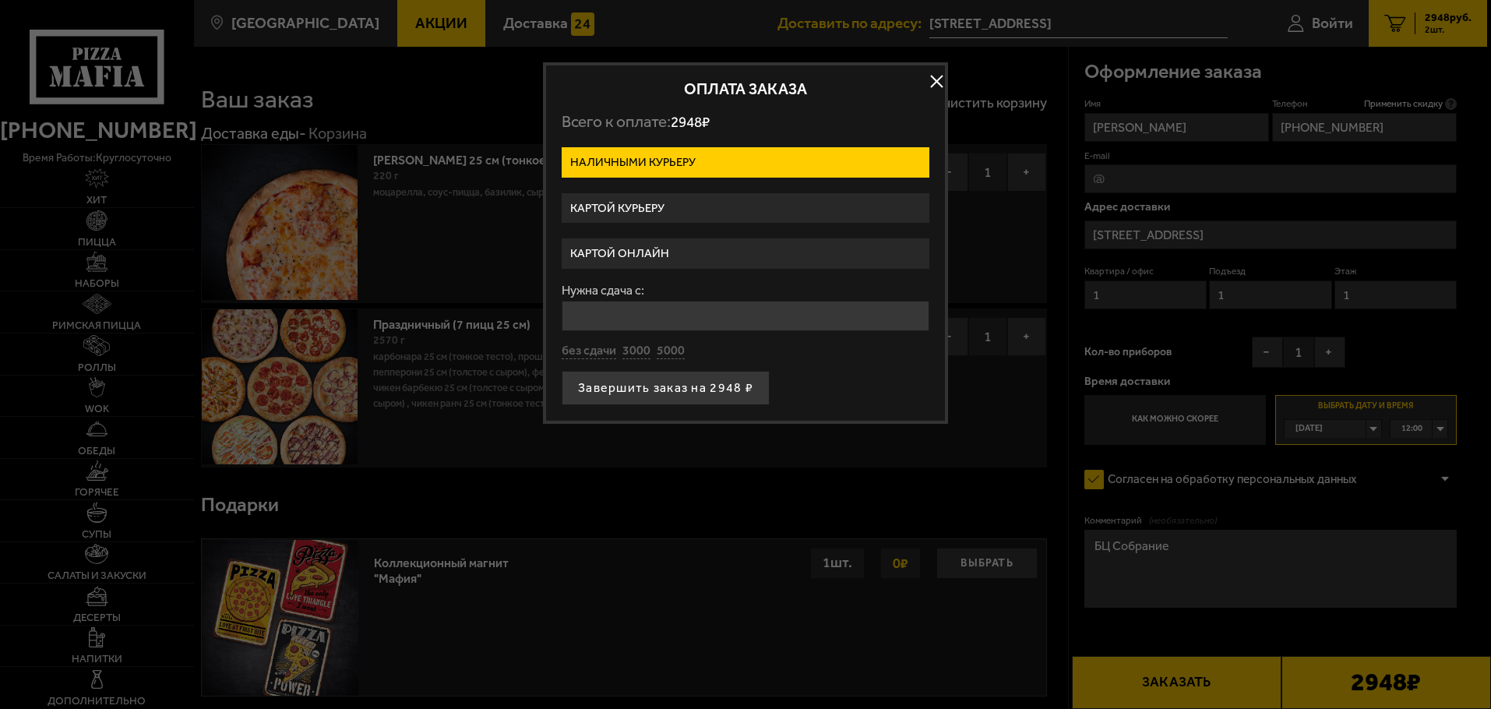
click at [615, 210] on label "Картой курьеру" at bounding box center [746, 208] width 368 height 30
click at [0, 0] on input "Картой курьеру" at bounding box center [0, 0] width 0 height 0
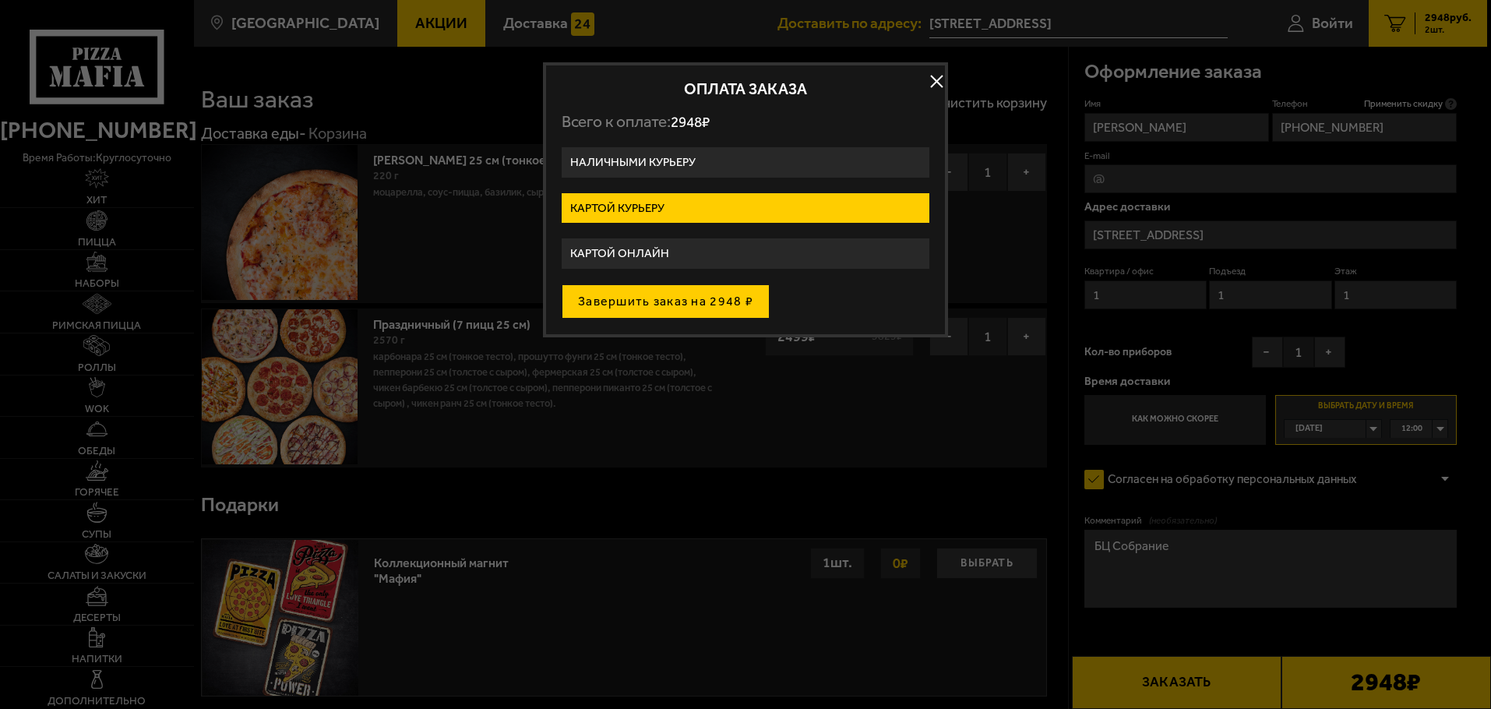
click at [647, 300] on button "Завершить заказ на 2948 ₽" at bounding box center [666, 301] width 208 height 34
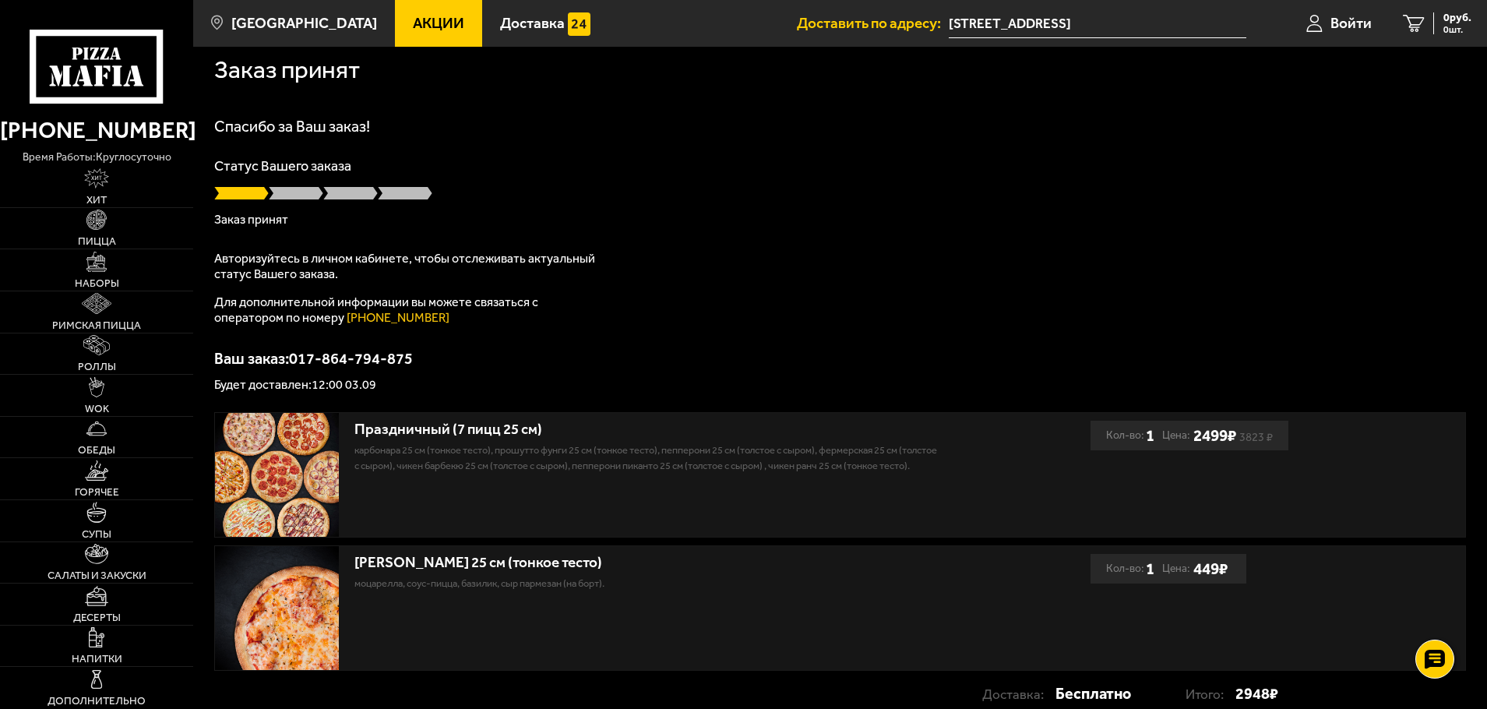
scroll to position [11, 0]
